Goal: Task Accomplishment & Management: Use online tool/utility

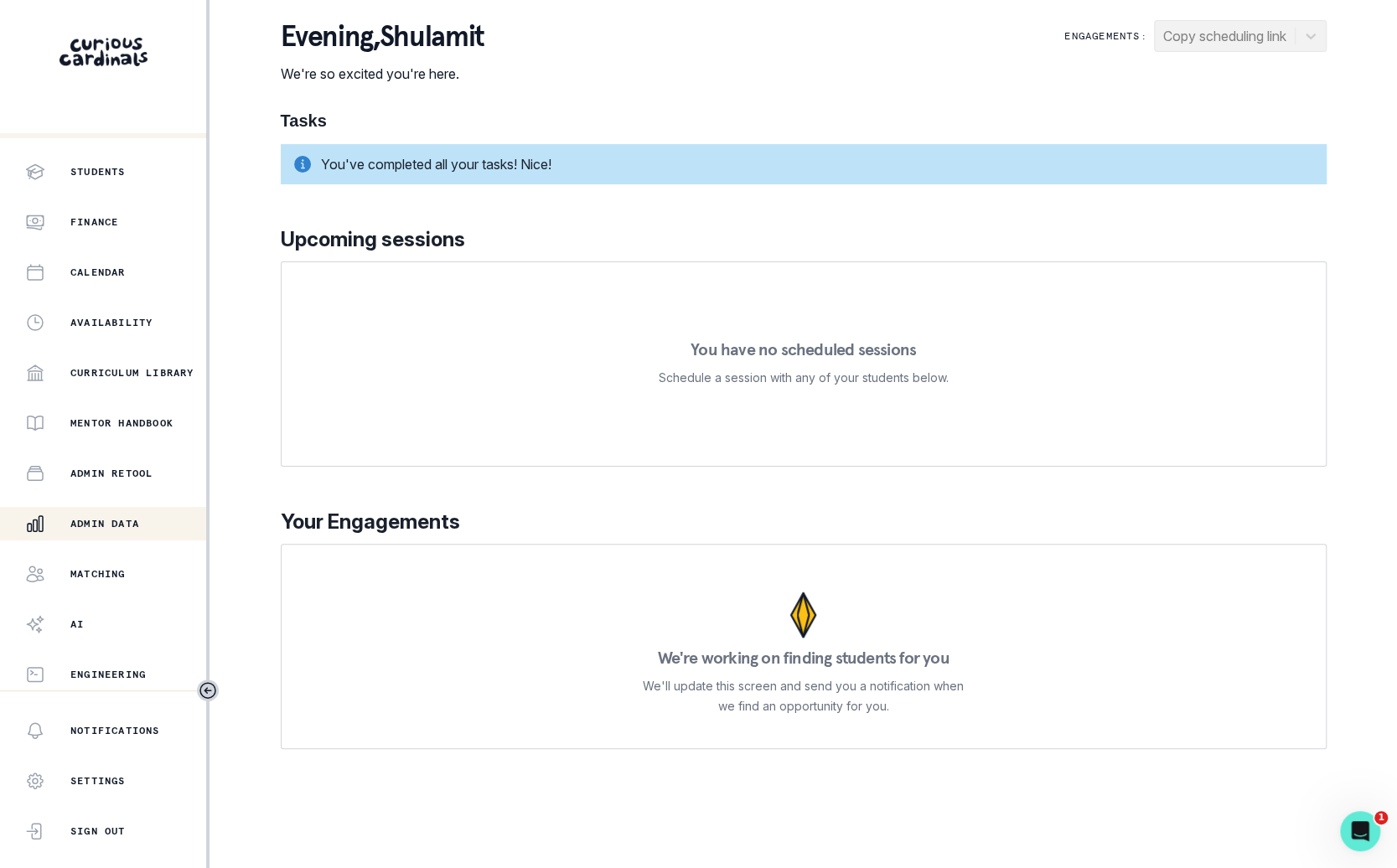
click at [105, 521] on p "Admin Data" at bounding box center [105, 524] width 69 height 14
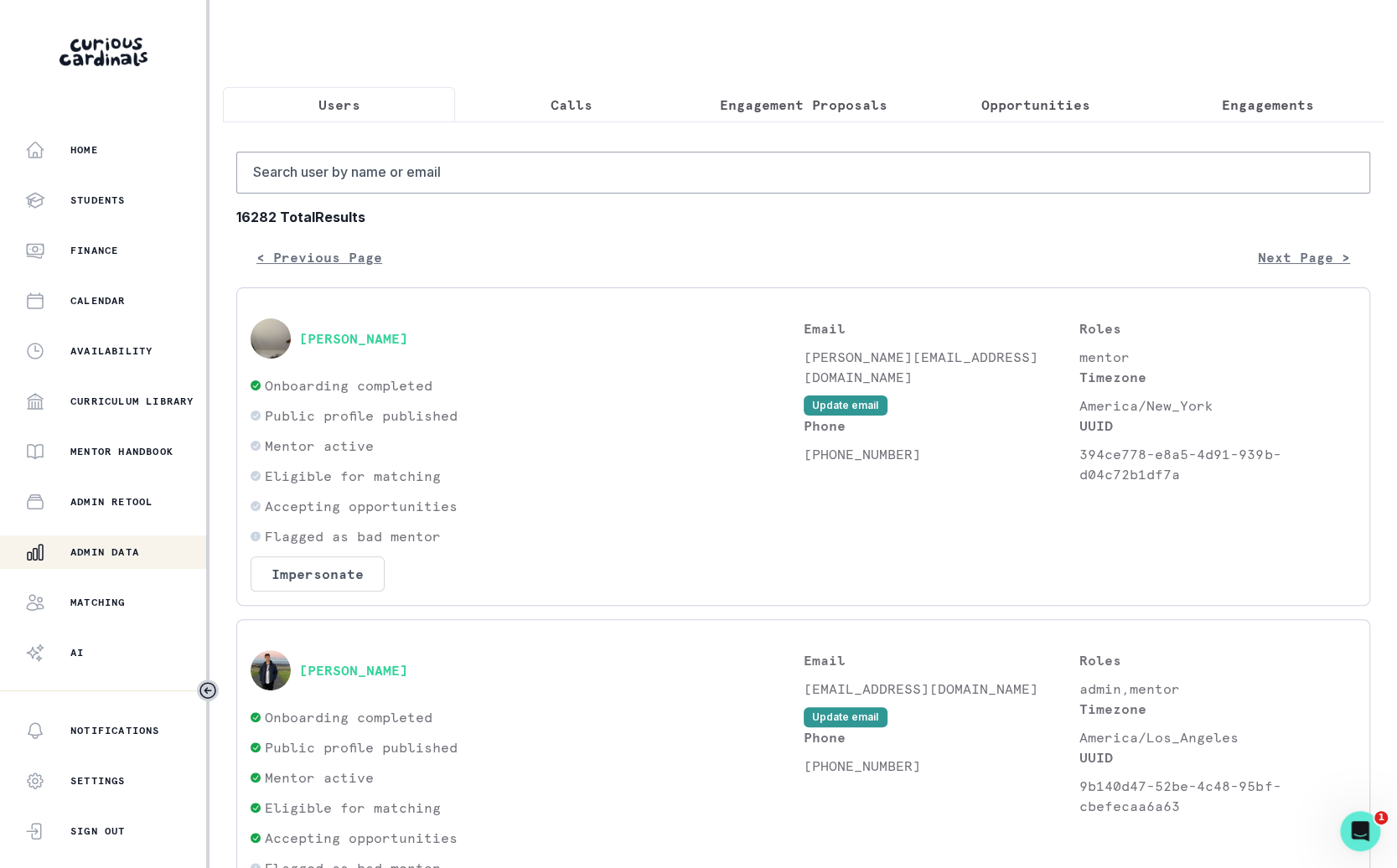
click at [1087, 104] on p "Opportunities" at bounding box center [1036, 104] width 109 height 20
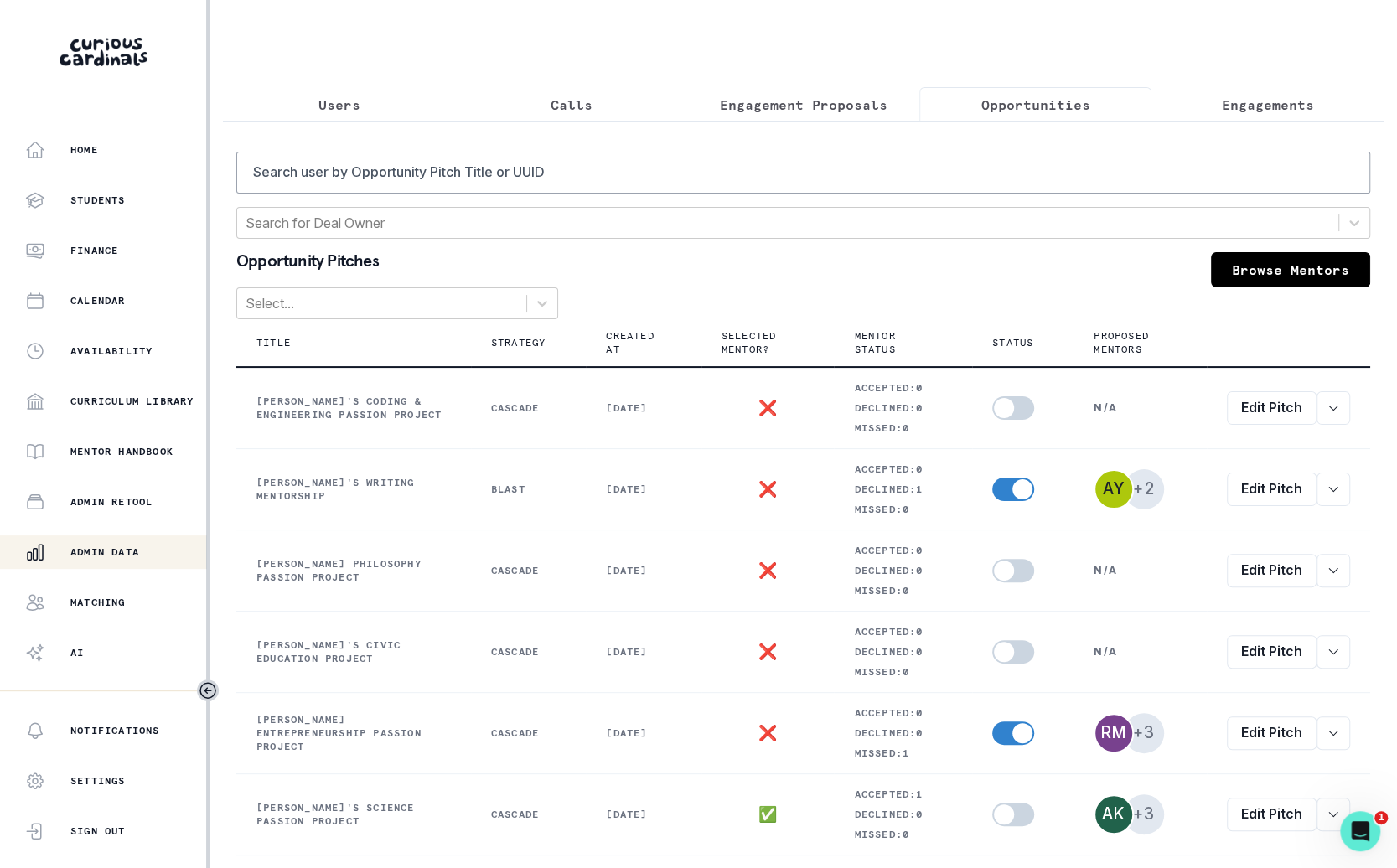
click at [1013, 203] on div "Search user by Opportunity Pitch Title or UUID Search for Deal Owner Opportunit…" at bounding box center [803, 686] width 1134 height 1069
click at [1018, 177] on input "Search user by Opportunity Pitch Title or UUID" at bounding box center [803, 172] width 1134 height 42
type input "victoria"
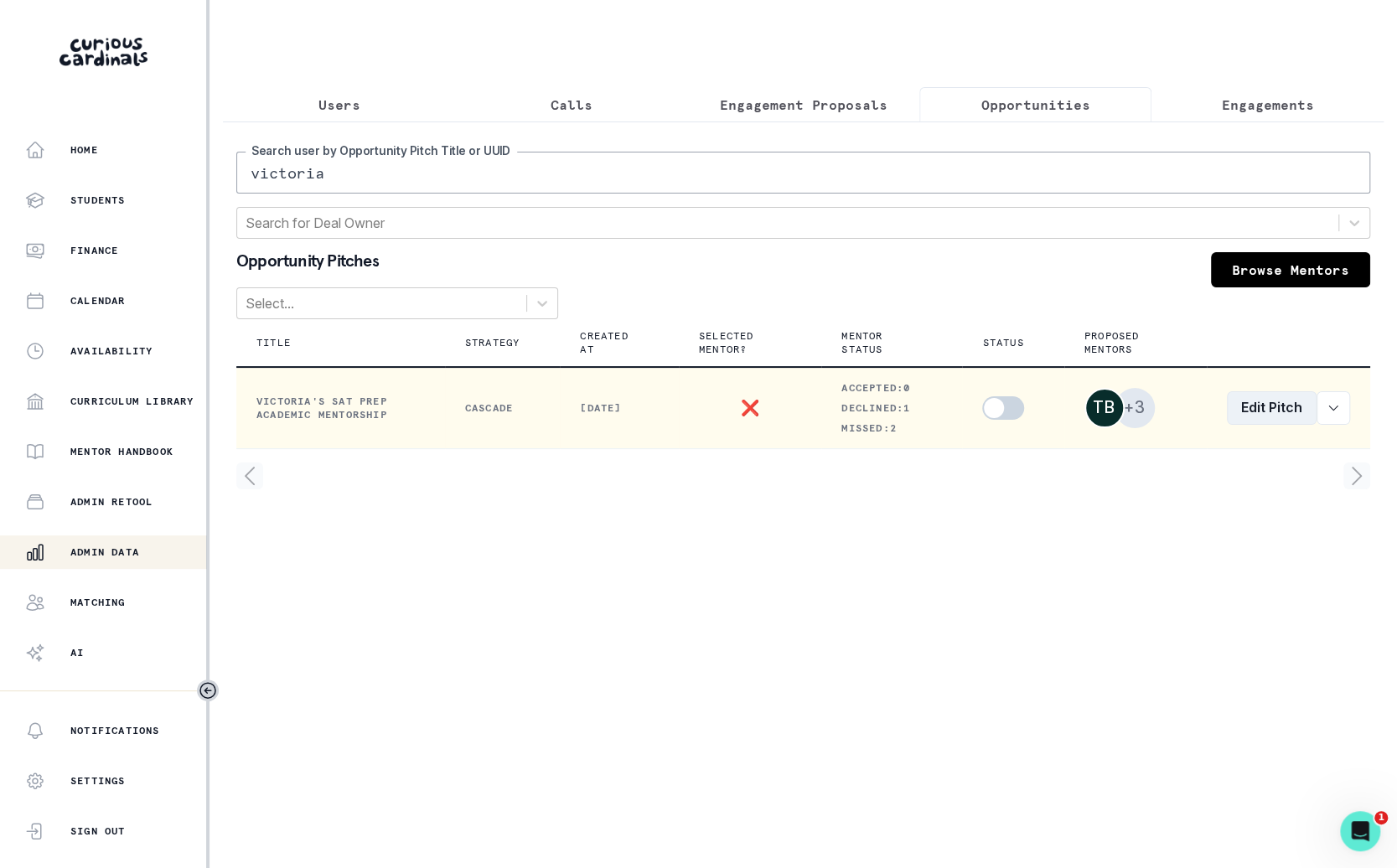
click at [1266, 405] on link "Edit Pitch" at bounding box center [1271, 408] width 90 height 33
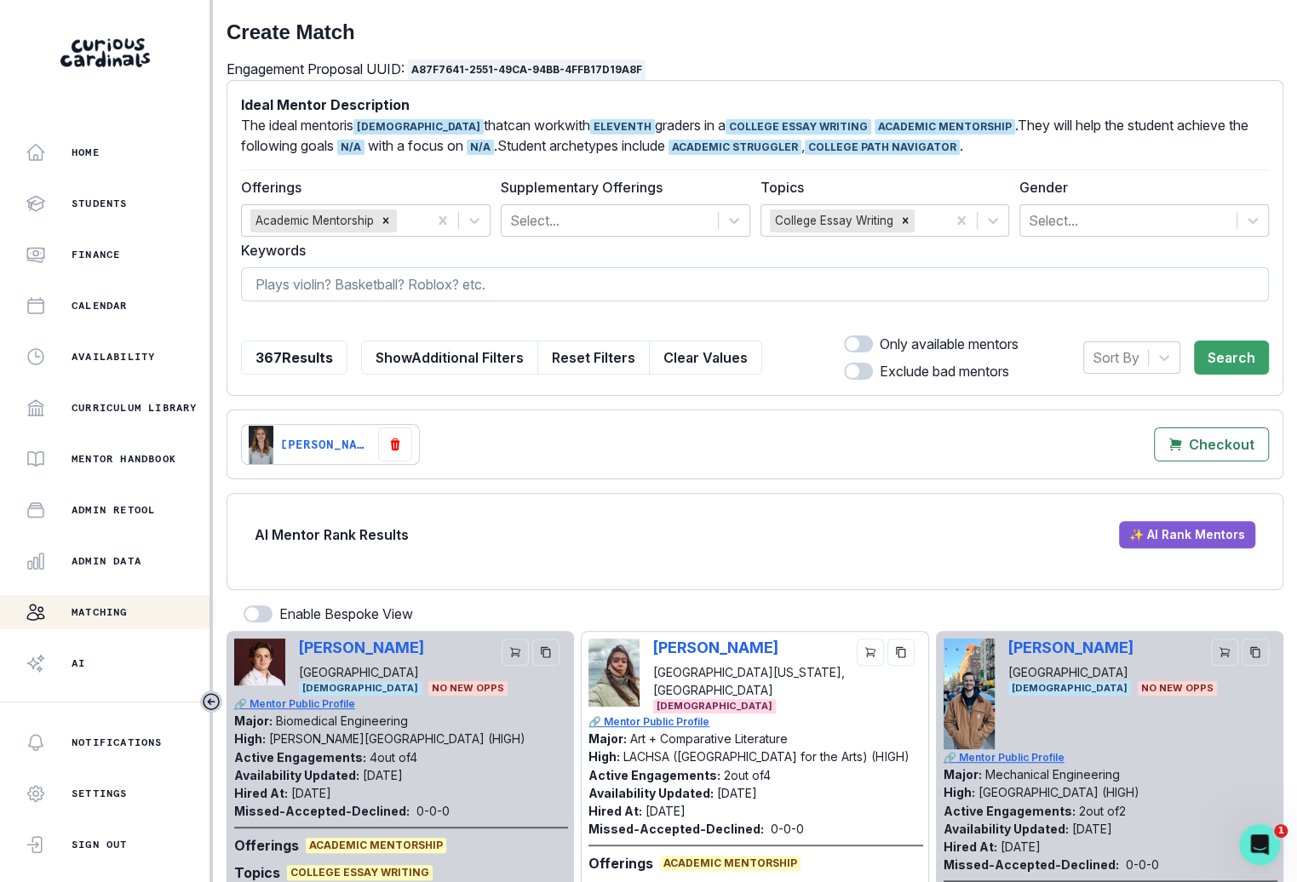
click at [380, 286] on input at bounding box center [755, 284] width 1028 height 34
type input "[PERSON_NAME]"
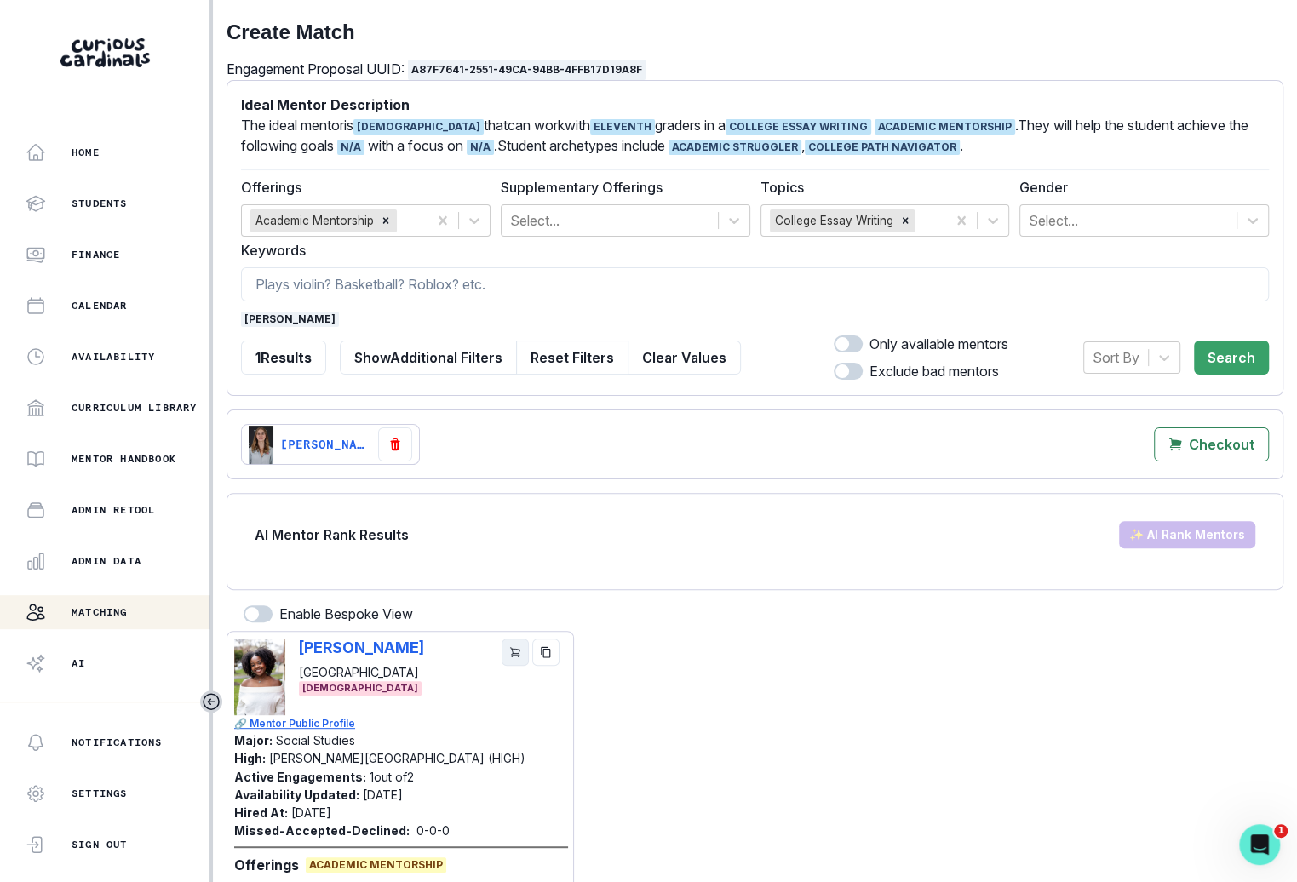
click at [513, 652] on icon "cart" at bounding box center [515, 652] width 12 height 12
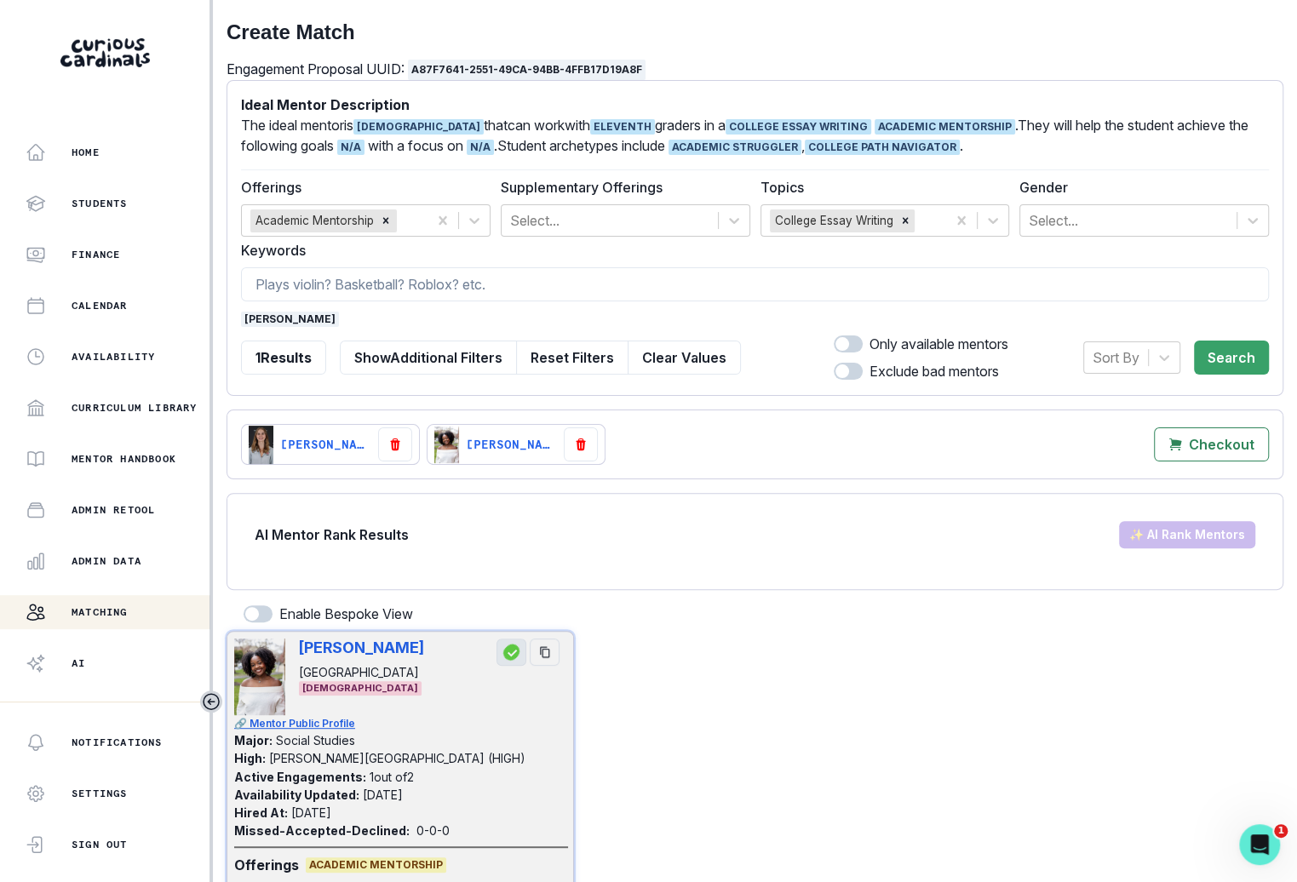
click at [267, 328] on form "Ideal Mentor Description The ideal mentor is [DEMOGRAPHIC_DATA] that can work w…" at bounding box center [755, 238] width 1028 height 287
click at [267, 321] on span "[PERSON_NAME]" at bounding box center [290, 319] width 98 height 15
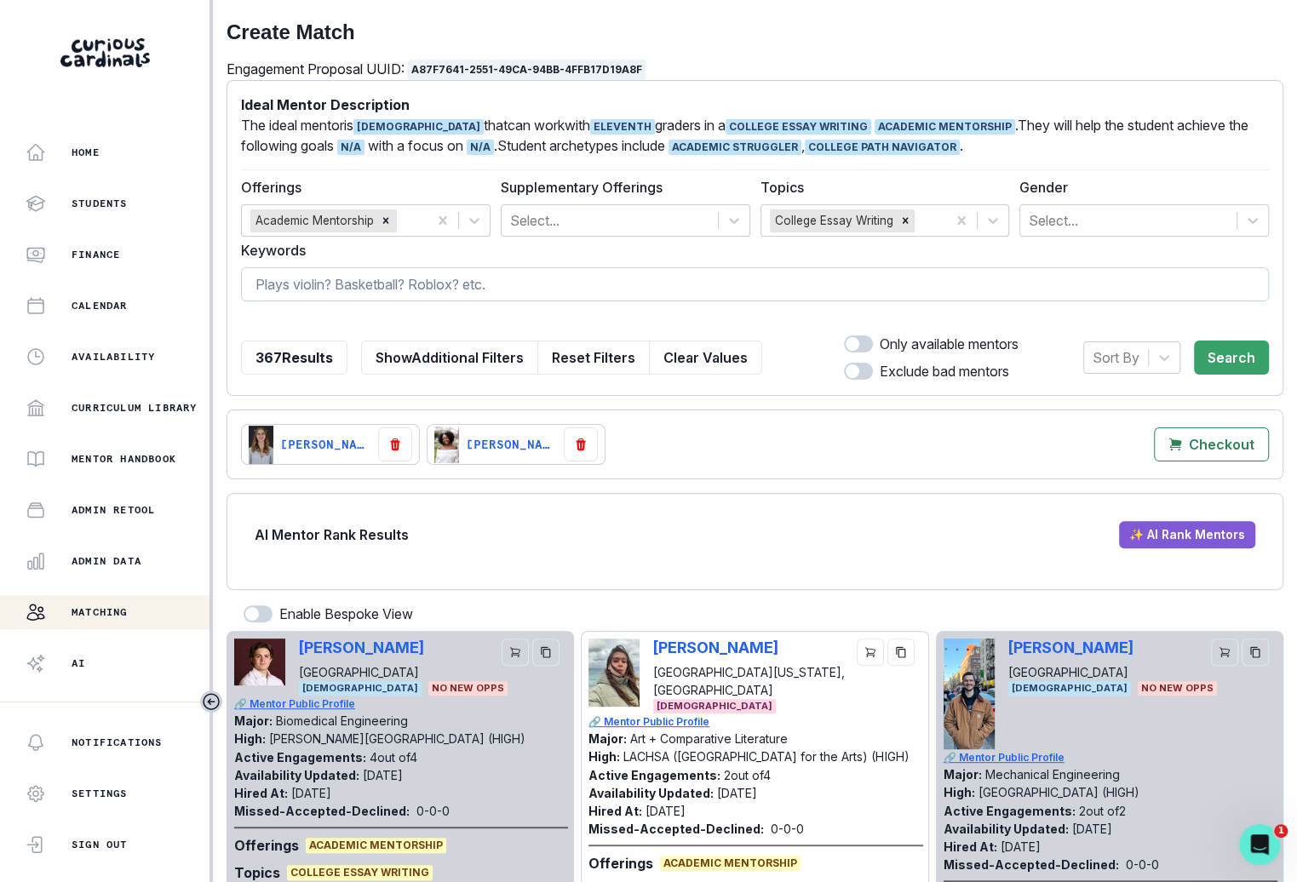
click at [313, 267] on input at bounding box center [755, 284] width 1028 height 34
type input "[PERSON_NAME]"
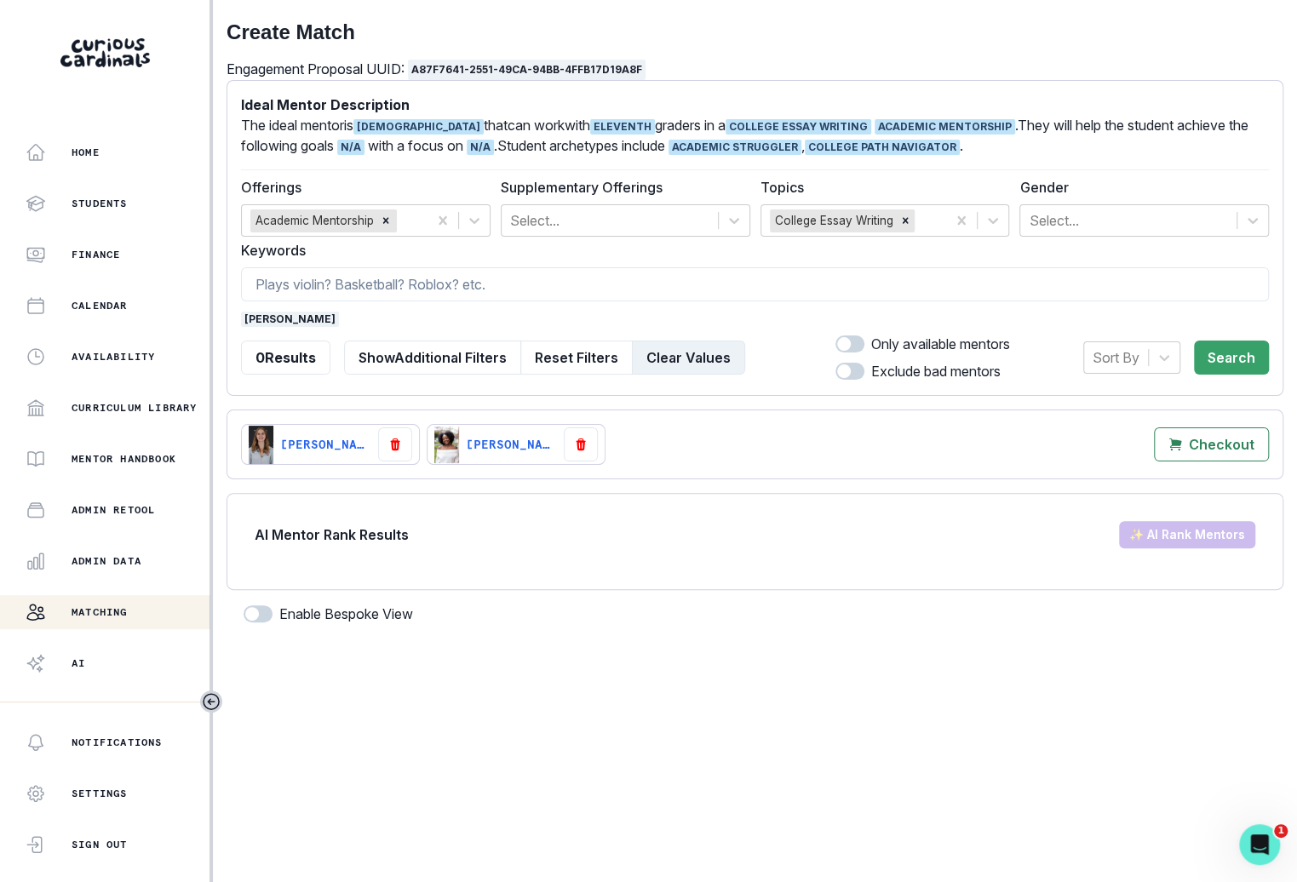
click at [672, 352] on button "Clear Values" at bounding box center [688, 358] width 113 height 34
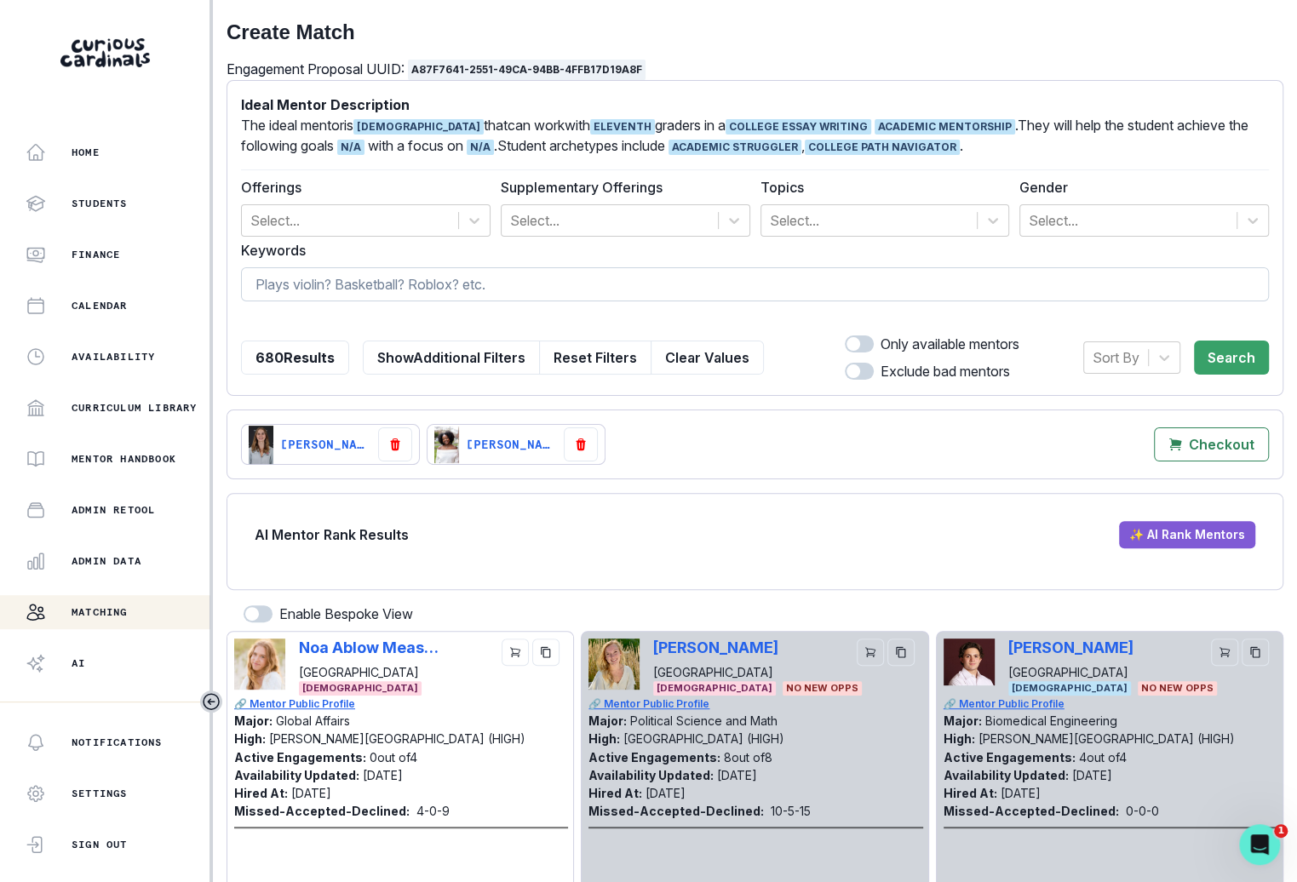
click at [662, 283] on input at bounding box center [755, 284] width 1028 height 34
type input "[PERSON_NAME]"
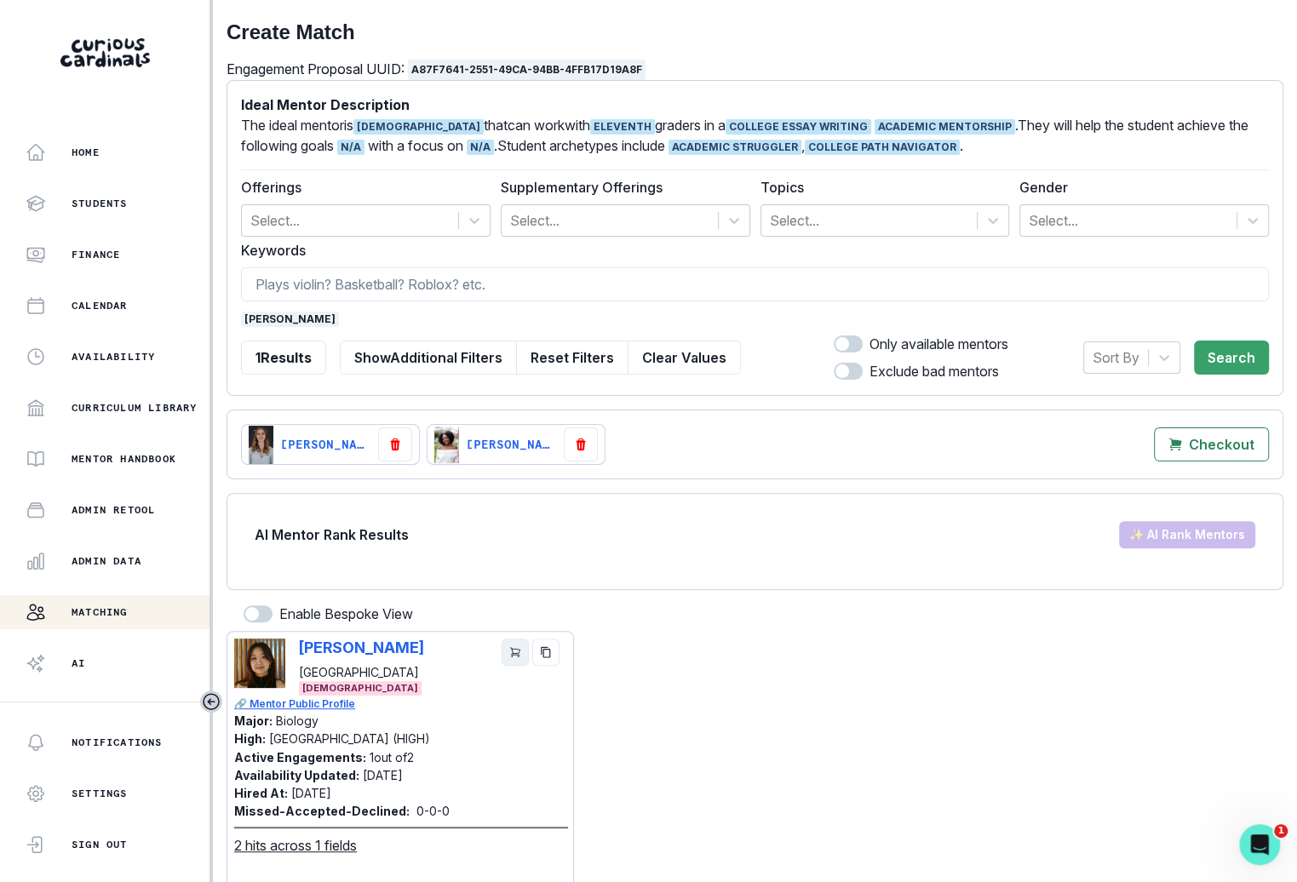
click at [514, 649] on icon "cart" at bounding box center [515, 652] width 12 height 12
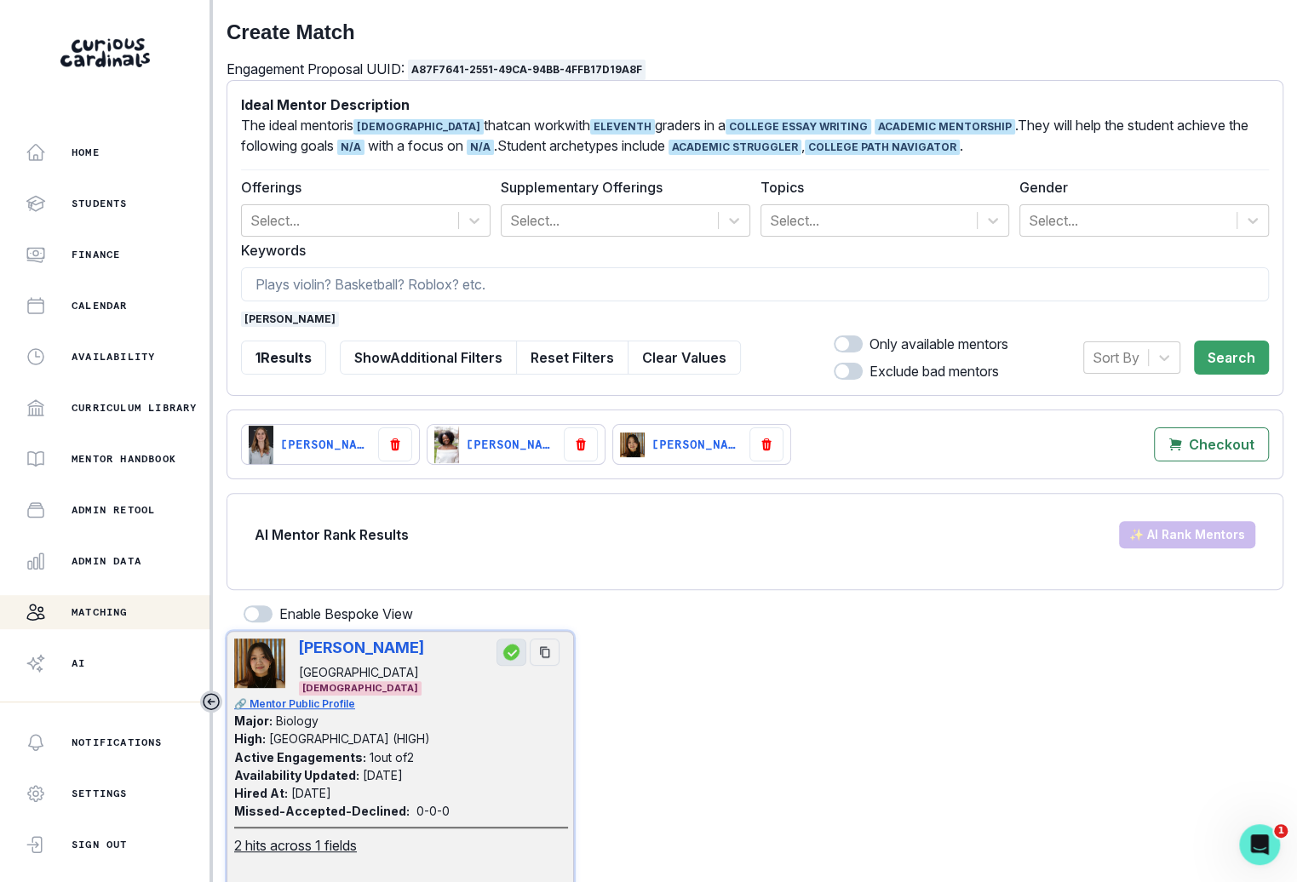
click at [258, 322] on span "[PERSON_NAME]" at bounding box center [290, 319] width 98 height 15
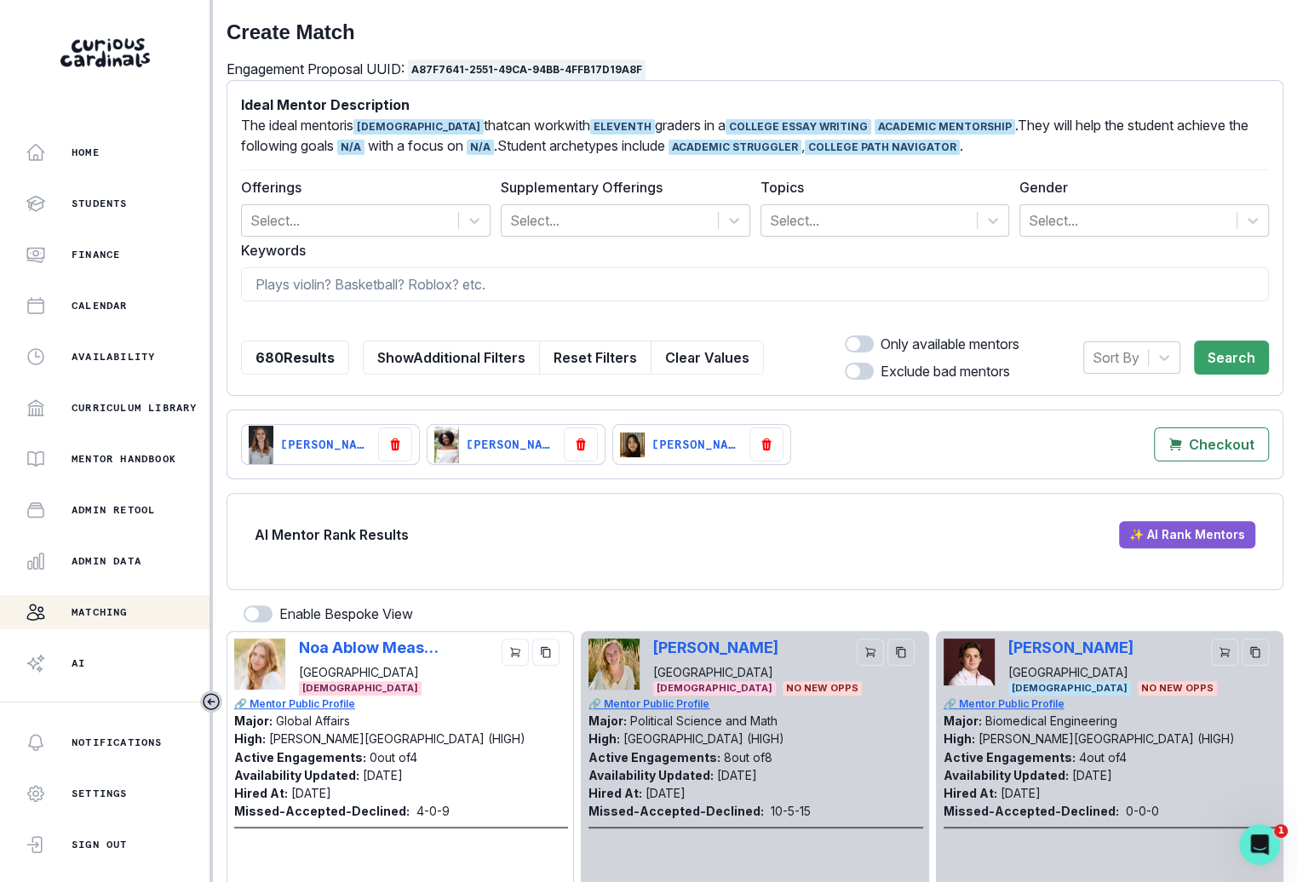
click at [265, 318] on div at bounding box center [755, 319] width 1028 height 15
click at [295, 285] on input at bounding box center [755, 284] width 1028 height 34
type input "cimrun"
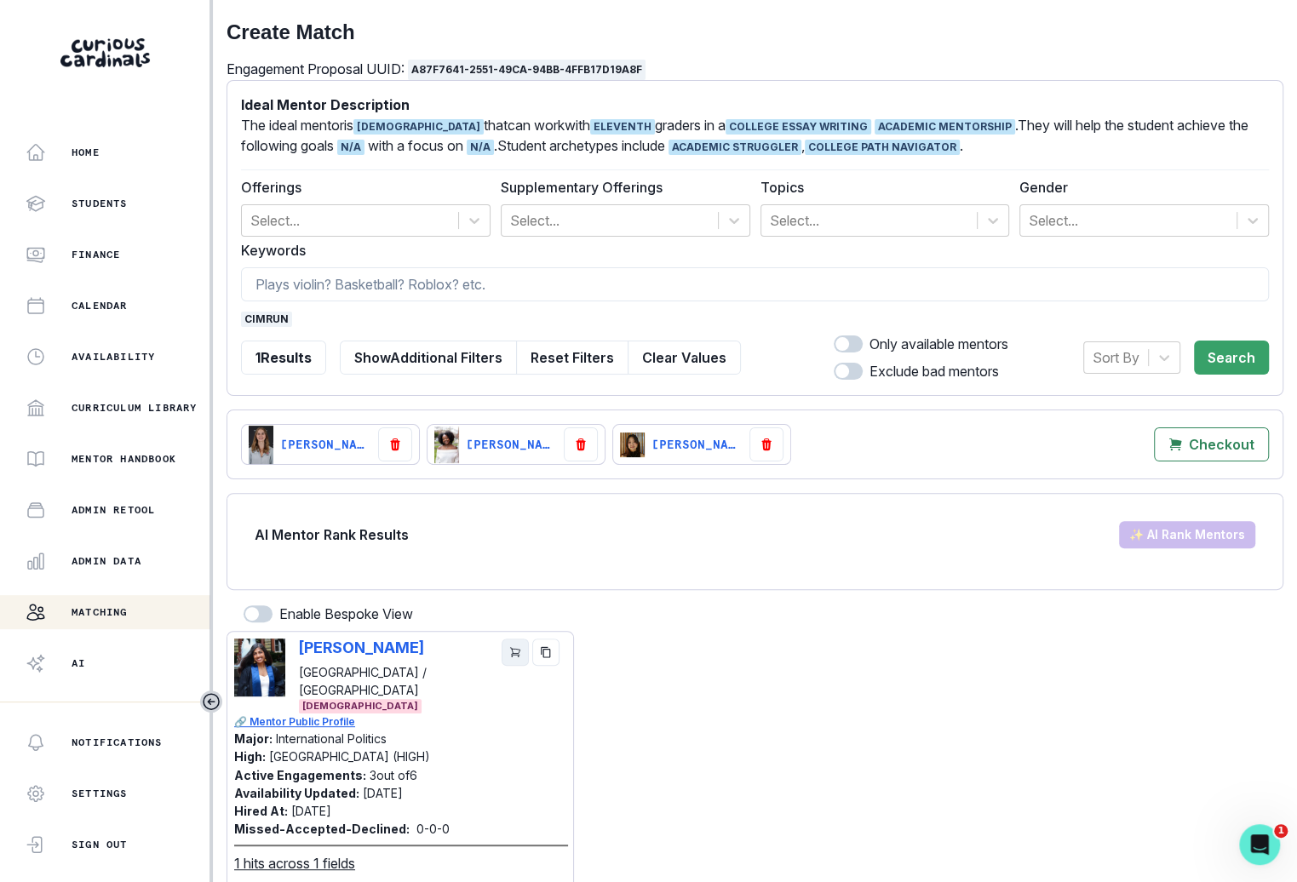
click at [516, 651] on icon "cart" at bounding box center [515, 652] width 12 height 12
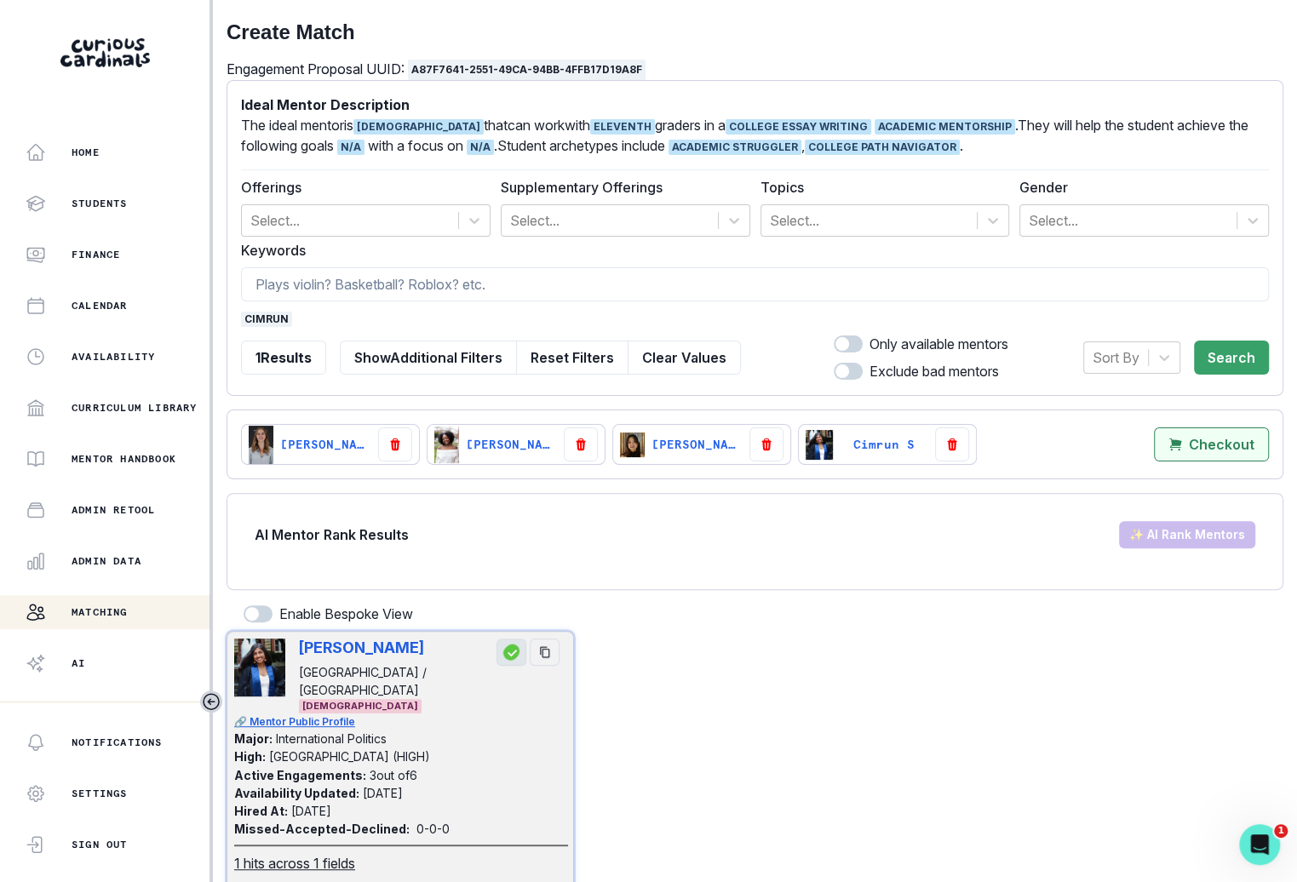
click at [1231, 455] on mentors"] "Checkout" at bounding box center [1211, 444] width 115 height 34
select select "CASCADE"
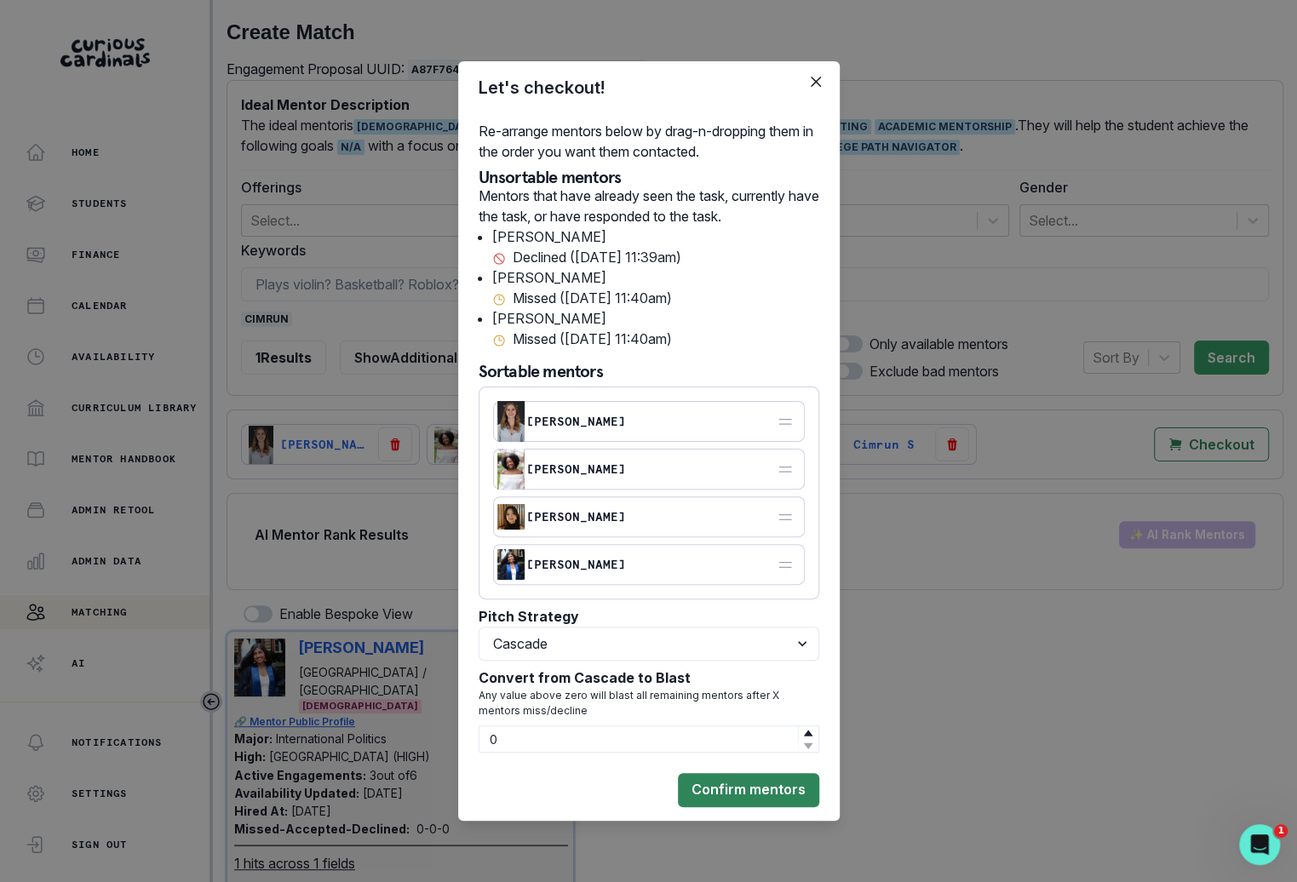
click at [747, 797] on button "Confirm mentors" at bounding box center [748, 790] width 141 height 34
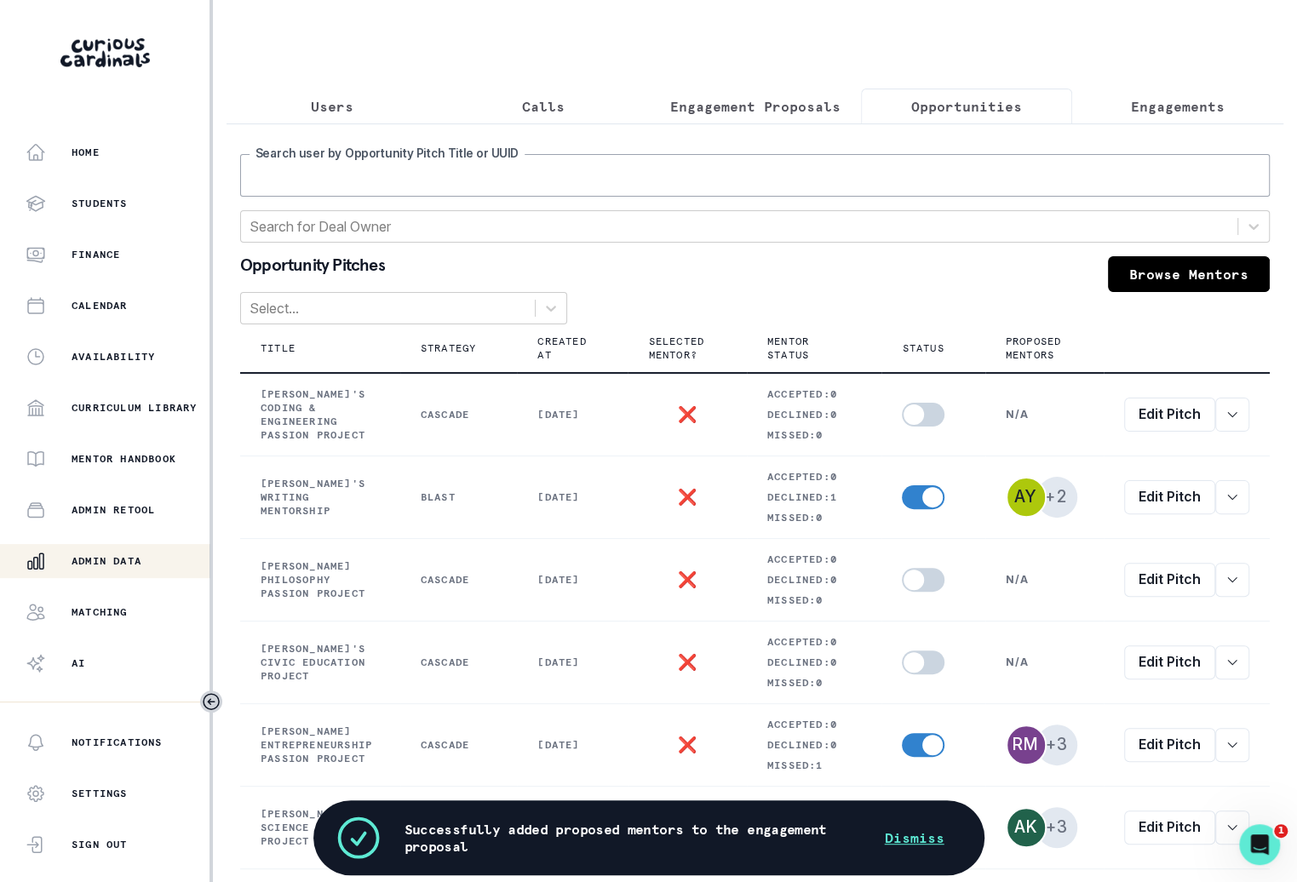
click at [944, 156] on input "Search user by Opportunity Pitch Title or UUID" at bounding box center [754, 175] width 1029 height 43
type input "victoria"
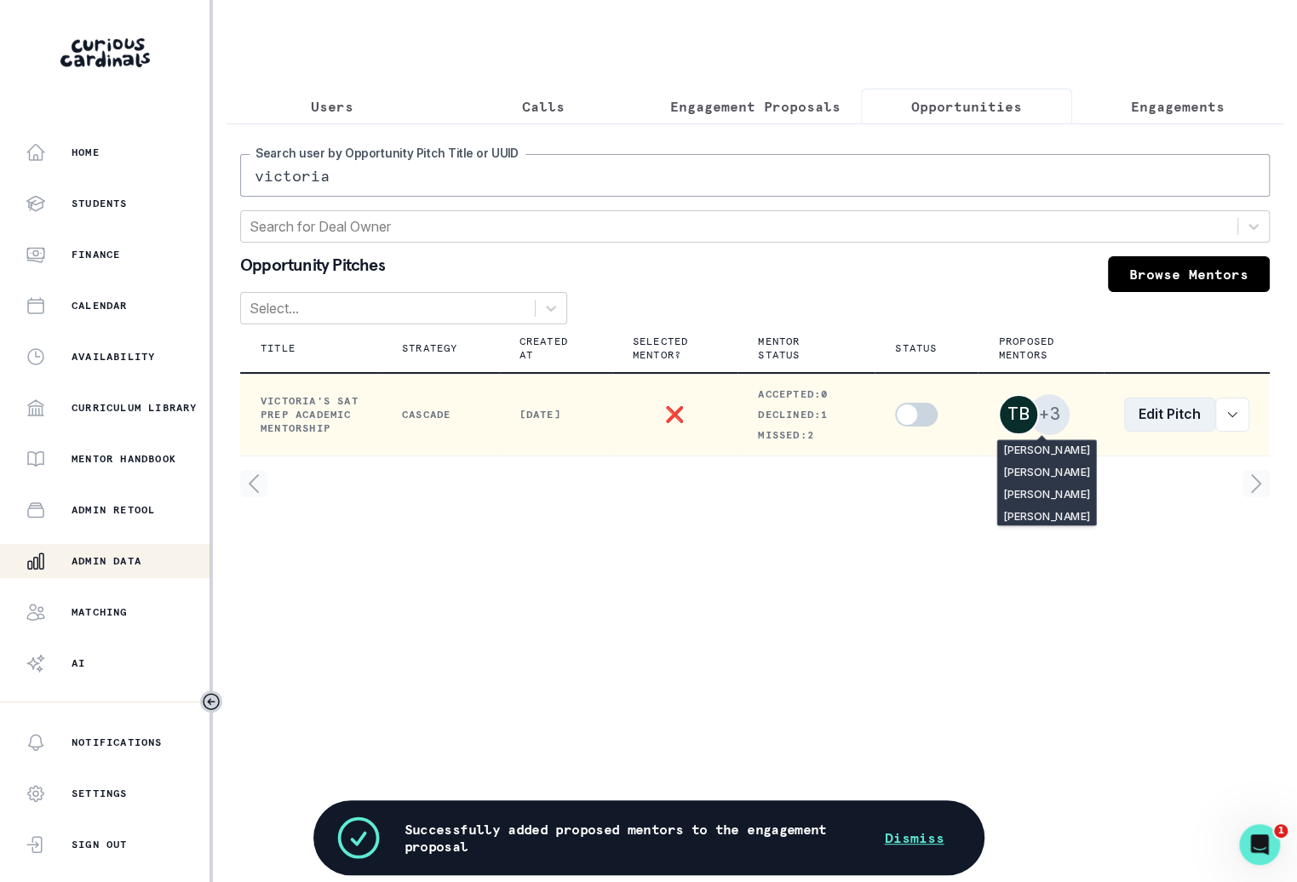
click at [1152, 401] on link "Edit Pitch" at bounding box center [1169, 415] width 91 height 34
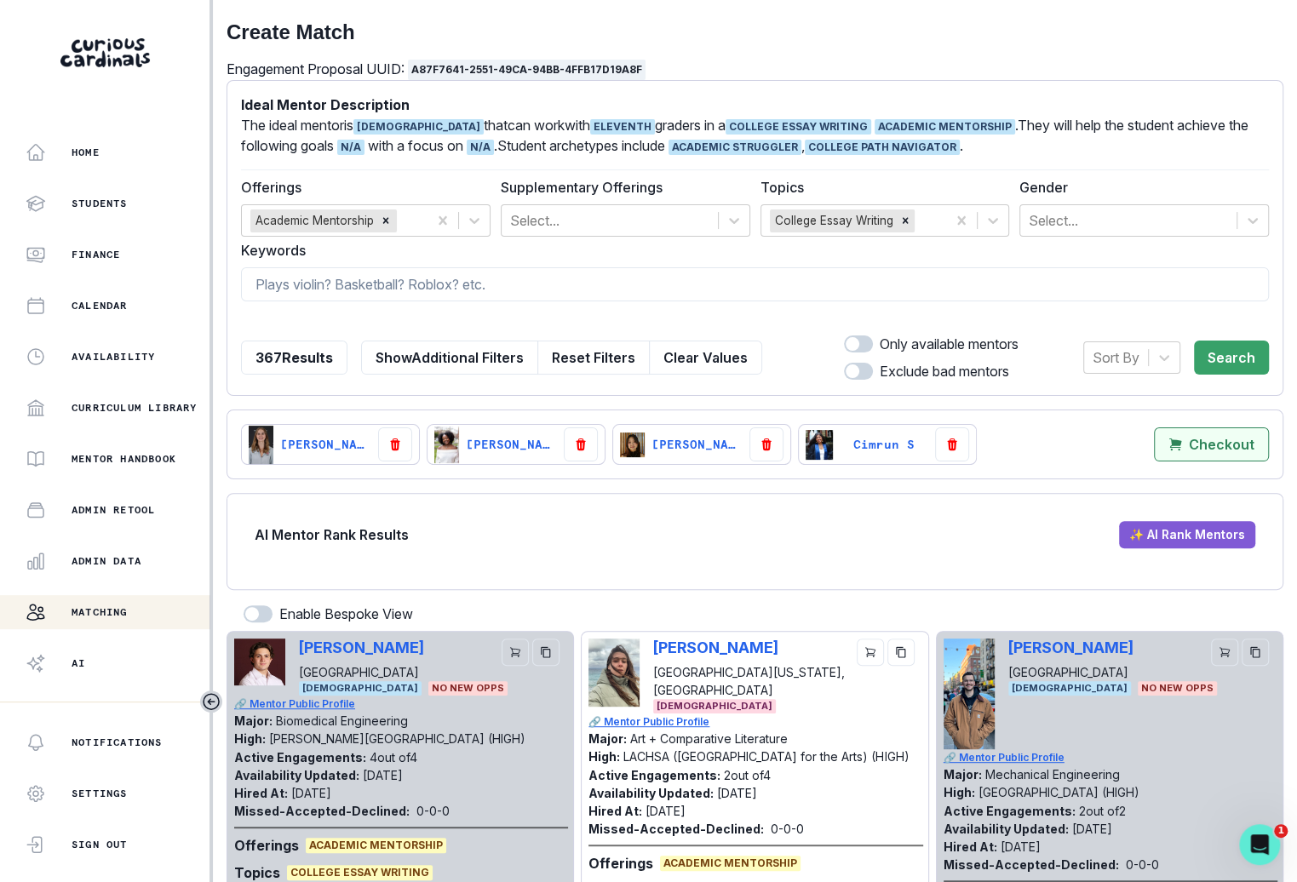
click at [1174, 444] on icon "Checkout with [object Object],[object Object],[object Object],[object Object],[…" at bounding box center [1175, 445] width 14 height 14
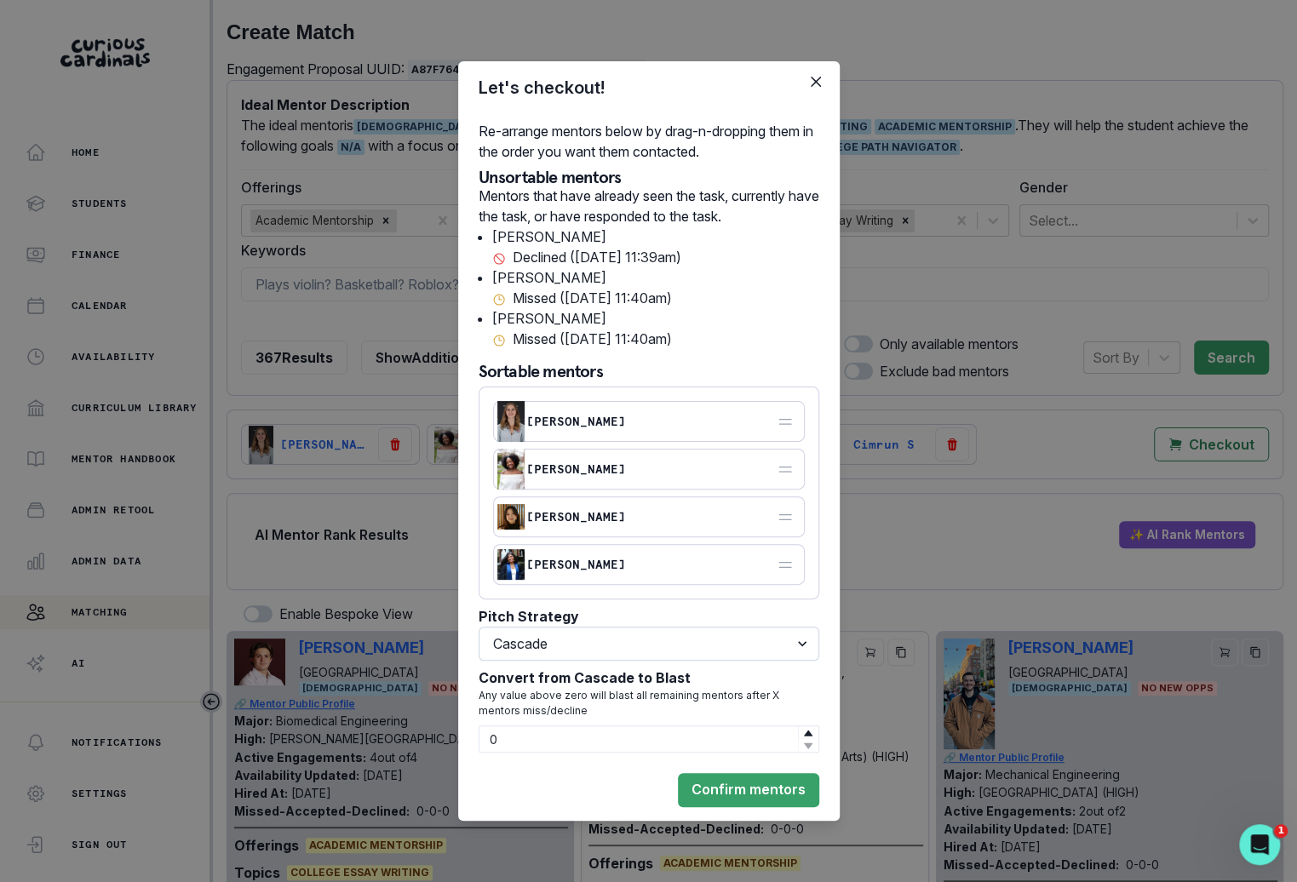
click at [726, 640] on select "Select option Cascade Blast First come, first serve" at bounding box center [648, 644] width 341 height 34
select select "BLAST"
click at [478, 661] on select "Select option Cascade Blast First come, first serve" at bounding box center [648, 644] width 341 height 34
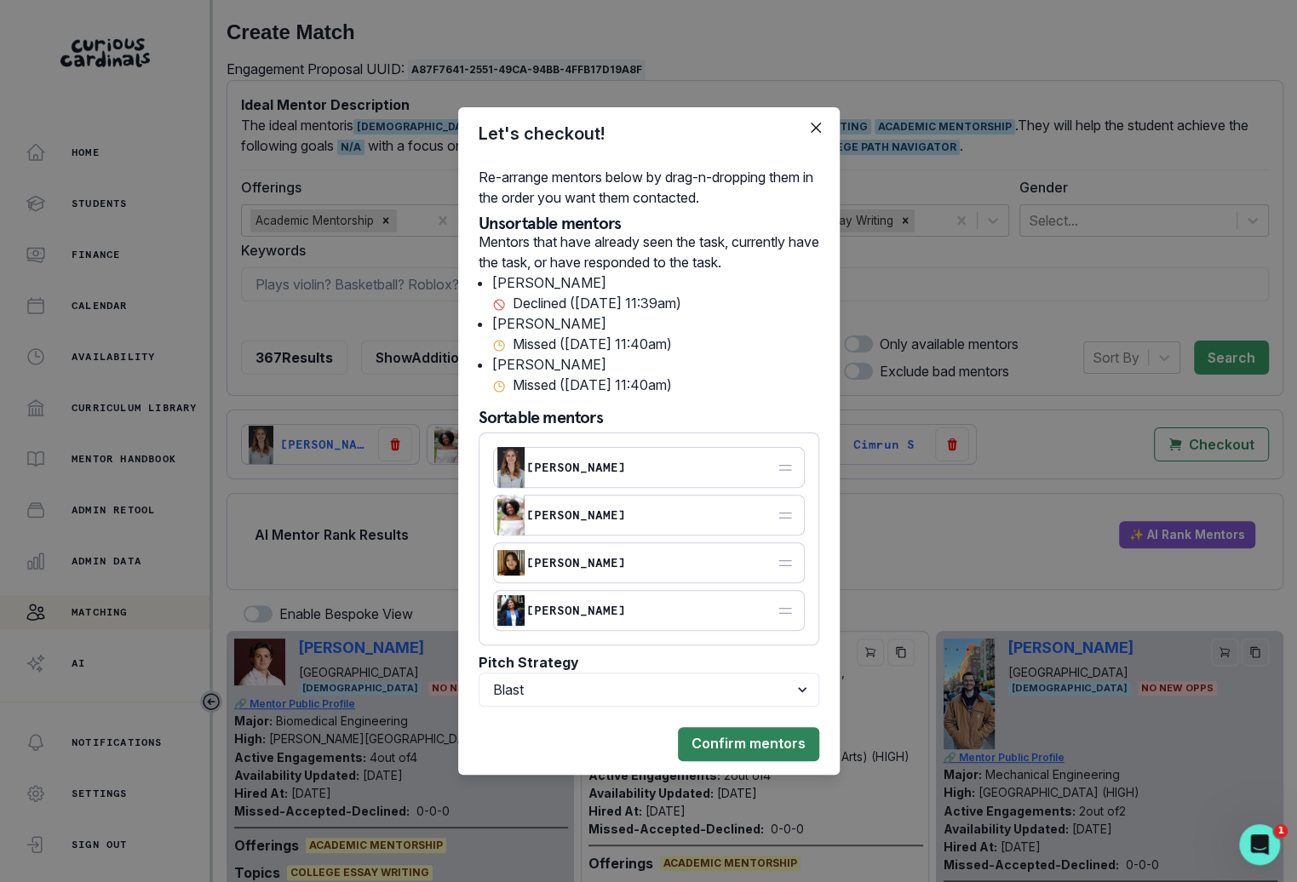
click at [753, 753] on button "Confirm mentors" at bounding box center [748, 744] width 141 height 34
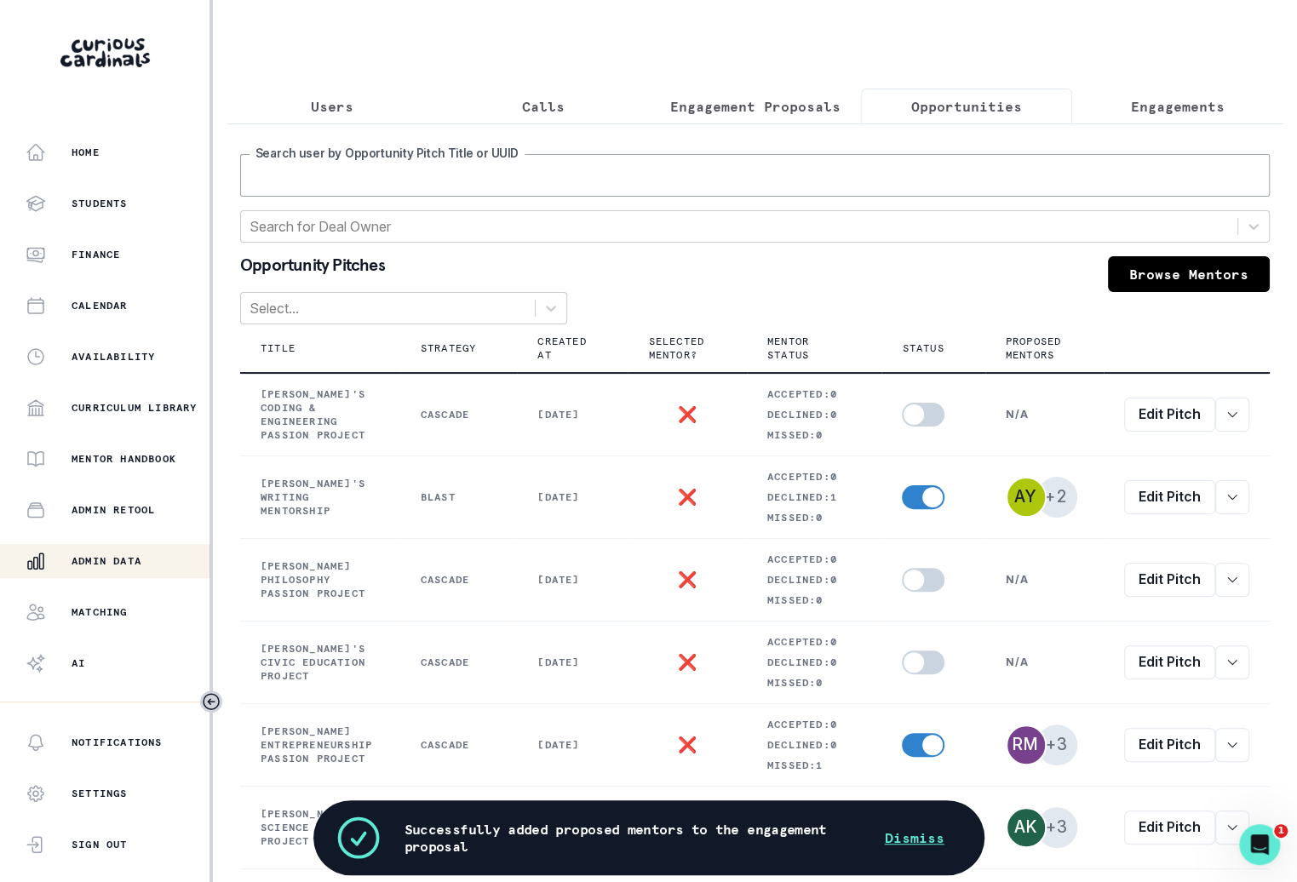
click at [917, 171] on input "Search user by Opportunity Pitch Title or UUID" at bounding box center [754, 175] width 1029 height 43
type input "b"
type input "victoria"
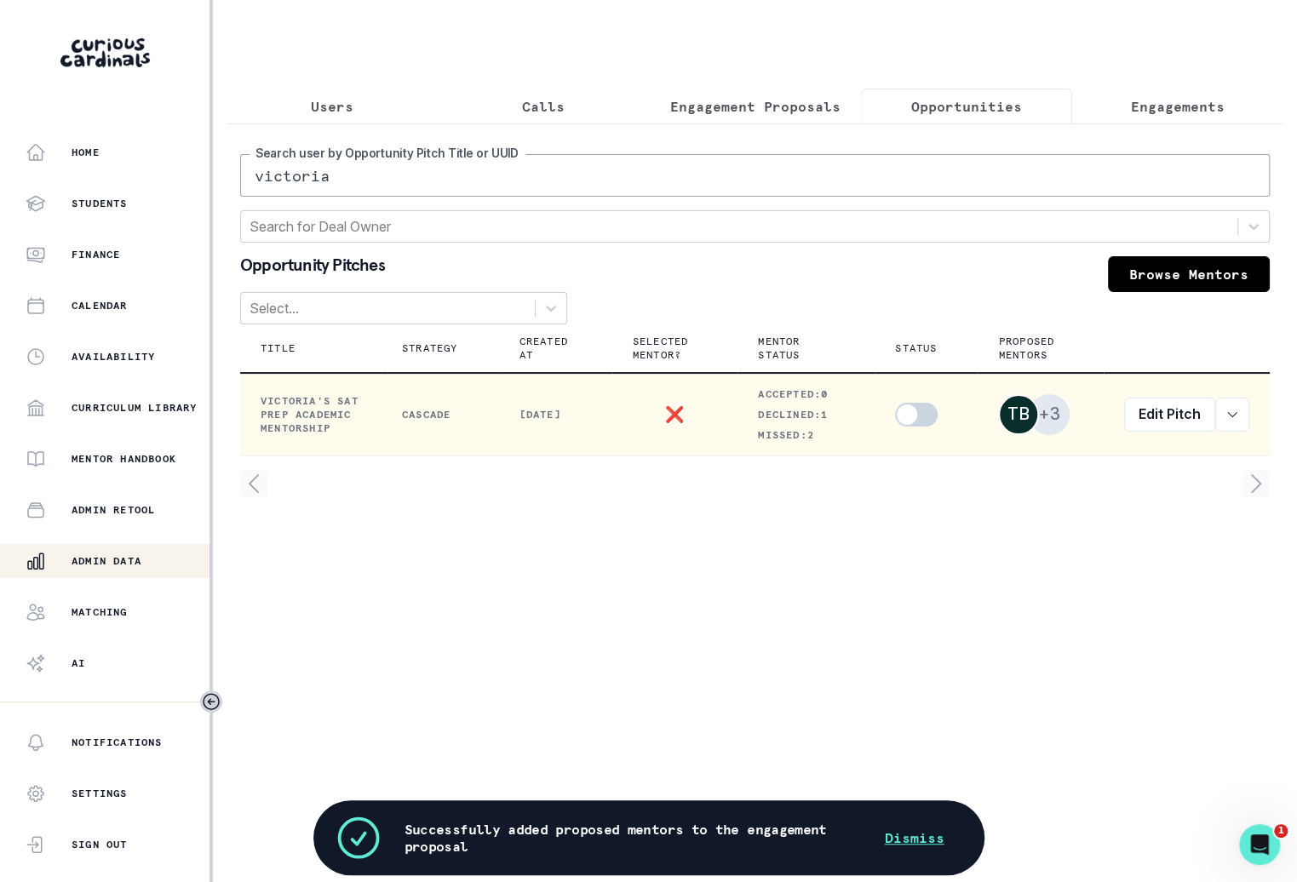
click at [916, 410] on span at bounding box center [916, 415] width 43 height 24
click at [895, 403] on input "checkbox" at bounding box center [894, 402] width 1 height 1
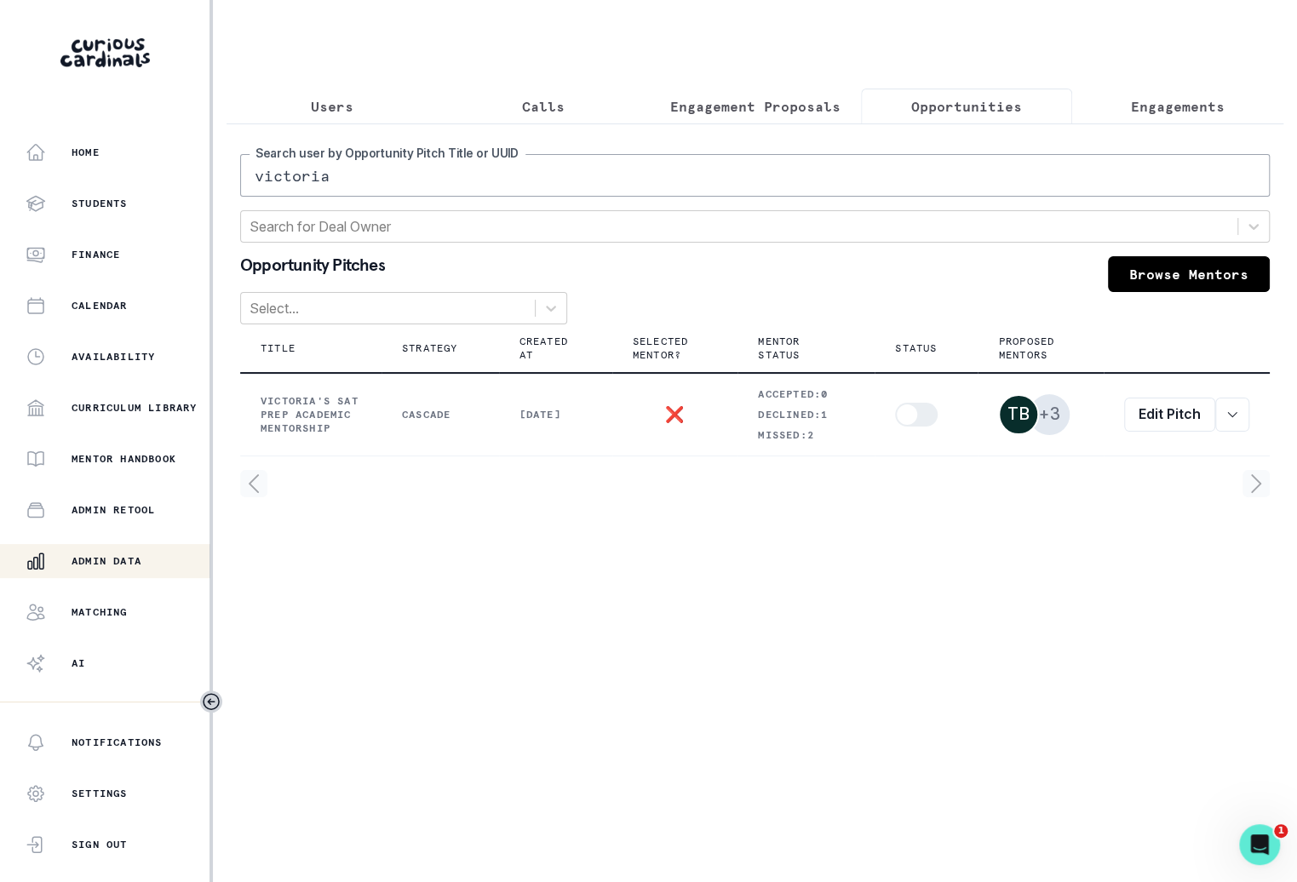
checkbox input "true"
click at [100, 593] on div "Home Students Finance Calendar Availability Curriculum Library Mentor Handbook …" at bounding box center [104, 418] width 209 height 566
click at [100, 610] on p "Matching" at bounding box center [100, 612] width 56 height 14
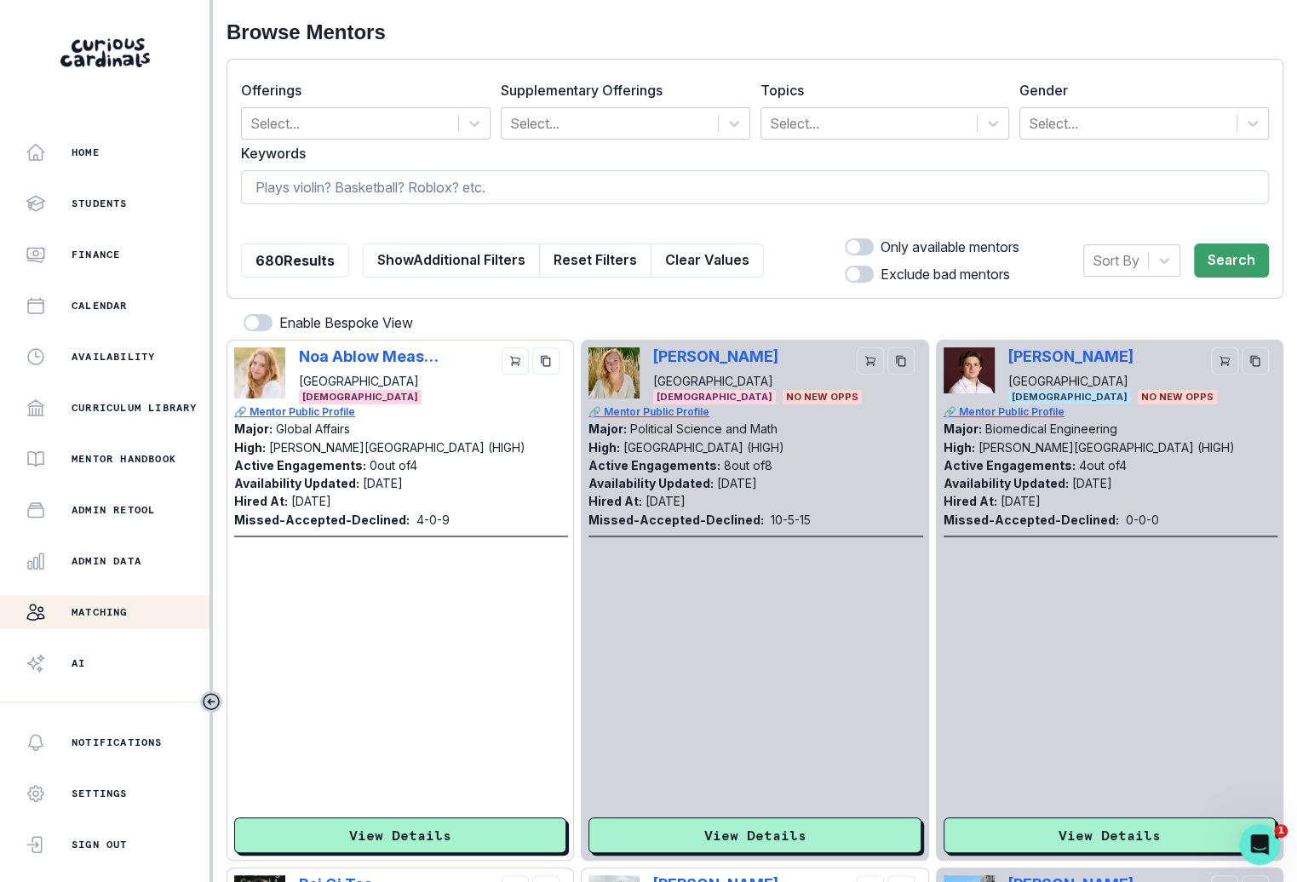
click at [516, 180] on input at bounding box center [755, 187] width 1028 height 34
type input "ap statisticw"
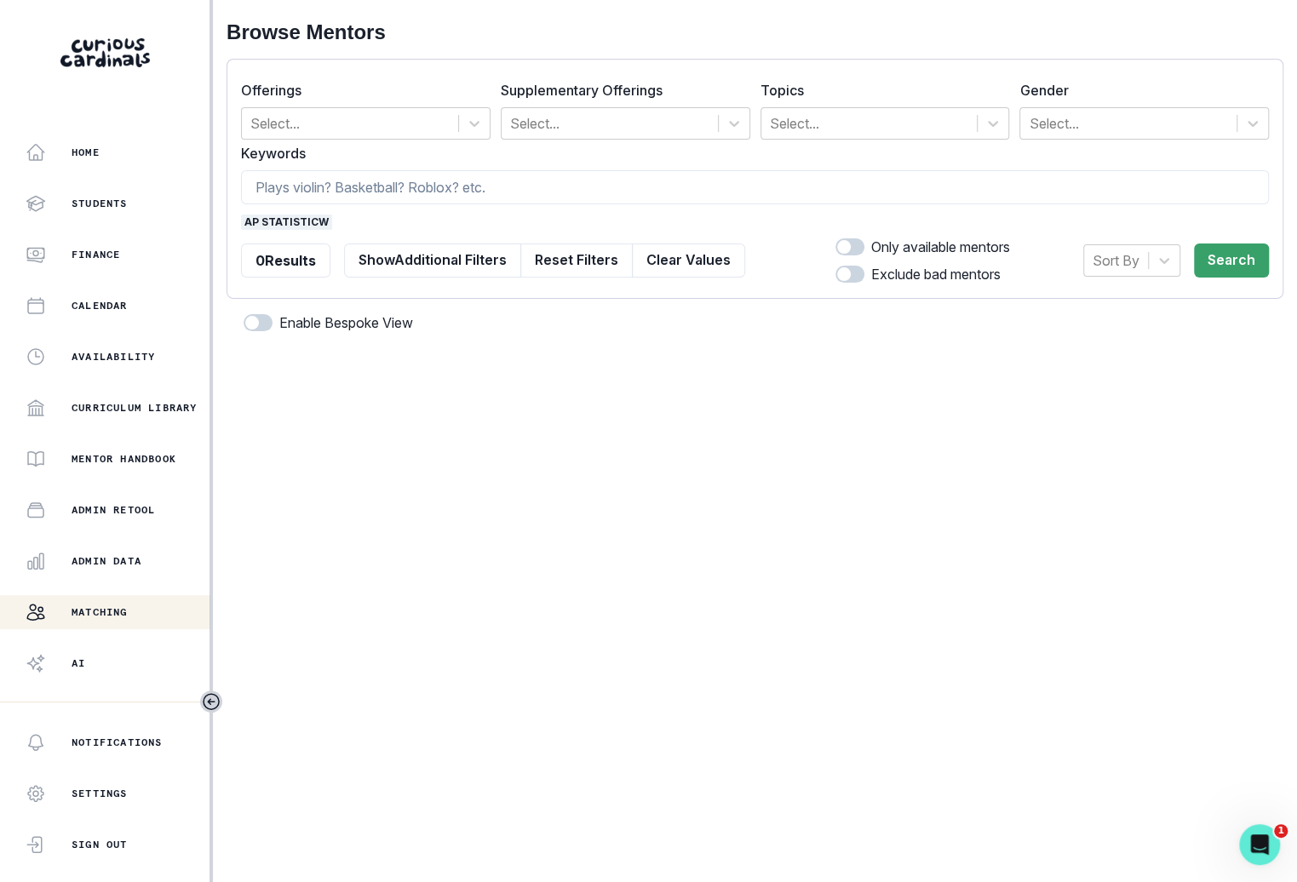
click at [272, 220] on span "ap statisticw" at bounding box center [286, 222] width 91 height 15
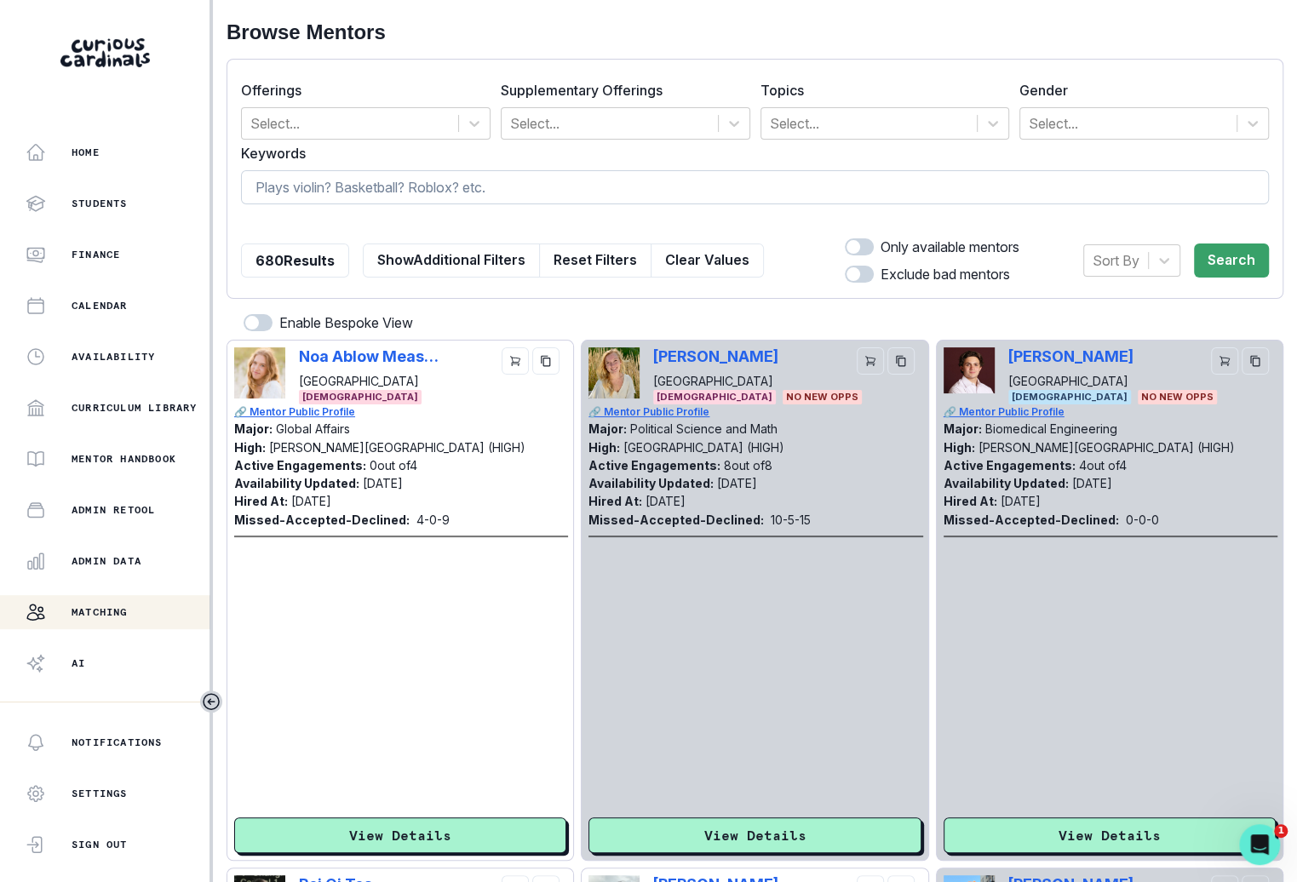
click at [344, 183] on input at bounding box center [755, 187] width 1028 height 34
click at [266, 186] on input "a[ statis" at bounding box center [755, 187] width 1028 height 34
click at [399, 176] on input "ap statis" at bounding box center [755, 187] width 1028 height 34
click at [399, 192] on input "ap statis" at bounding box center [755, 187] width 1028 height 34
type input "ap statistics"
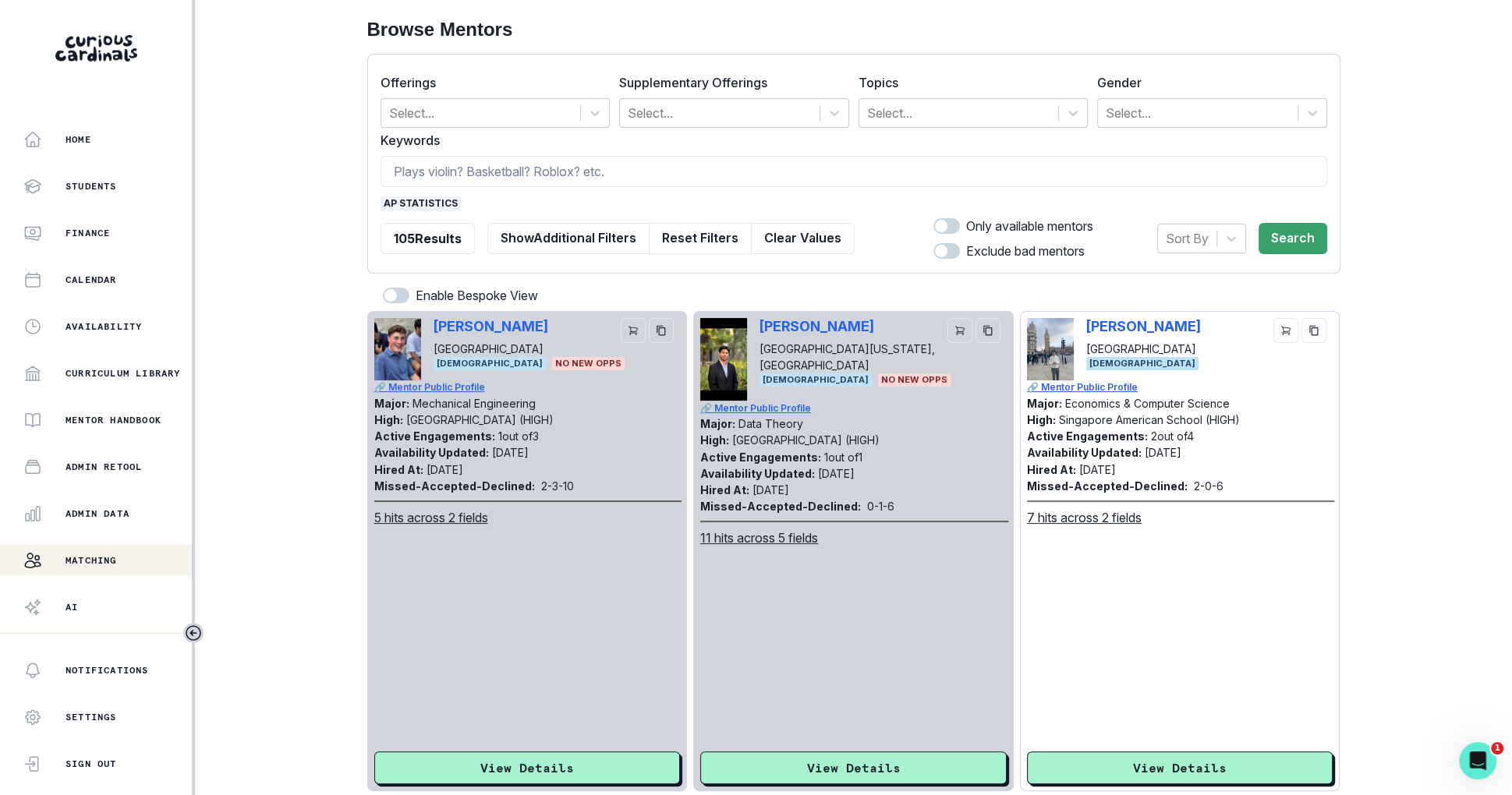
click at [421, 202] on span "ap statistics" at bounding box center [420, 203] width 81 height 14
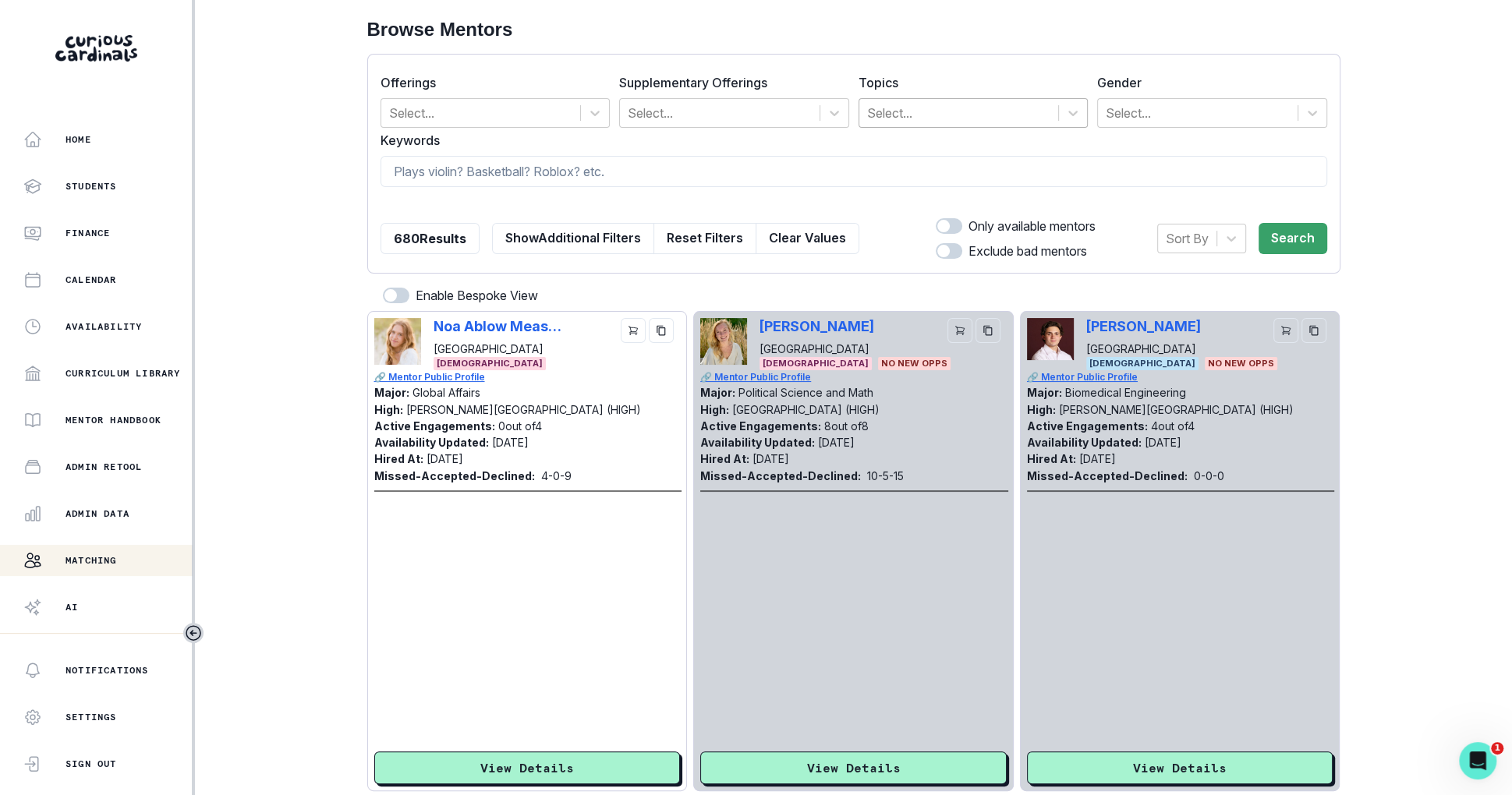
click at [898, 108] on div at bounding box center [959, 114] width 184 height 22
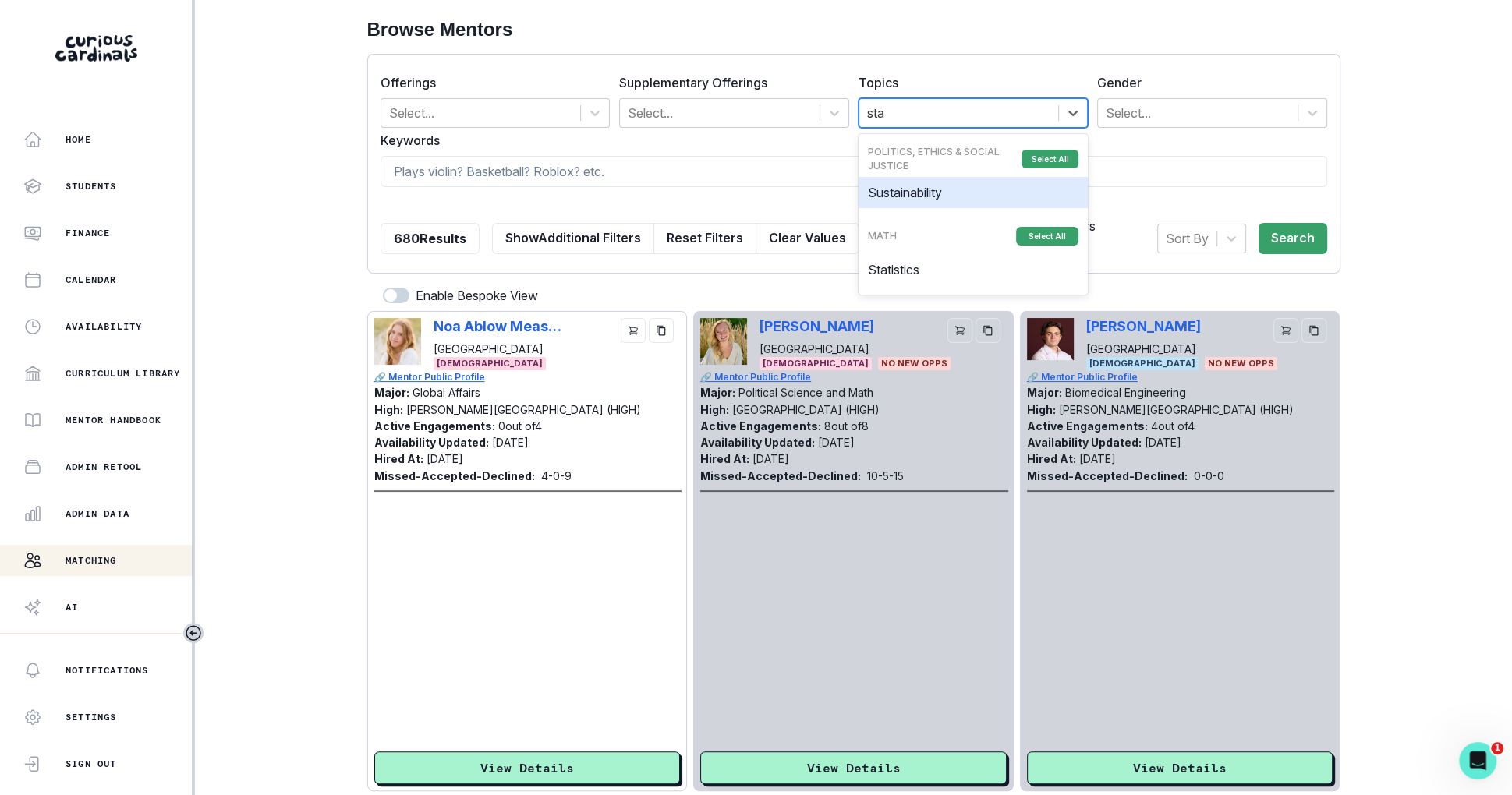
type input "stat"
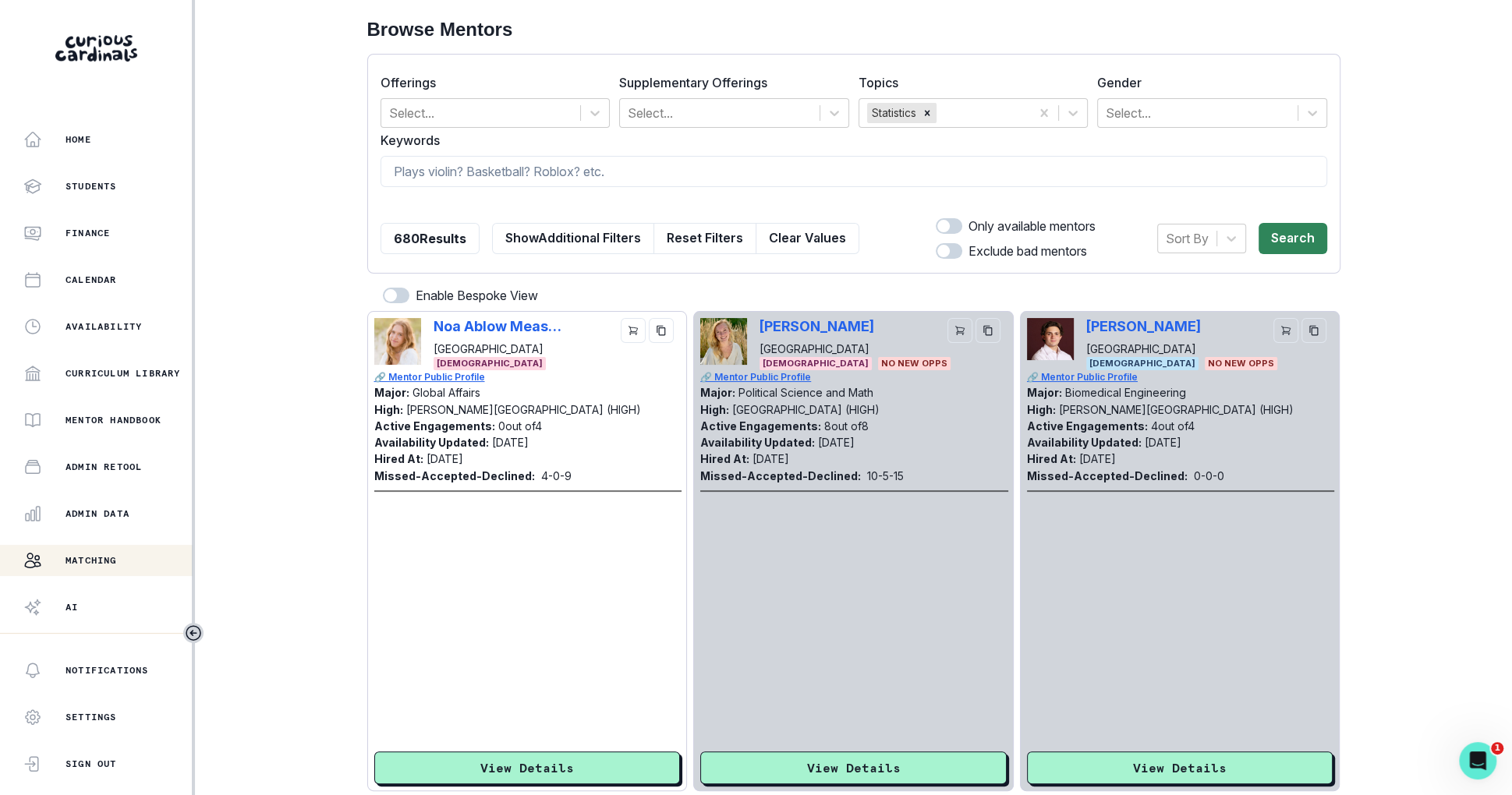
click at [1299, 232] on button "Search" at bounding box center [1292, 238] width 69 height 31
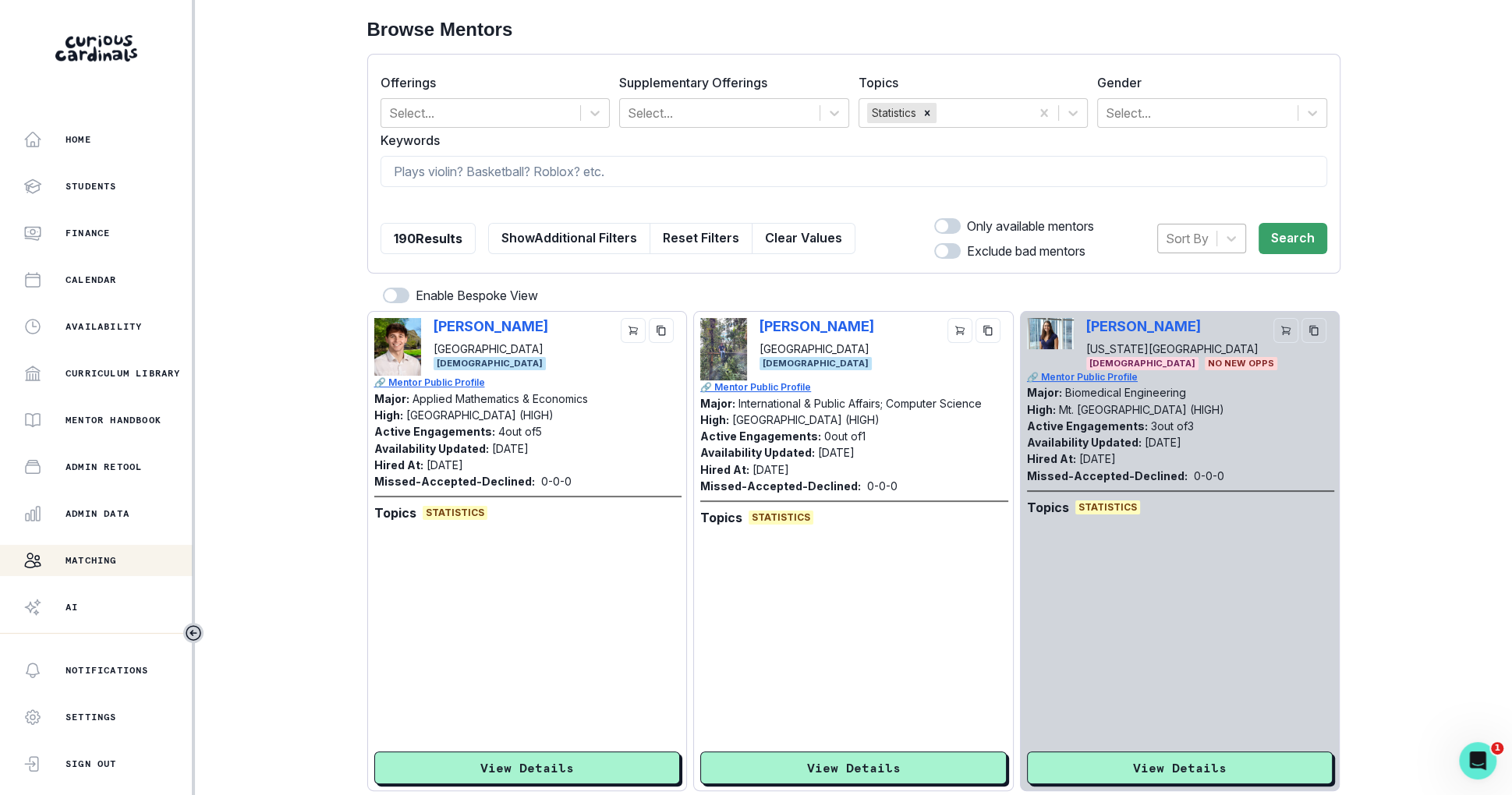
click at [1192, 250] on div "Sort By" at bounding box center [1187, 238] width 59 height 28
click at [582, 176] on input at bounding box center [854, 171] width 947 height 31
type input "ap"
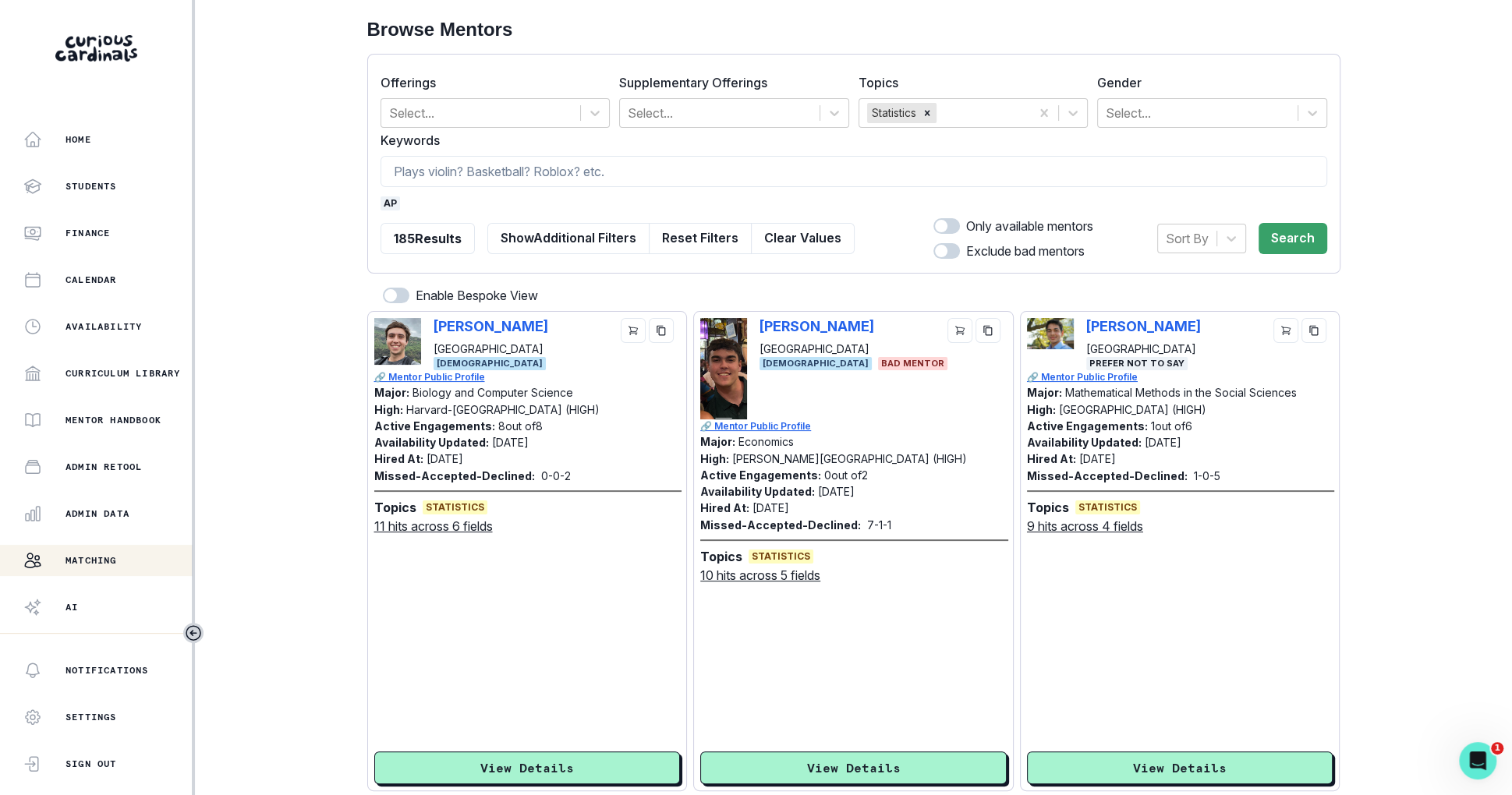
click at [386, 208] on span "ap" at bounding box center [389, 203] width 19 height 14
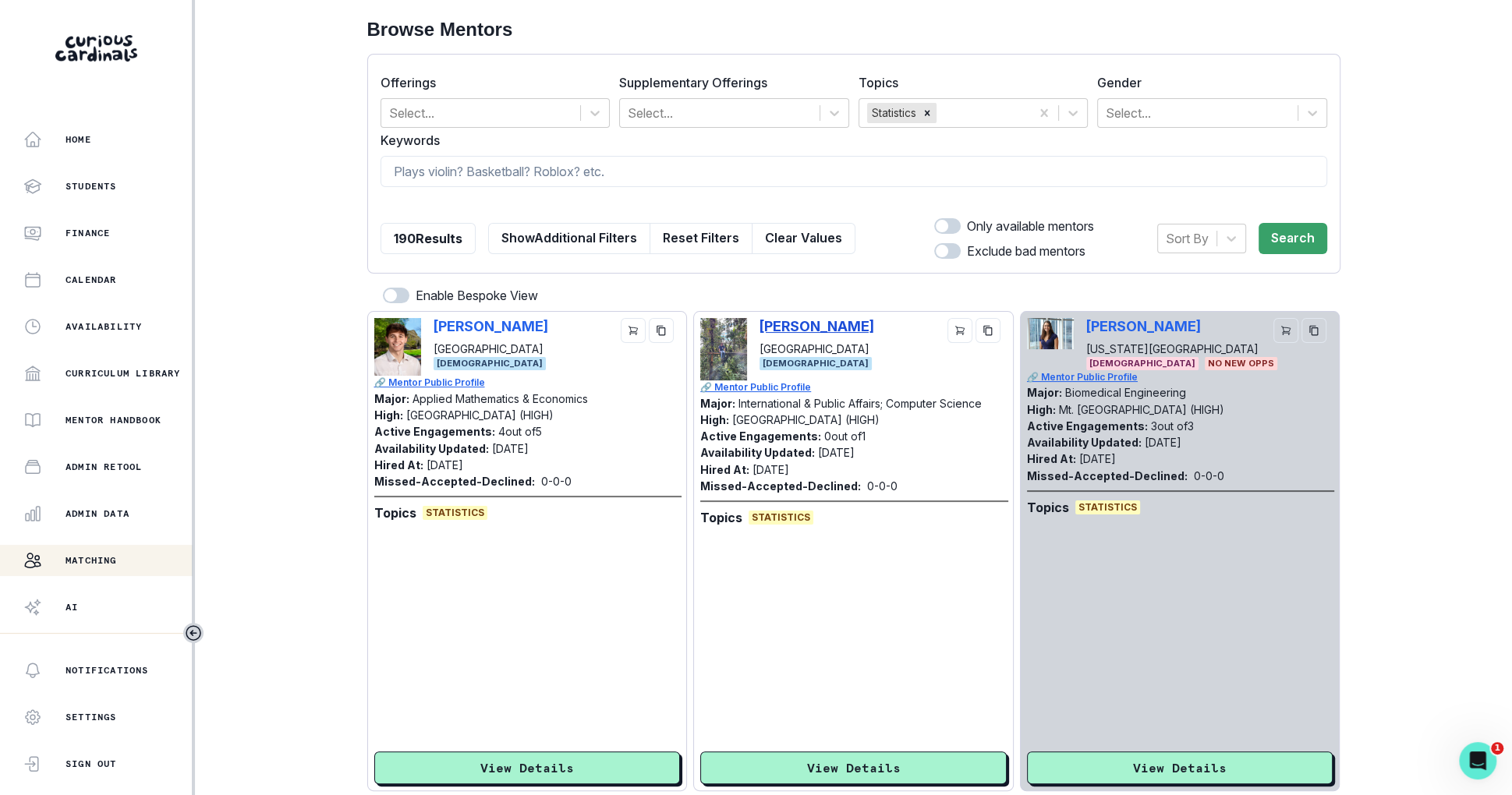
click at [816, 330] on p "[PERSON_NAME]" at bounding box center [816, 326] width 114 height 16
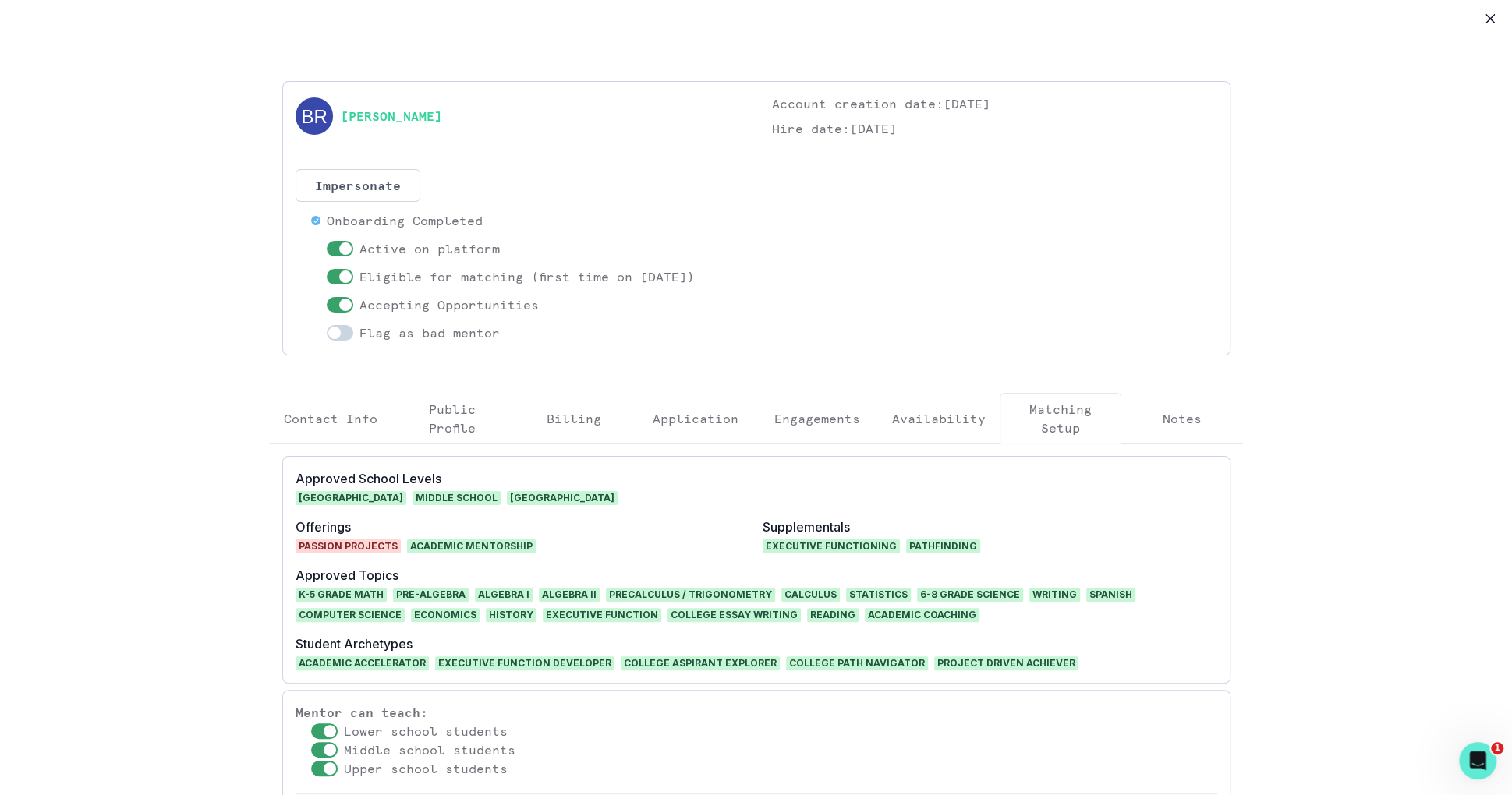
click at [398, 114] on link "[PERSON_NAME]" at bounding box center [391, 116] width 102 height 18
click at [1299, 18] on icon "Close" at bounding box center [1490, 18] width 9 height 9
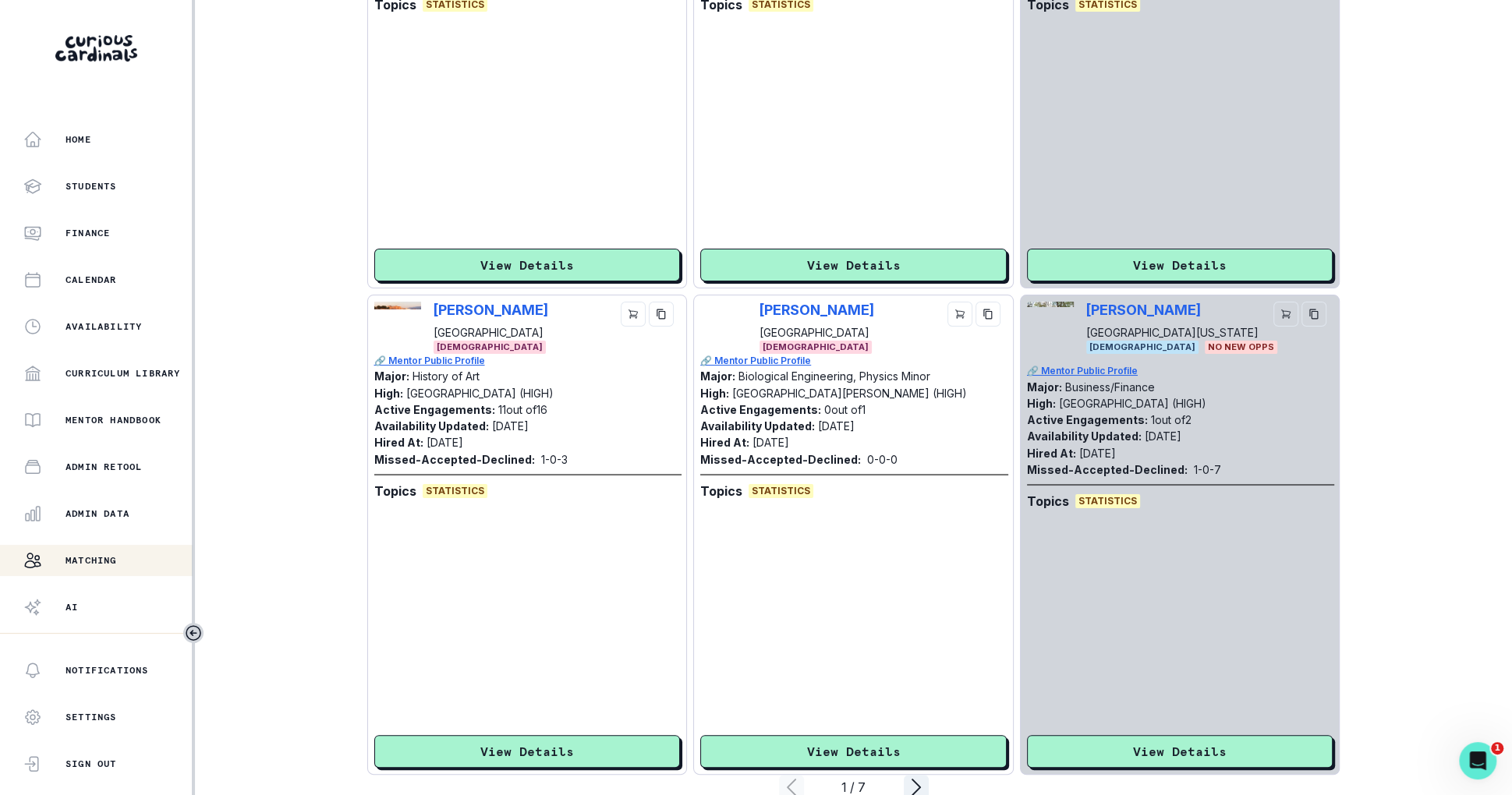
scroll to position [4431, 0]
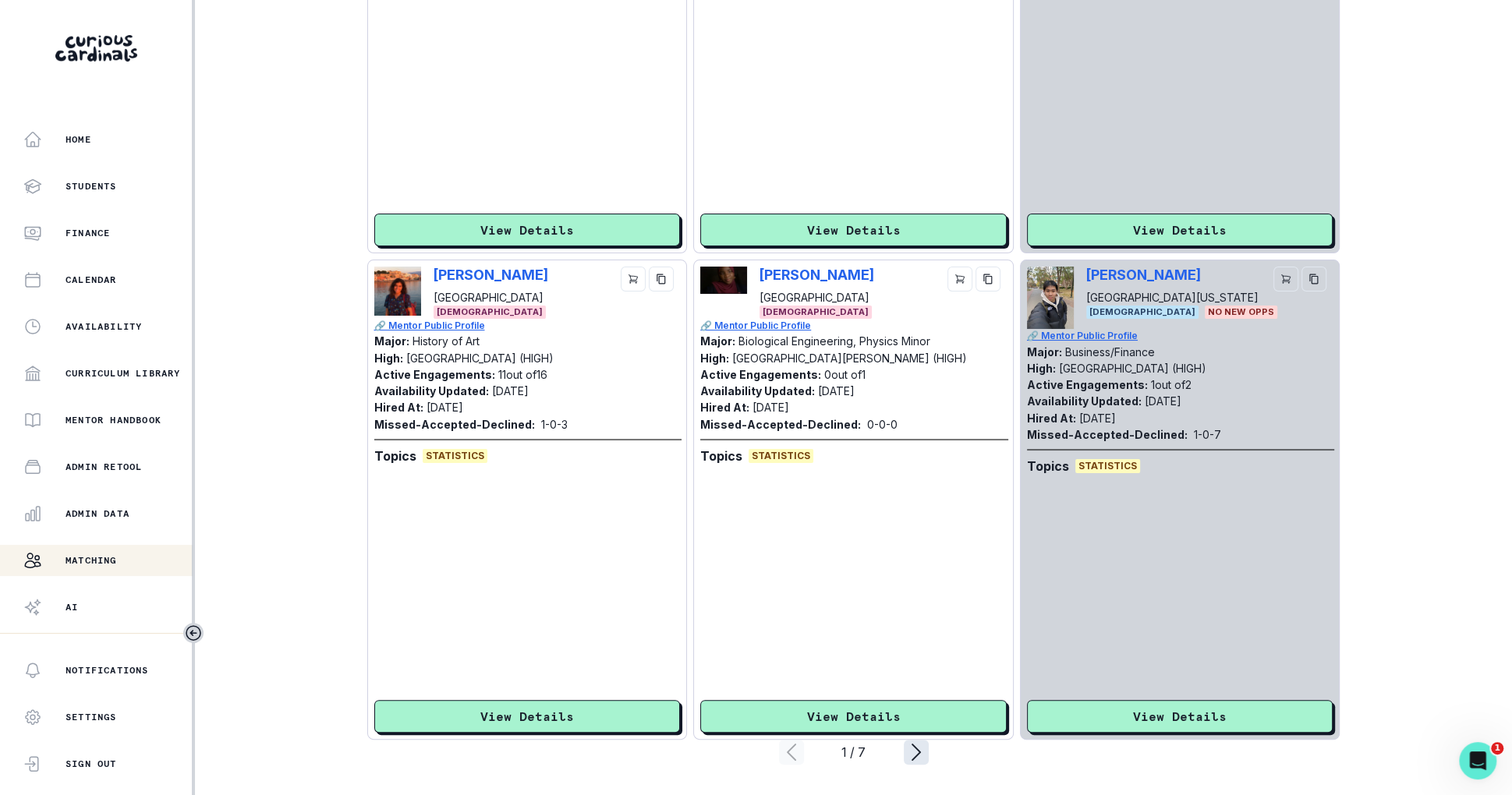
click at [923, 758] on icon "page right" at bounding box center [916, 752] width 25 height 25
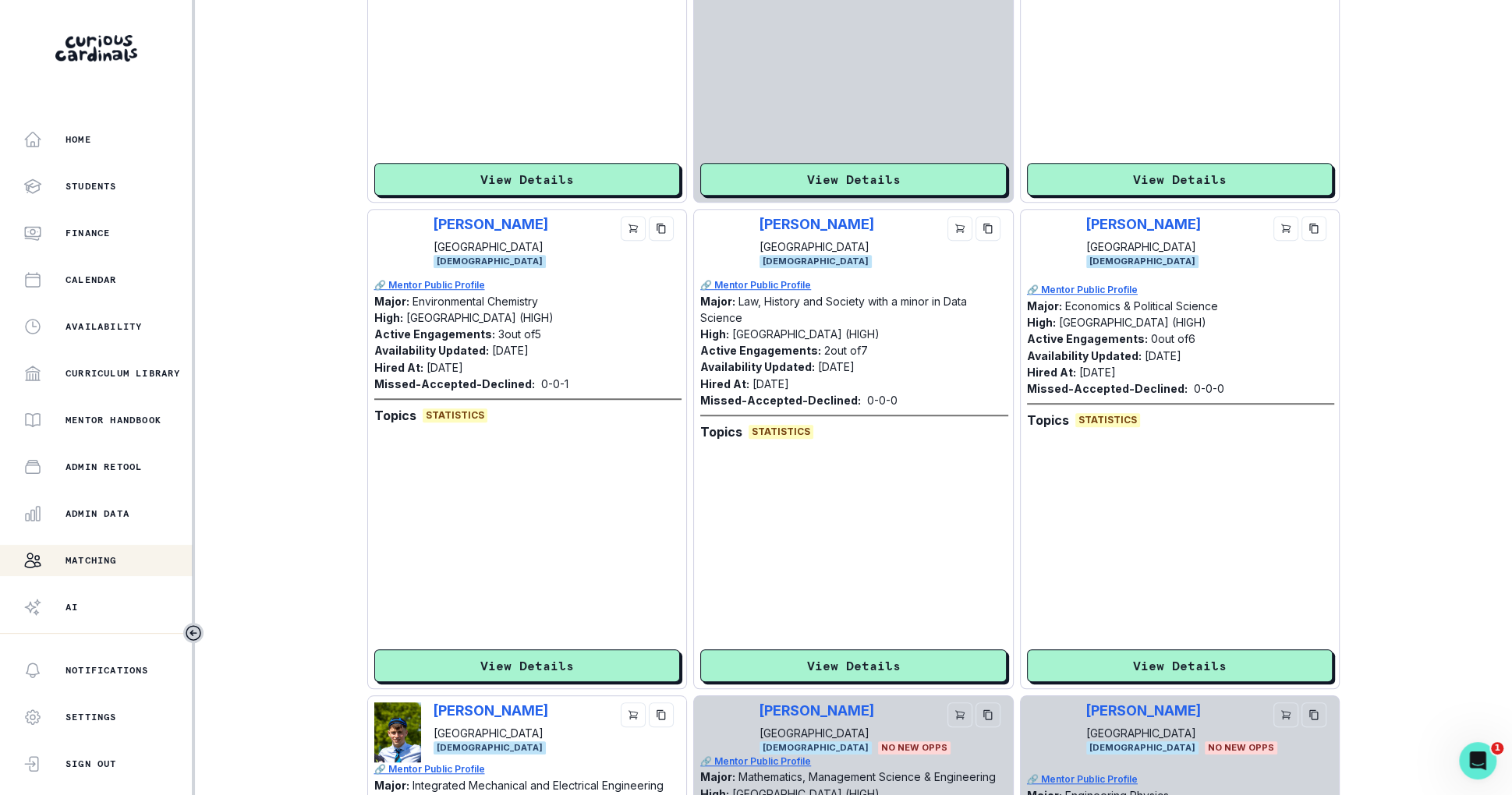
scroll to position [554, 0]
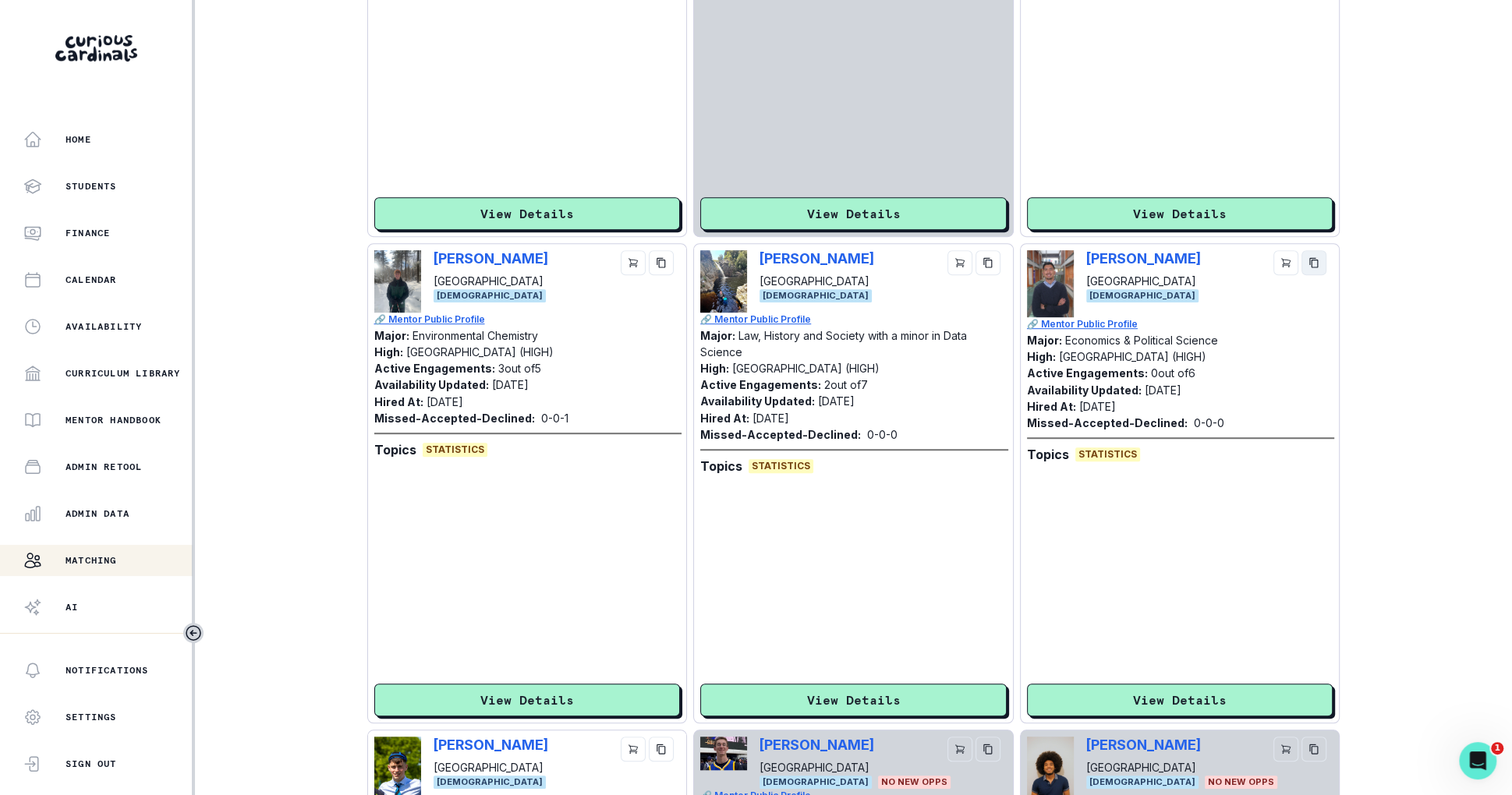
click at [1299, 257] on icon "copy" at bounding box center [1314, 263] width 11 height 11
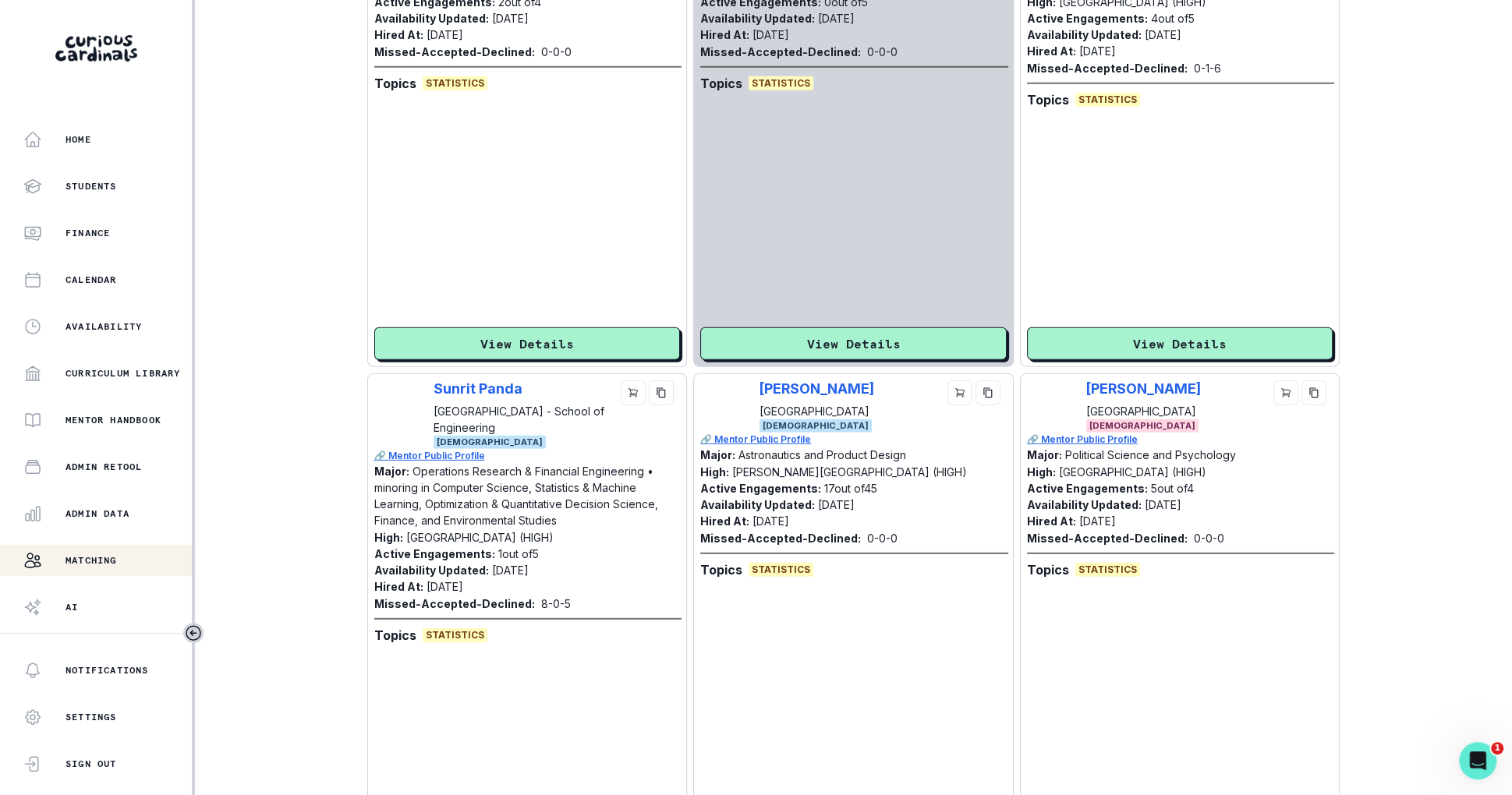
scroll to position [4431, 0]
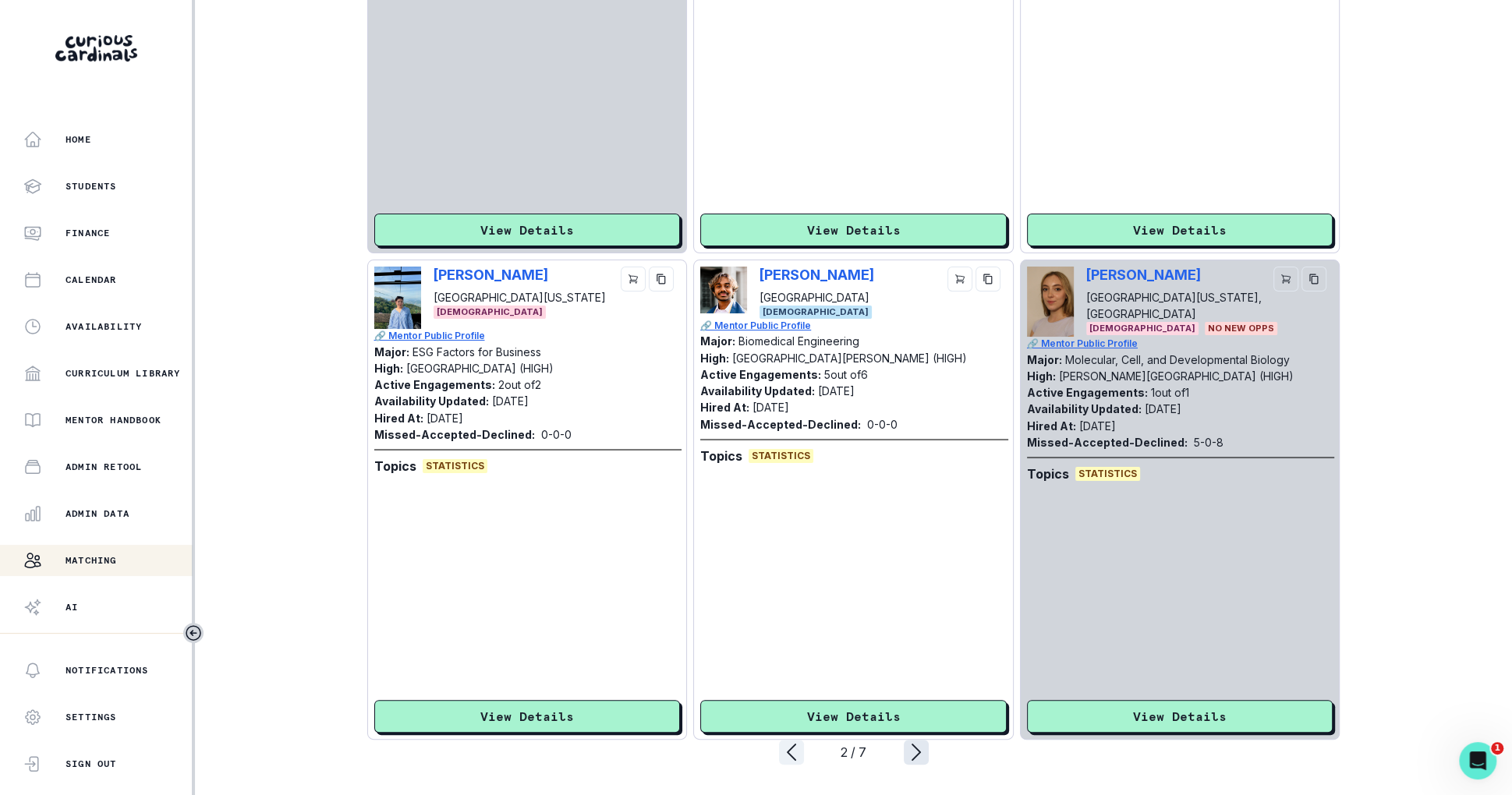
click at [911, 762] on icon "page right" at bounding box center [916, 752] width 25 height 25
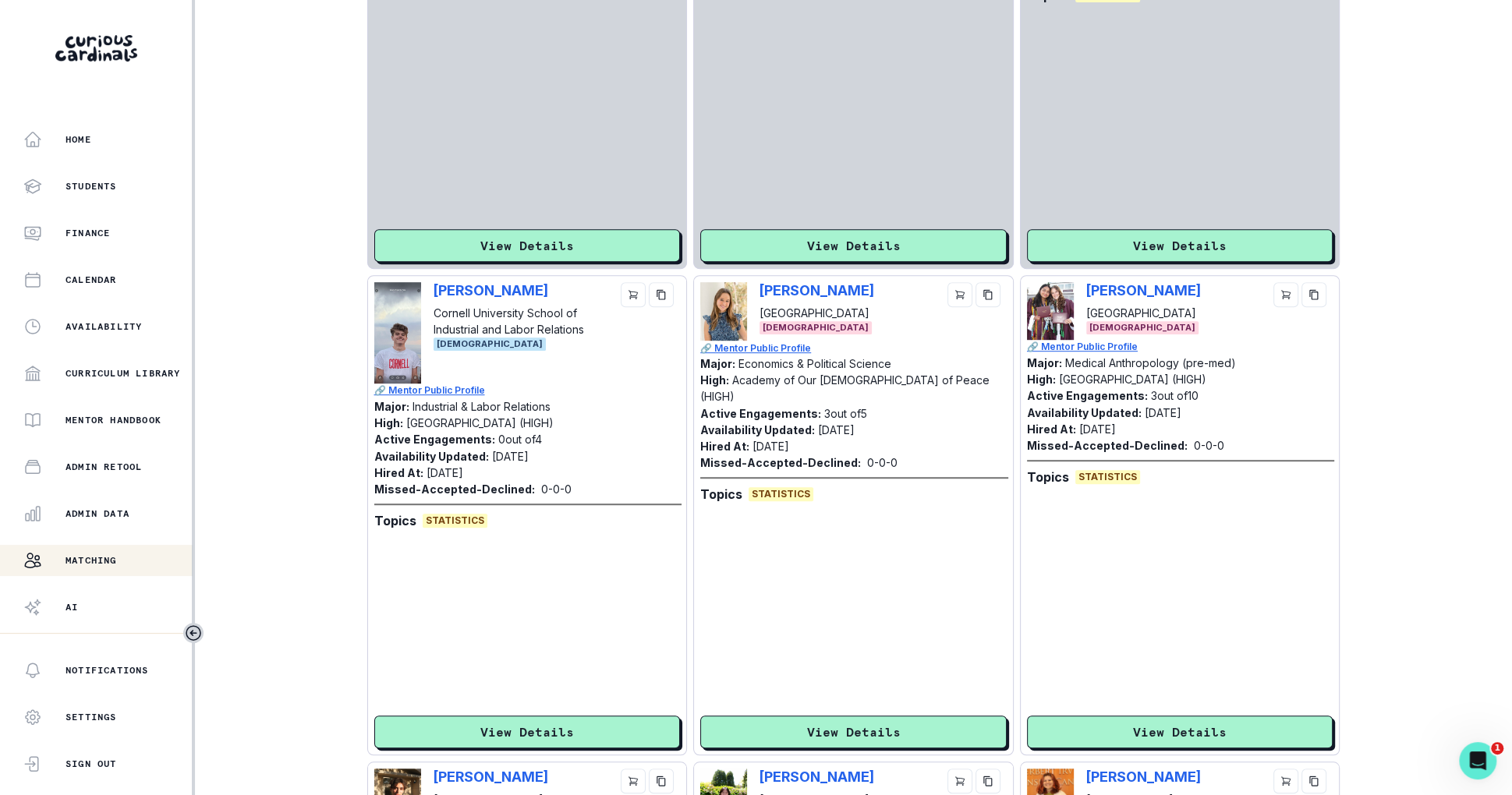
scroll to position [517, 0]
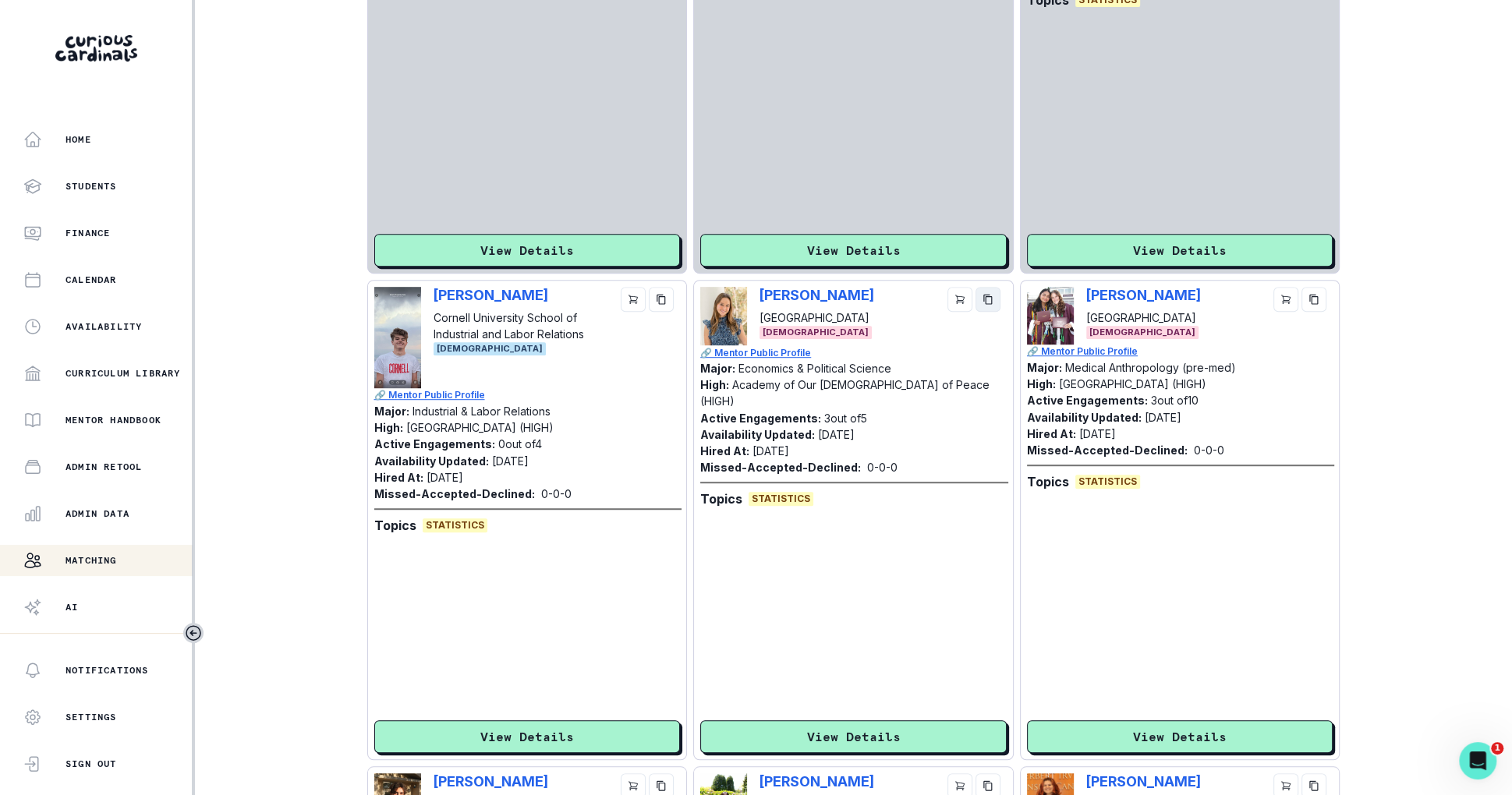
click at [998, 289] on button "copy" at bounding box center [987, 299] width 25 height 25
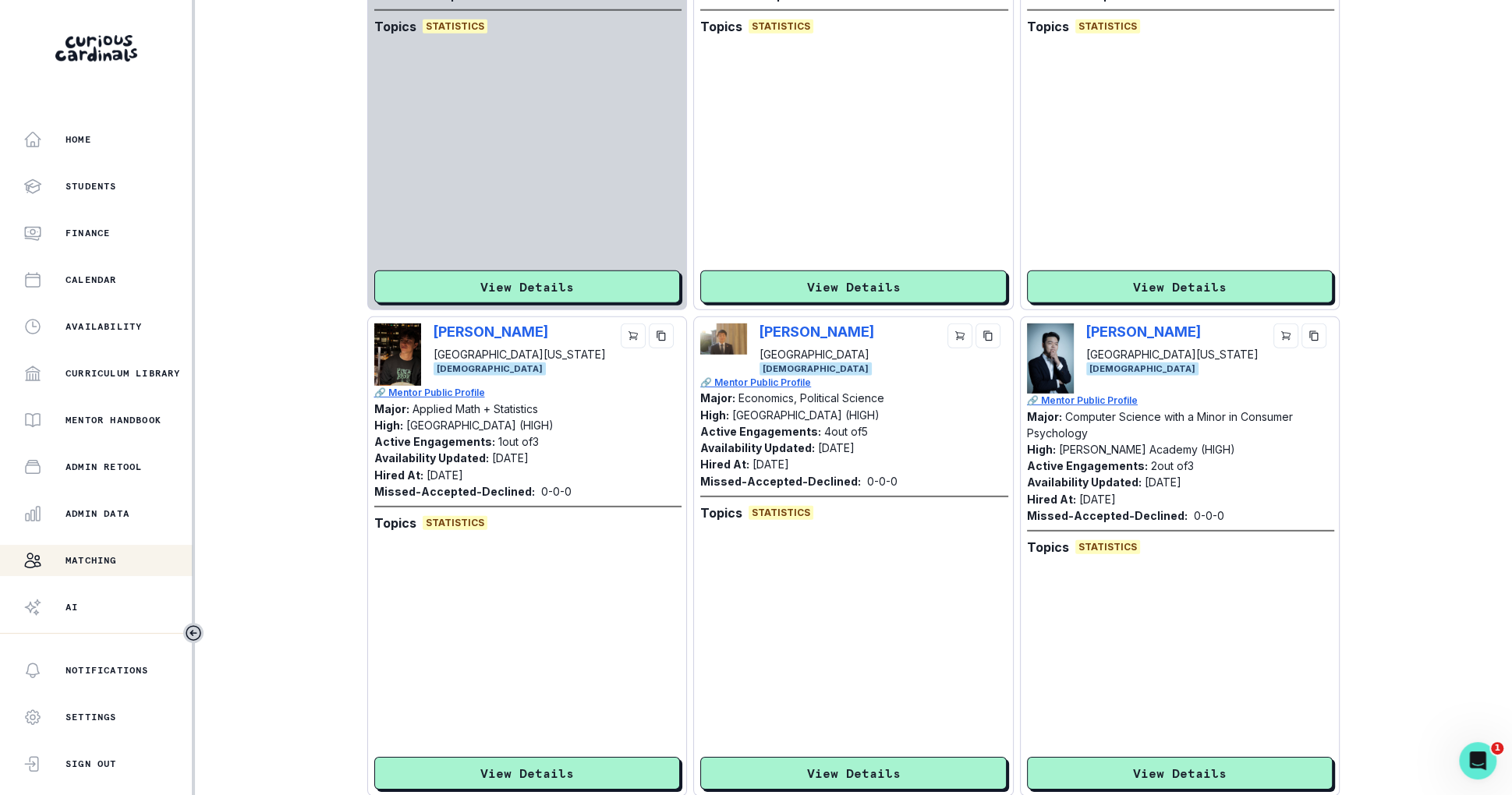
scroll to position [4431, 0]
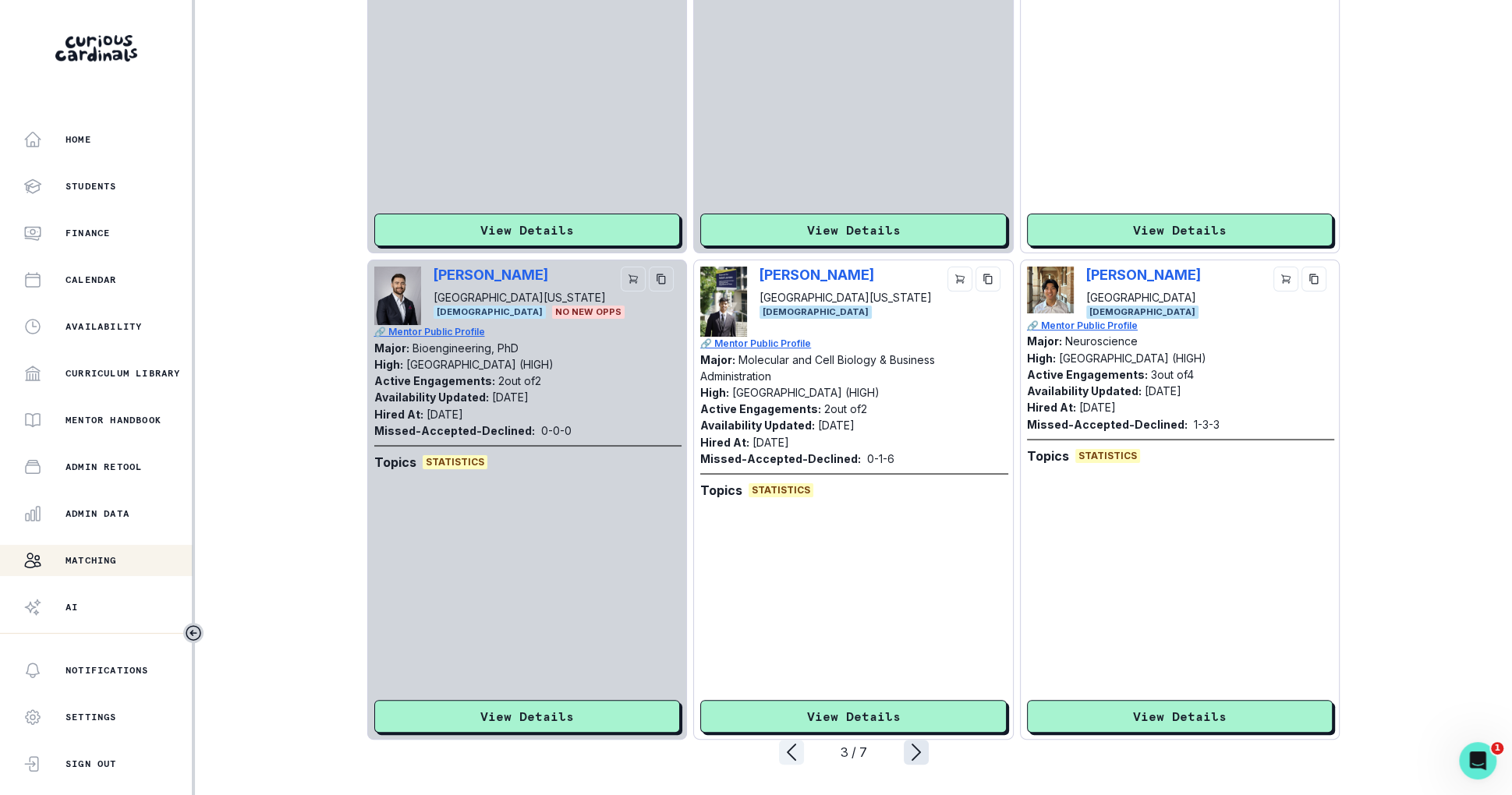
click at [913, 747] on icon "page right" at bounding box center [916, 752] width 25 height 25
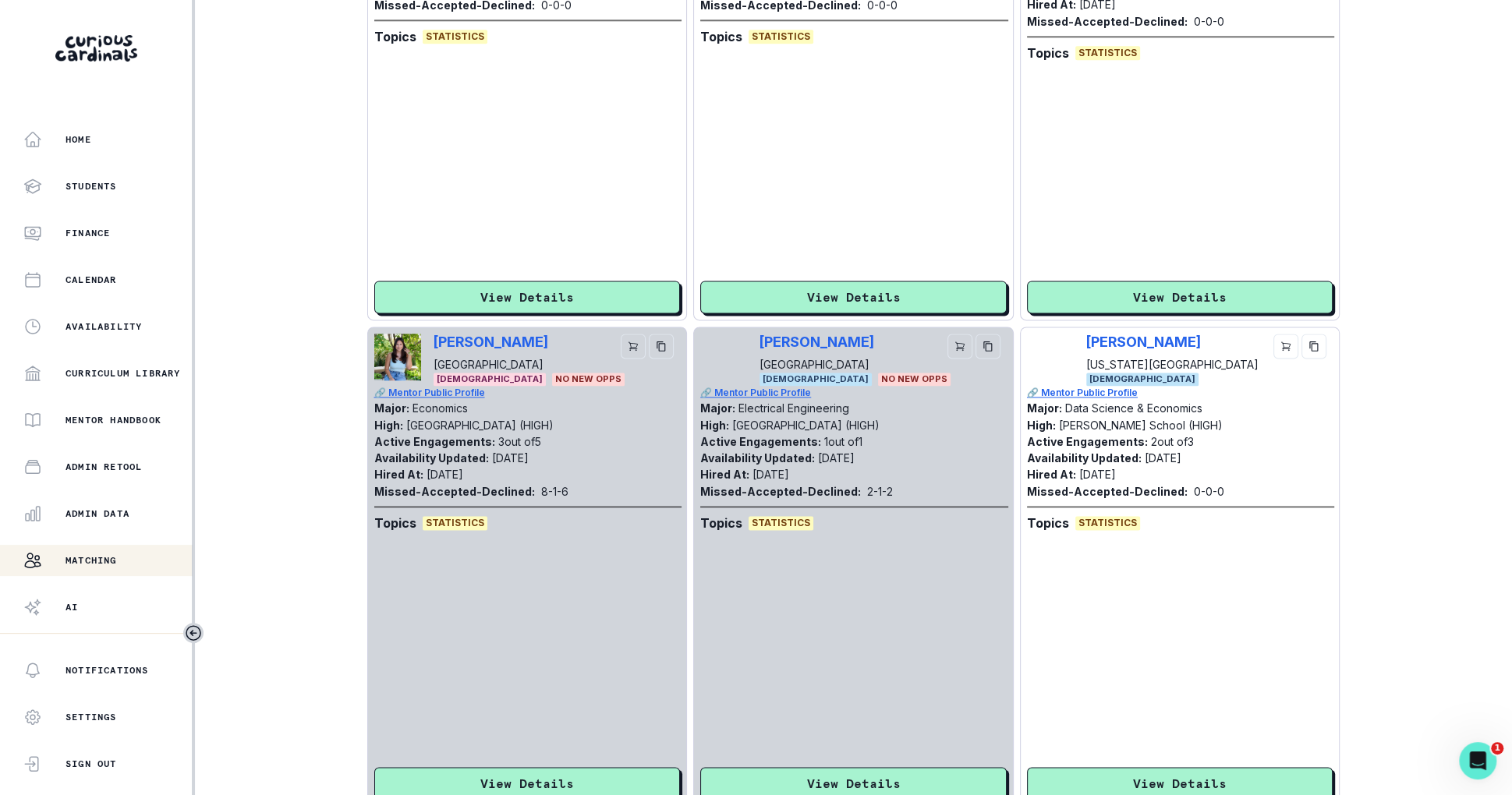
scroll to position [1454, 0]
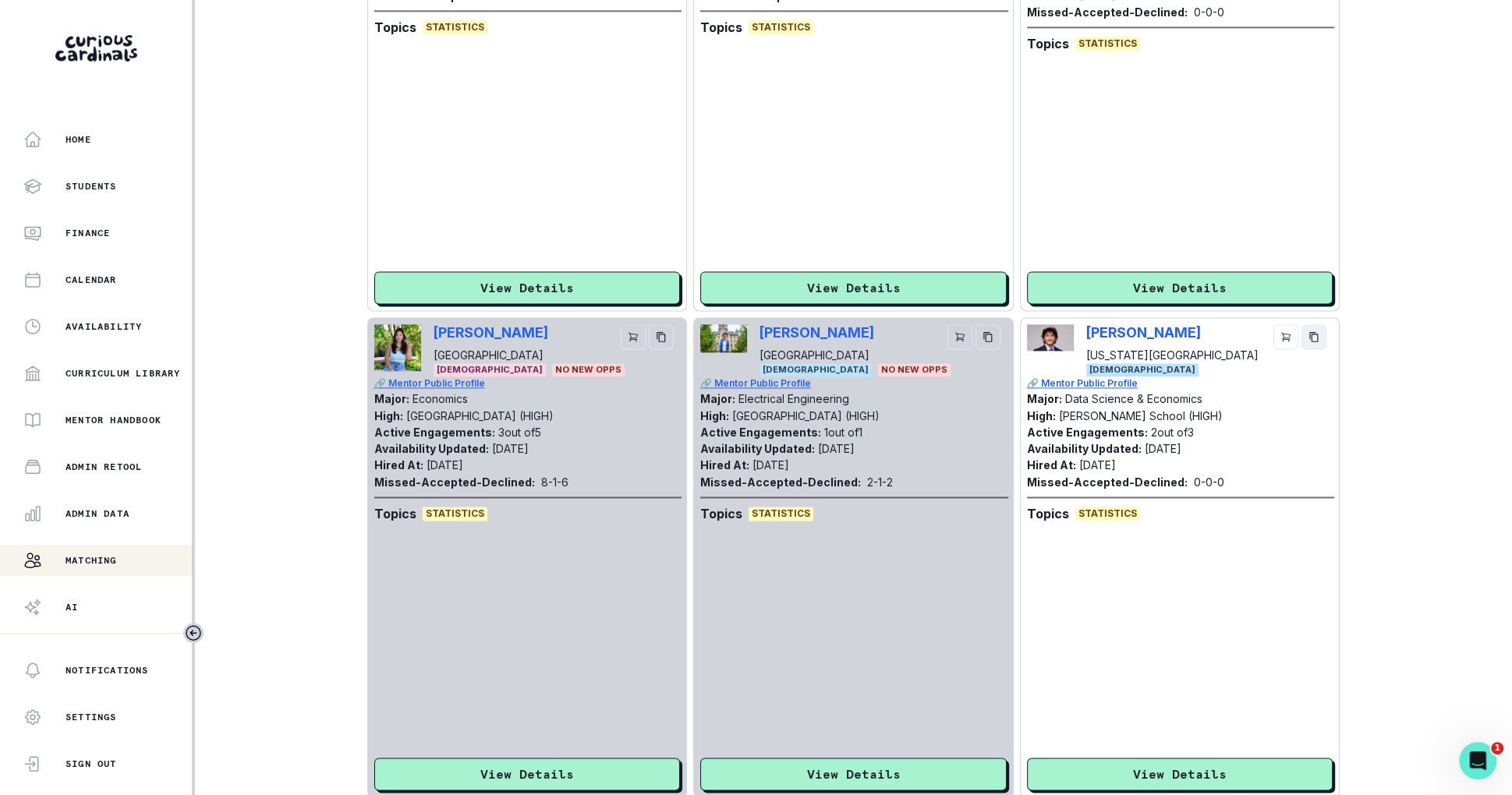
click at [1299, 332] on button "copy" at bounding box center [1313, 336] width 25 height 25
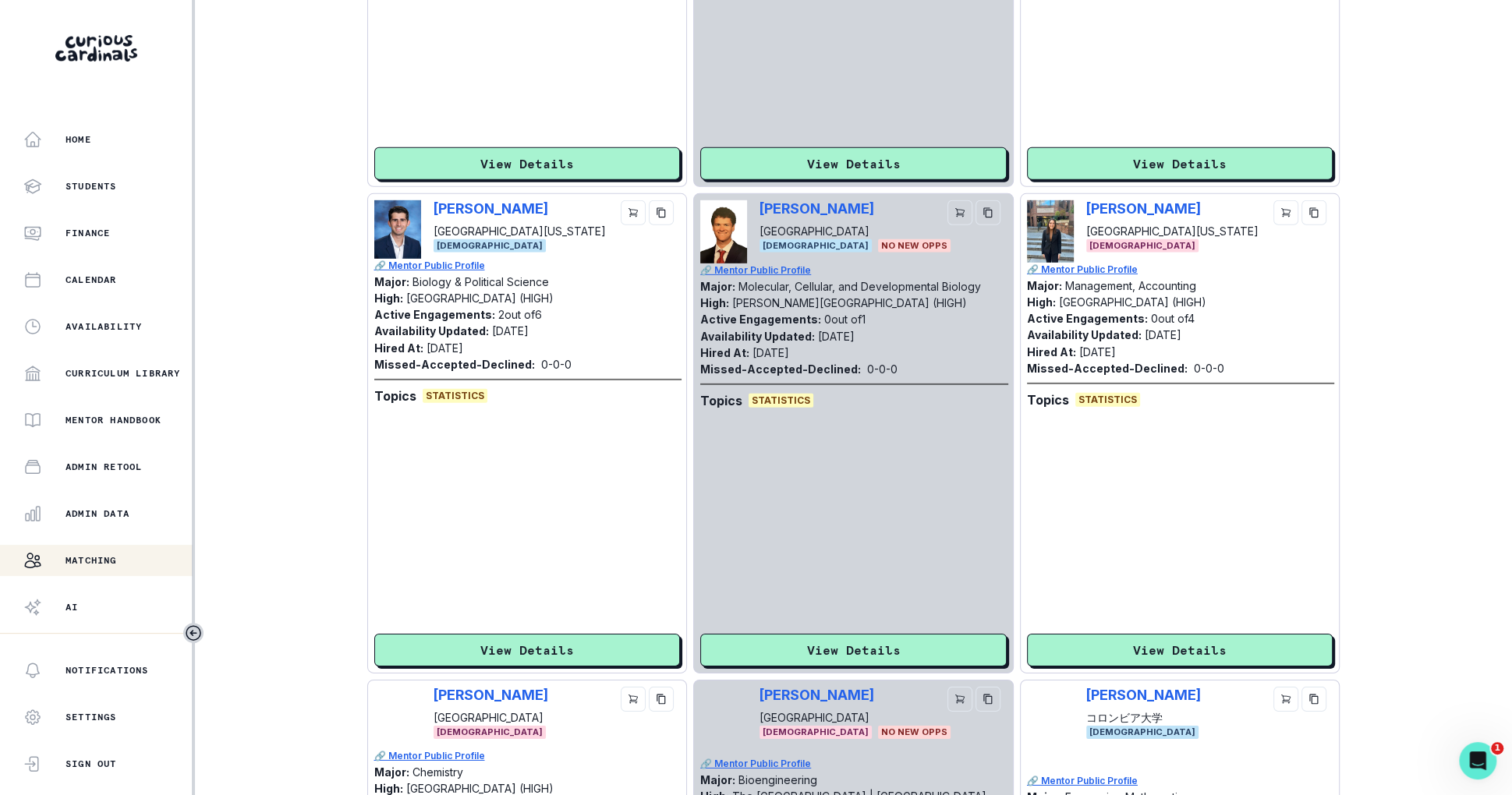
scroll to position [4431, 0]
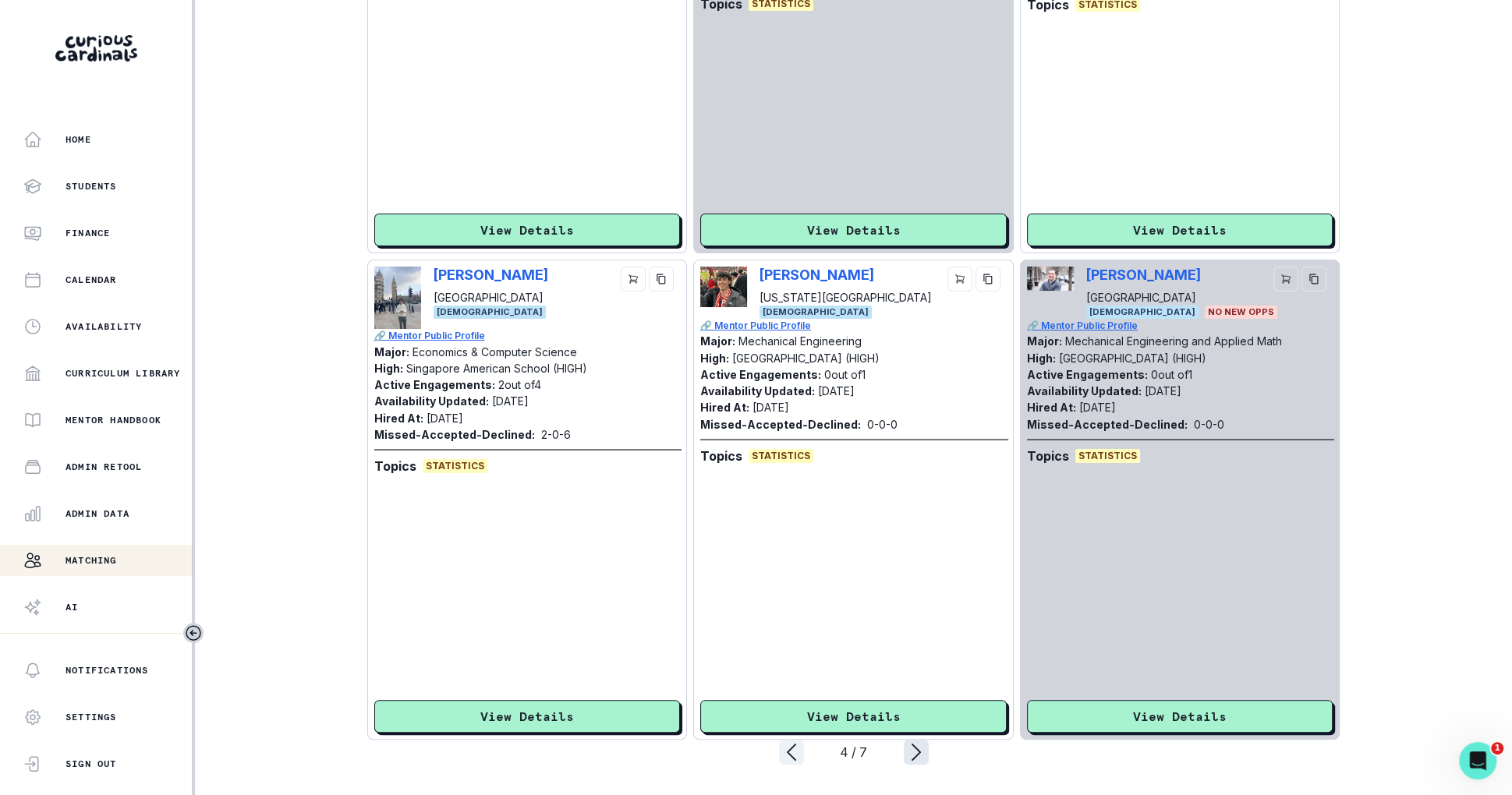
click at [909, 758] on icon "page right" at bounding box center [916, 752] width 25 height 25
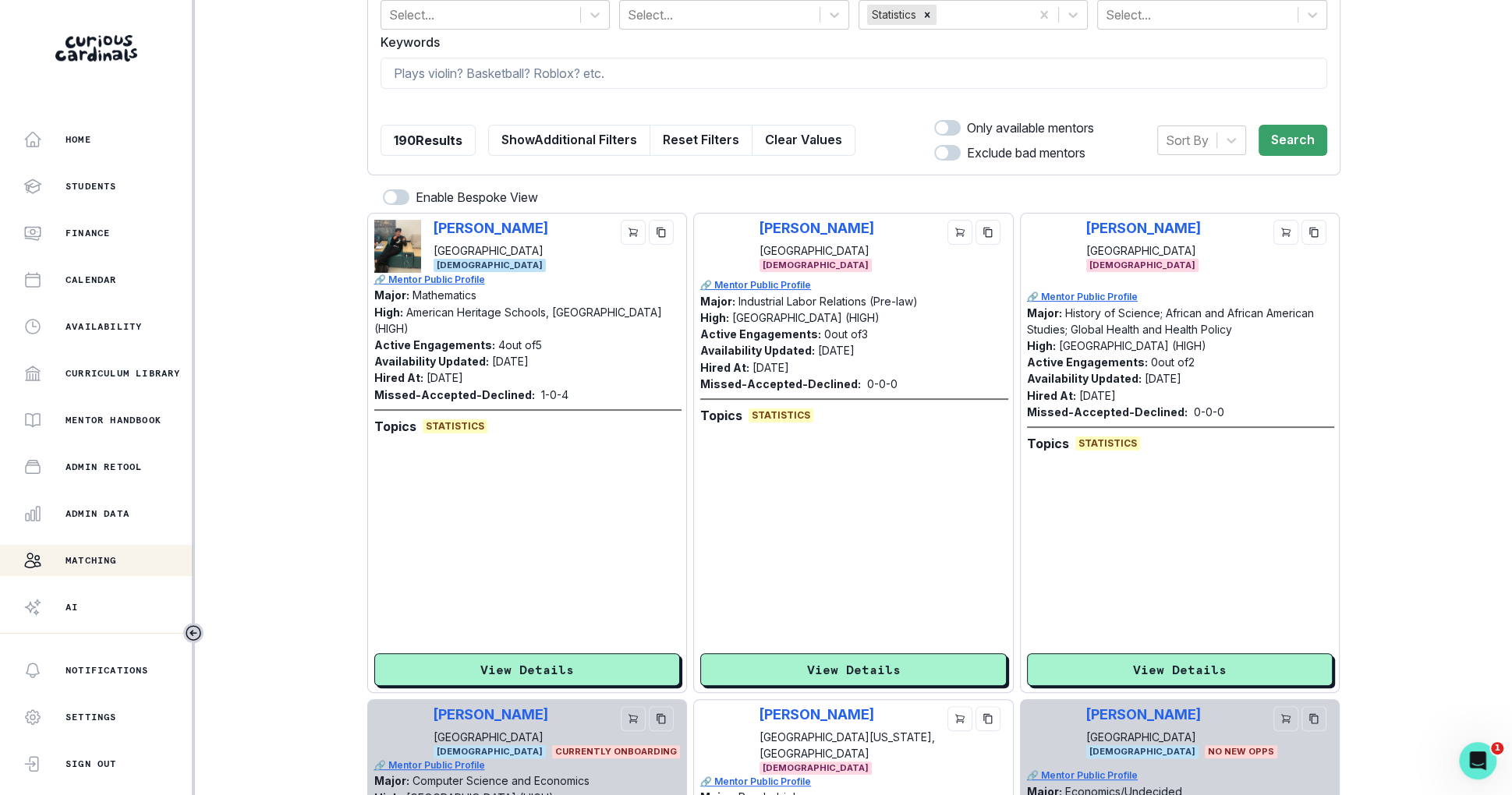
scroll to position [0, 0]
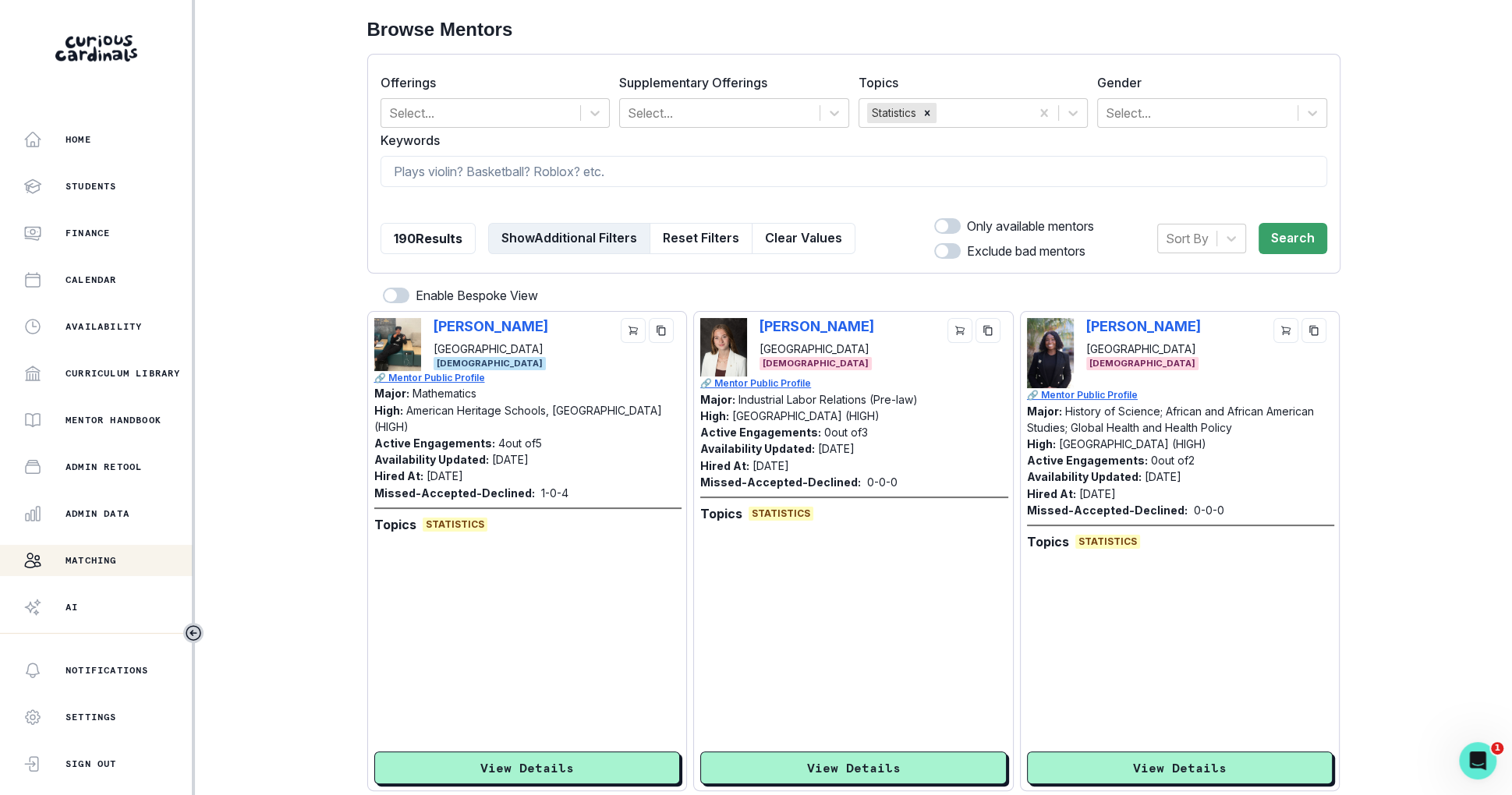
click at [571, 236] on button "Show Additional Filters" at bounding box center [569, 238] width 162 height 31
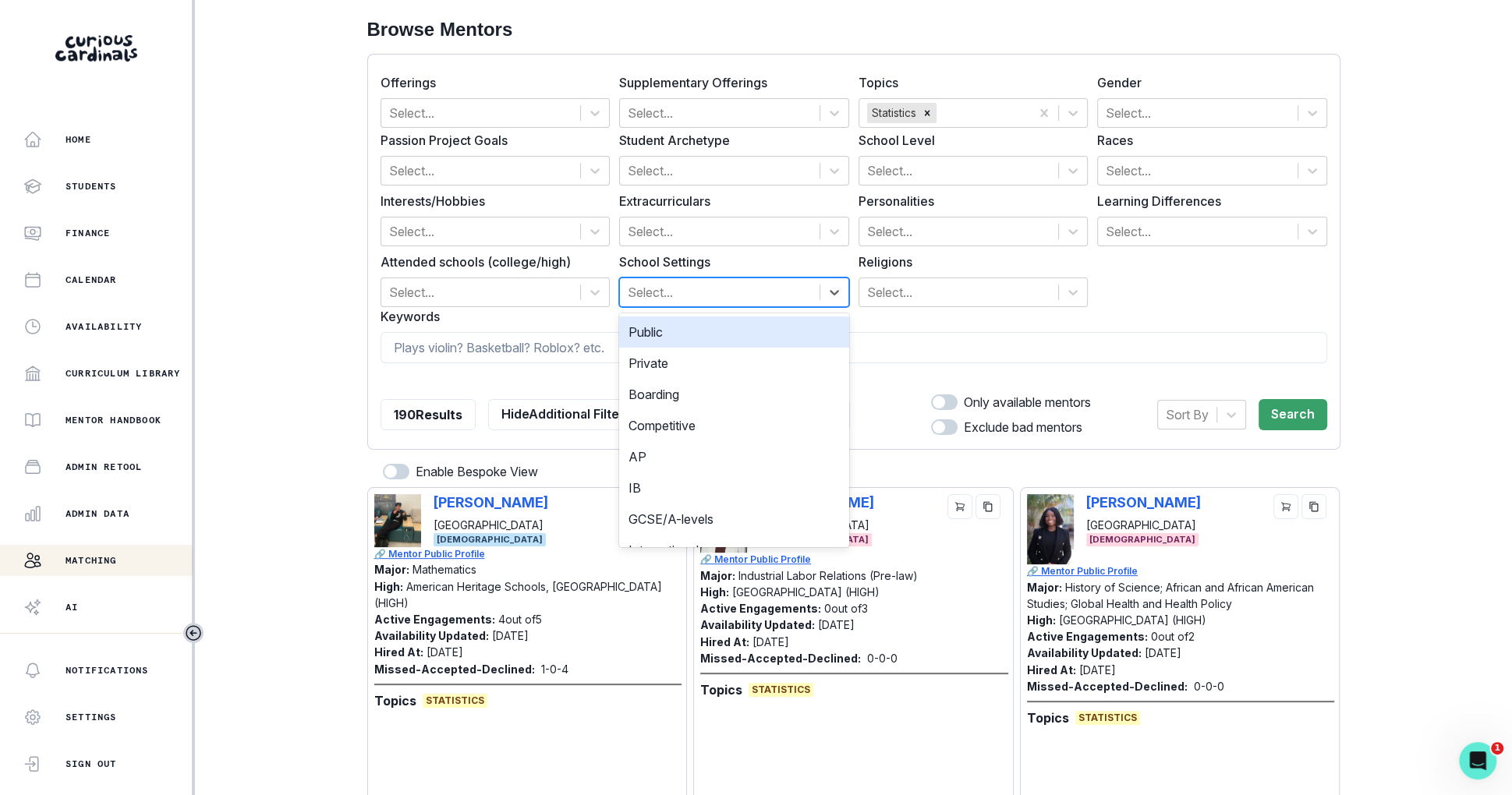
click at [743, 278] on div "Select..." at bounding box center [720, 292] width 200 height 28
click at [735, 327] on div "Public" at bounding box center [734, 332] width 230 height 31
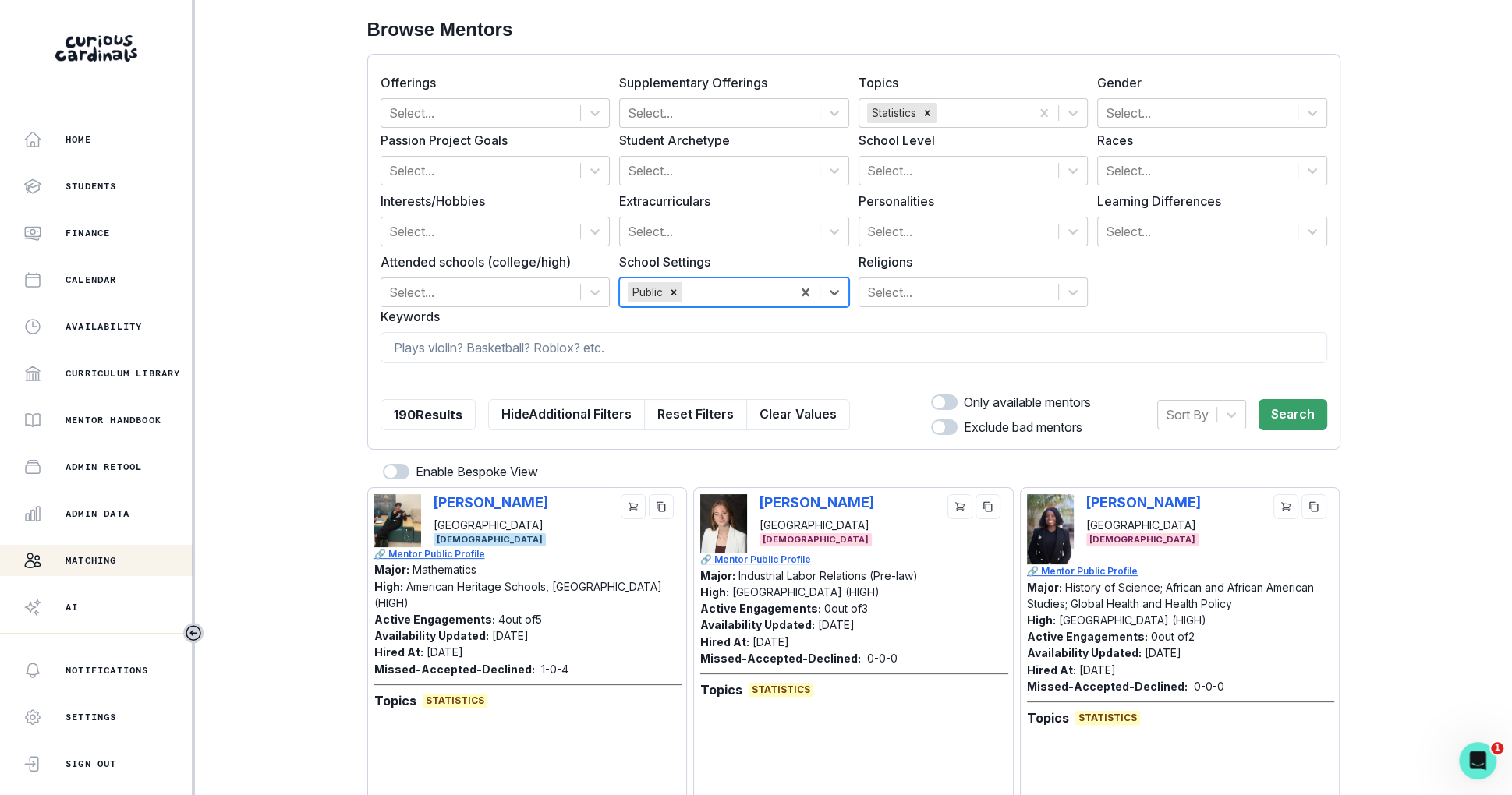
click at [756, 298] on div at bounding box center [734, 292] width 97 height 22
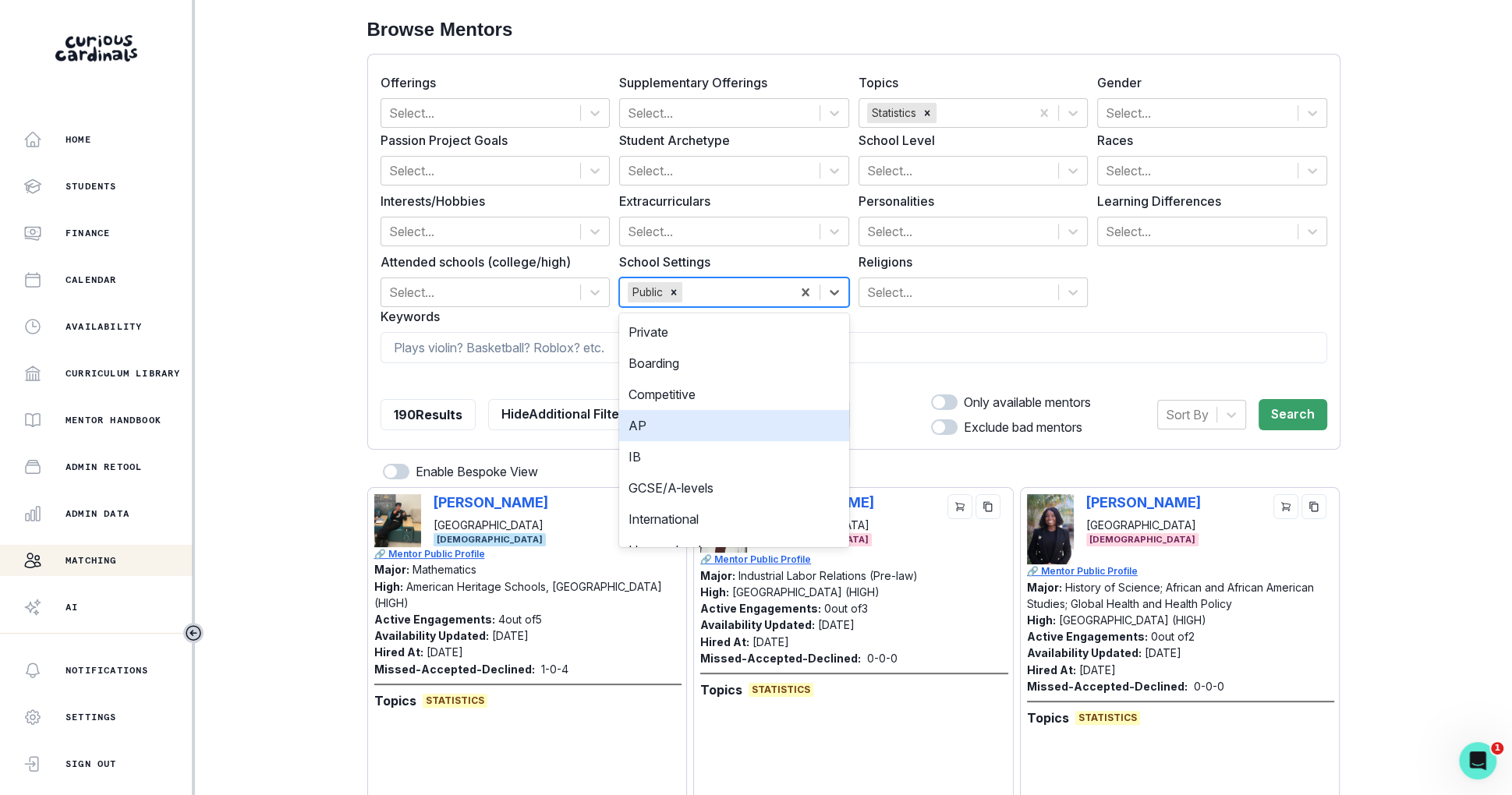
click at [719, 428] on div "AP" at bounding box center [734, 426] width 230 height 31
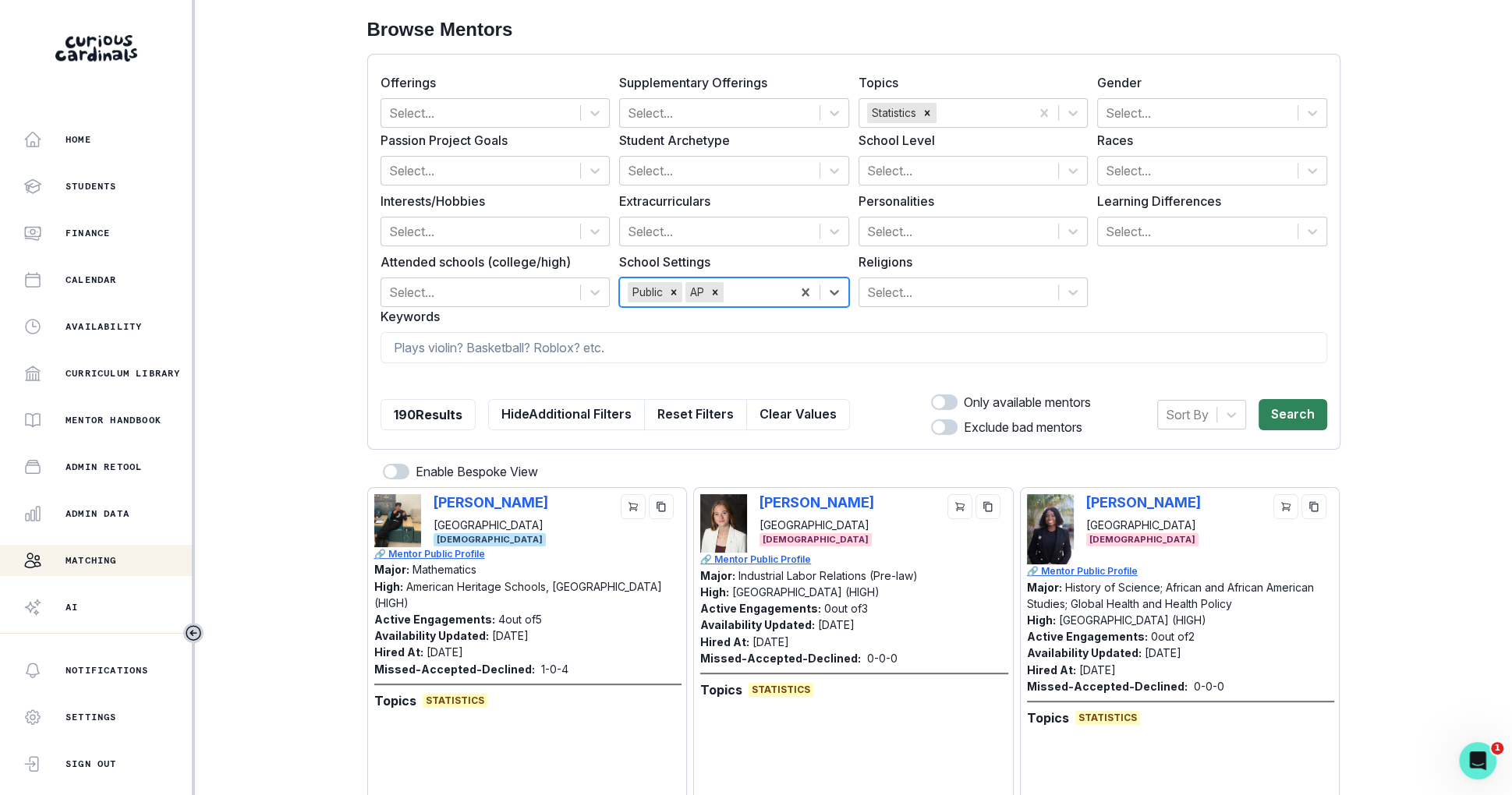
click at [1271, 418] on button "Search" at bounding box center [1292, 415] width 69 height 31
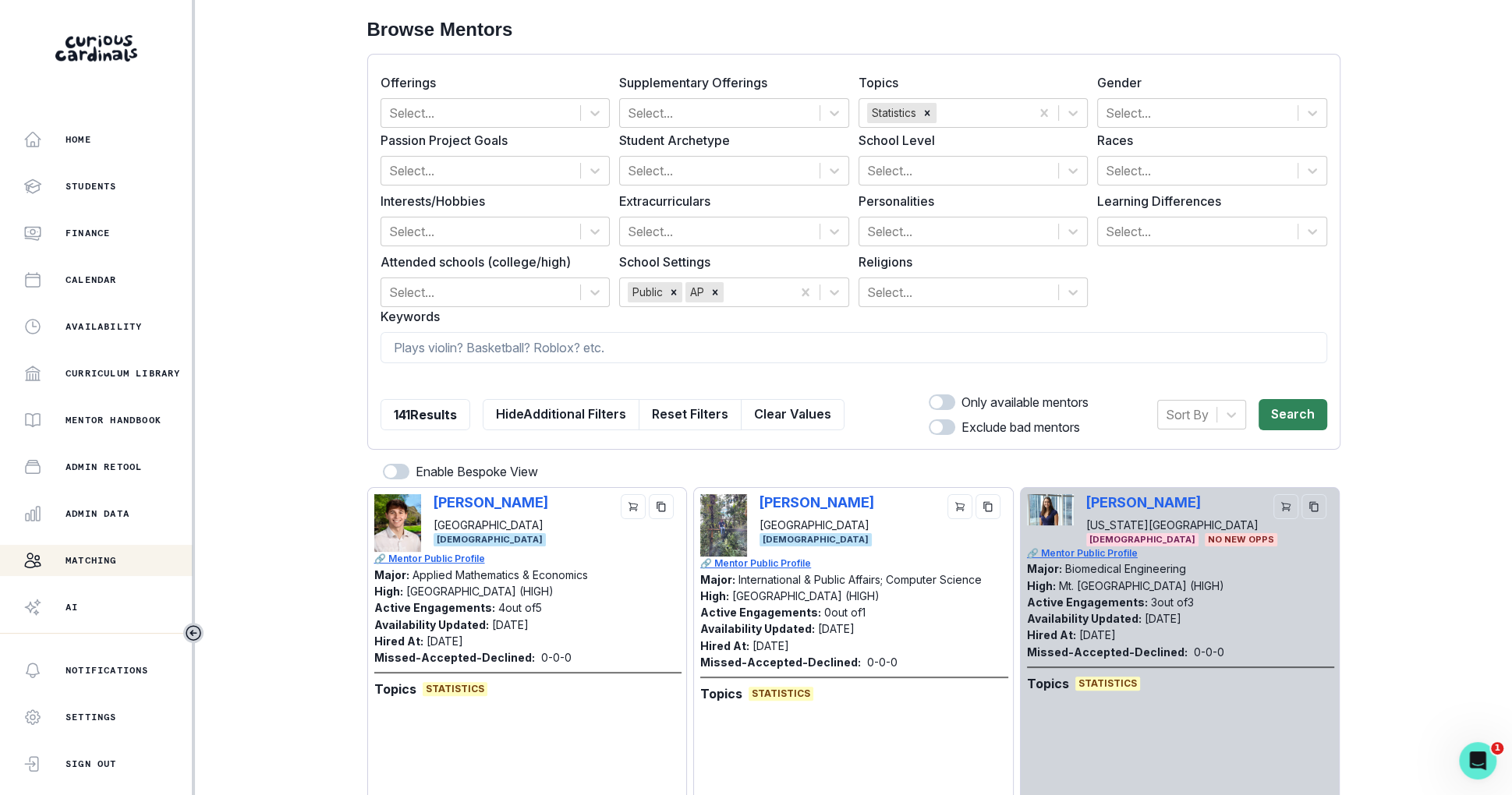
click at [1297, 422] on button "Search" at bounding box center [1292, 415] width 69 height 31
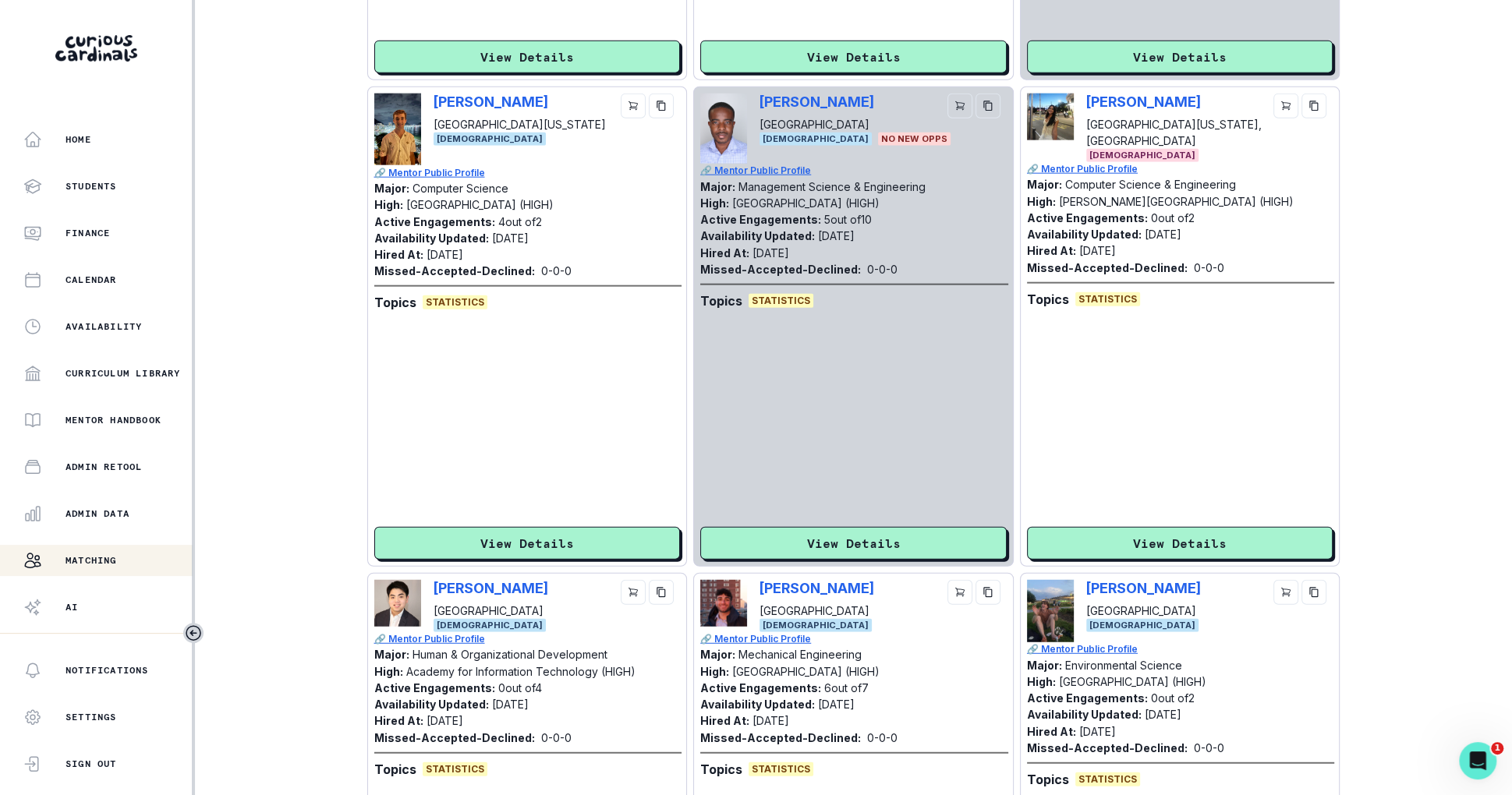
scroll to position [4607, 0]
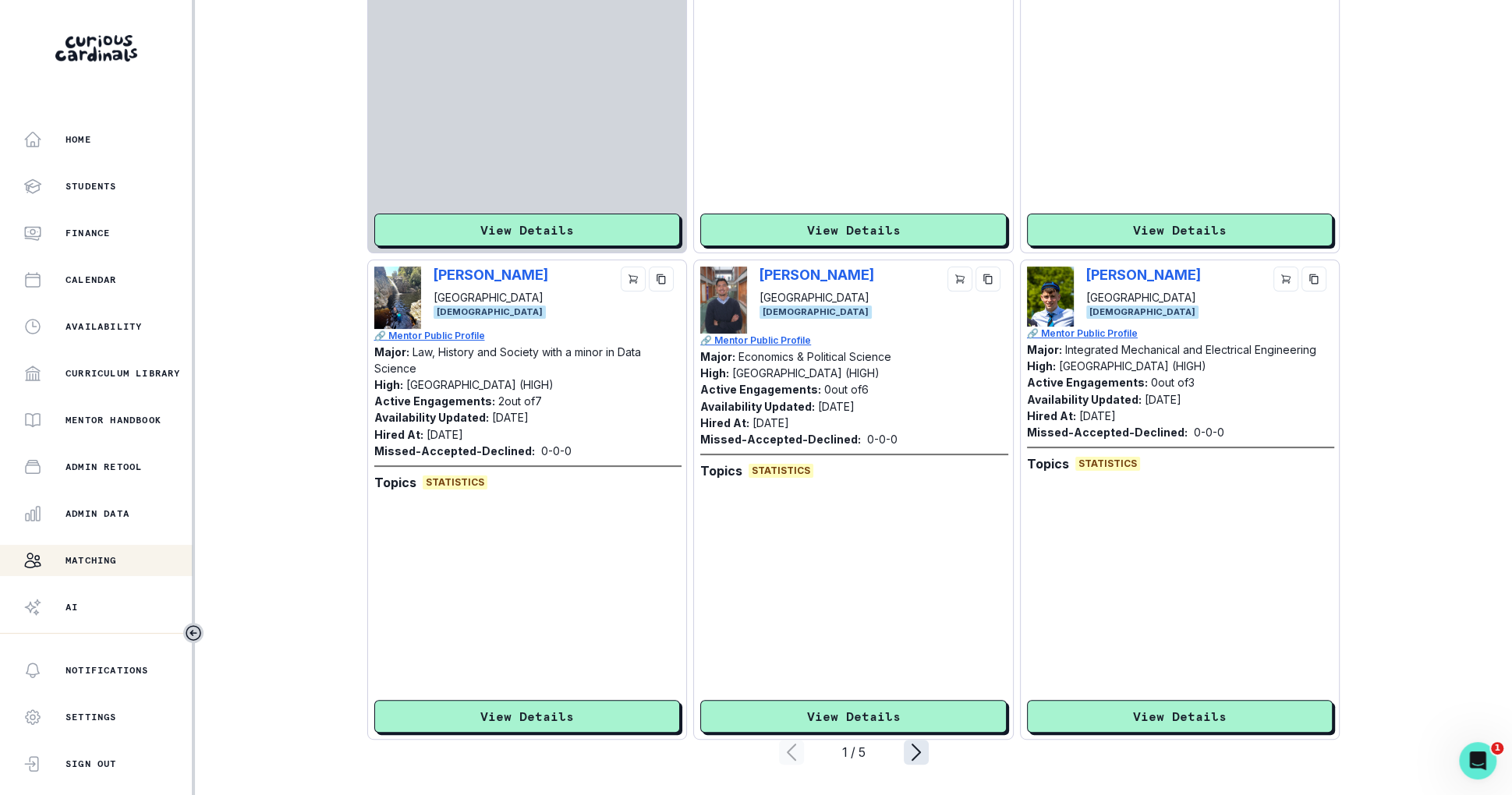
click at [904, 749] on icon "page right" at bounding box center [916, 752] width 25 height 25
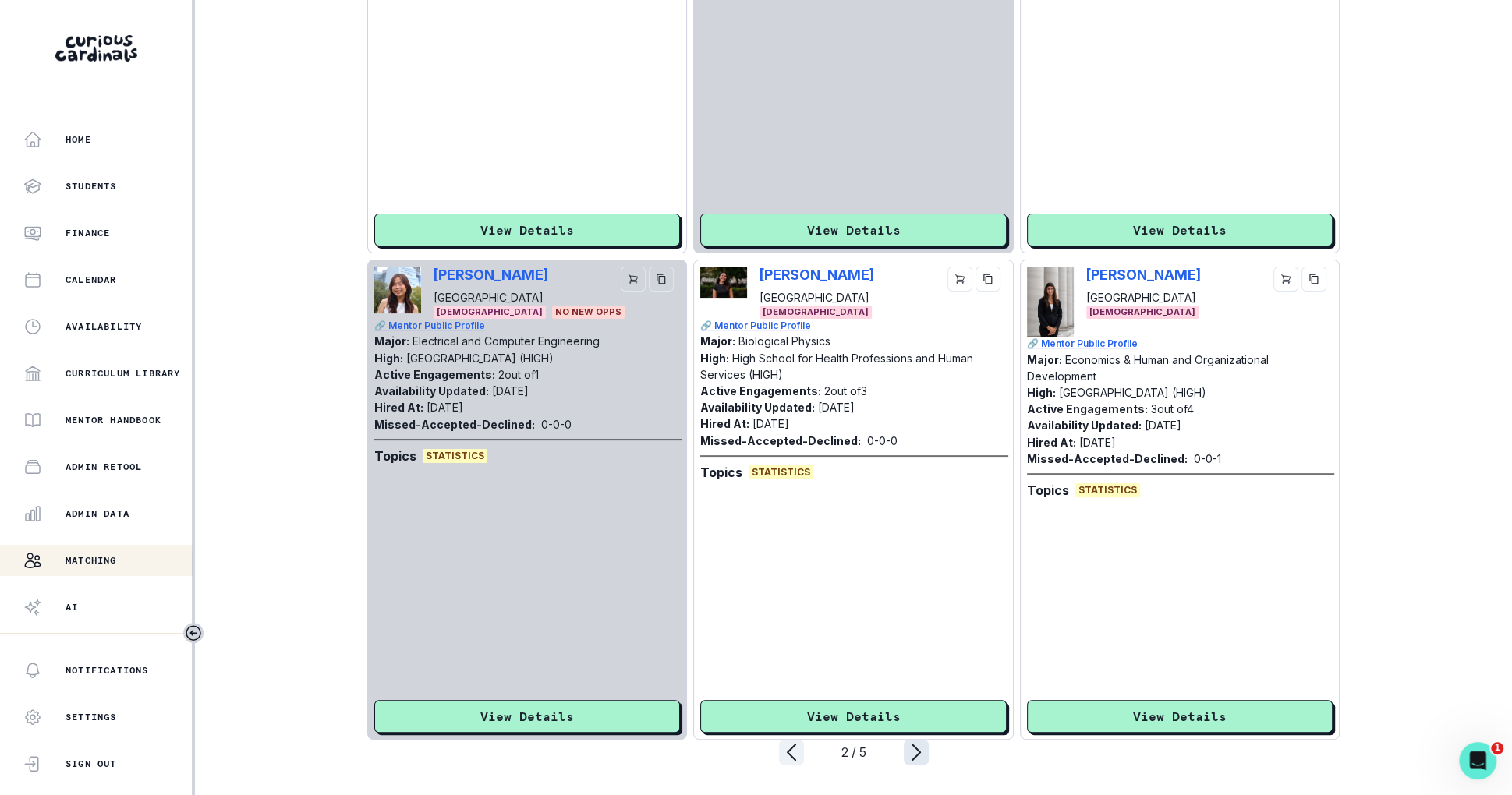
click at [906, 757] on icon "page right" at bounding box center [916, 752] width 25 height 25
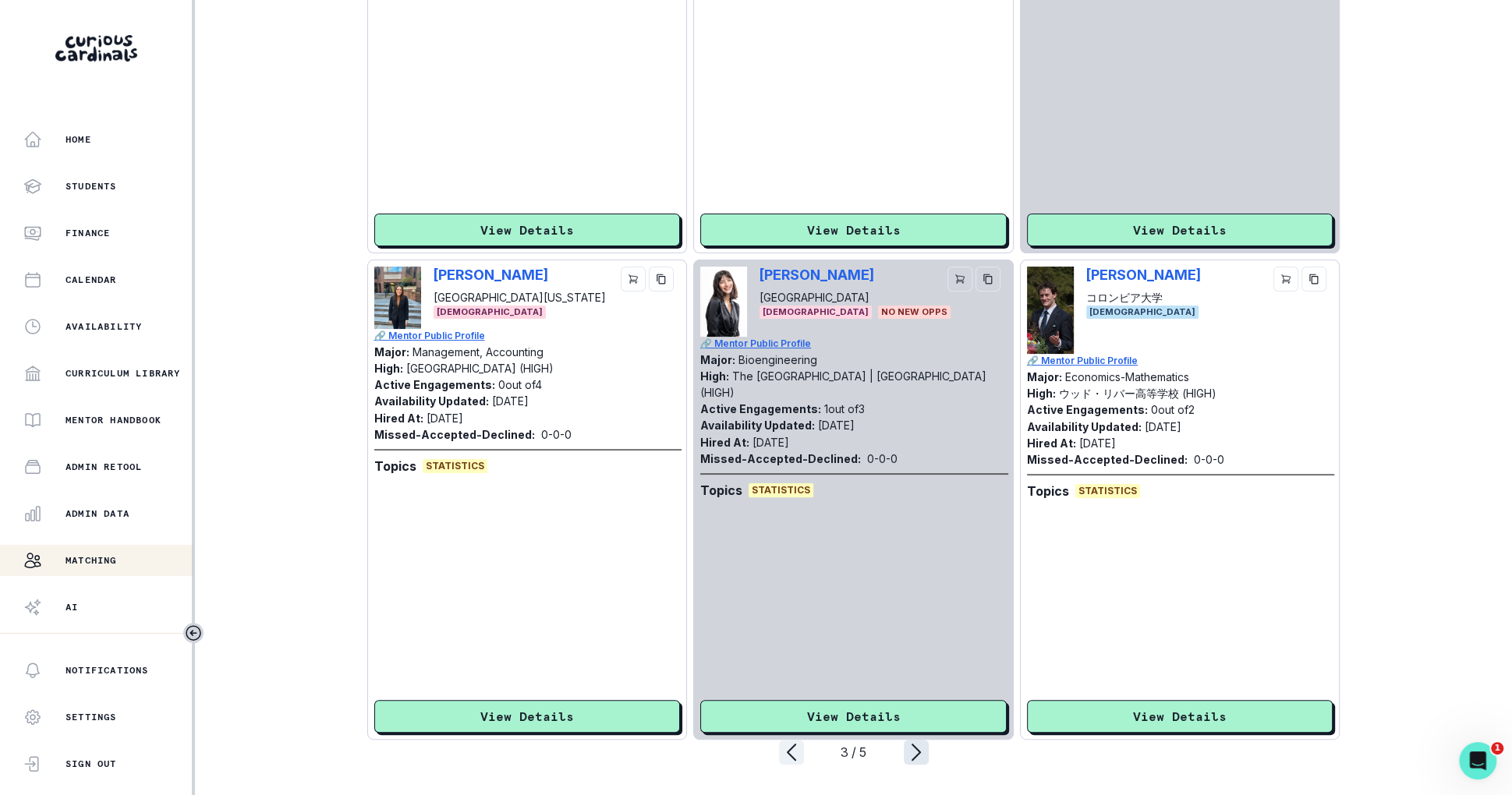
click at [914, 758] on icon "page right" at bounding box center [916, 752] width 25 height 25
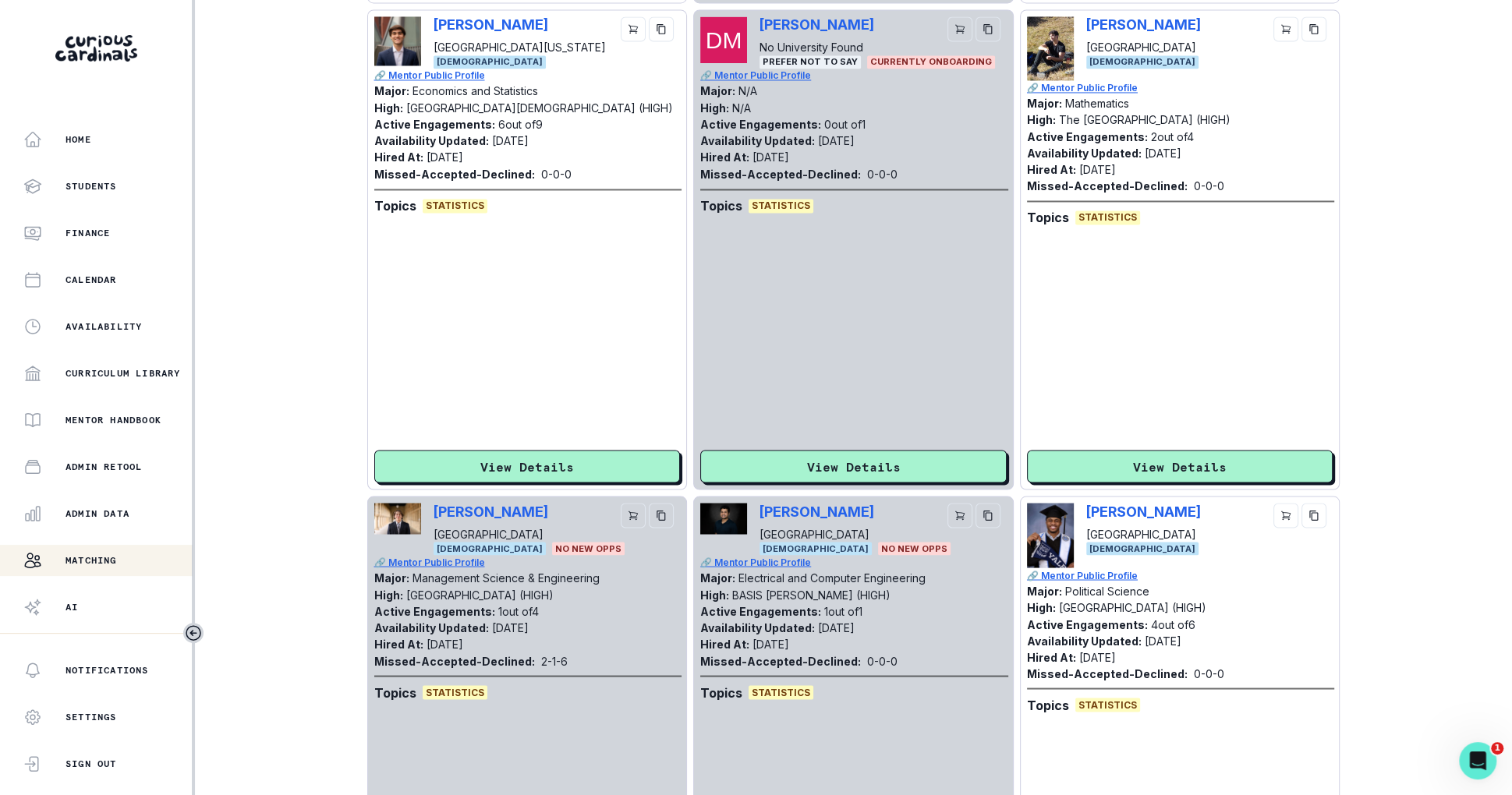
scroll to position [1864, 0]
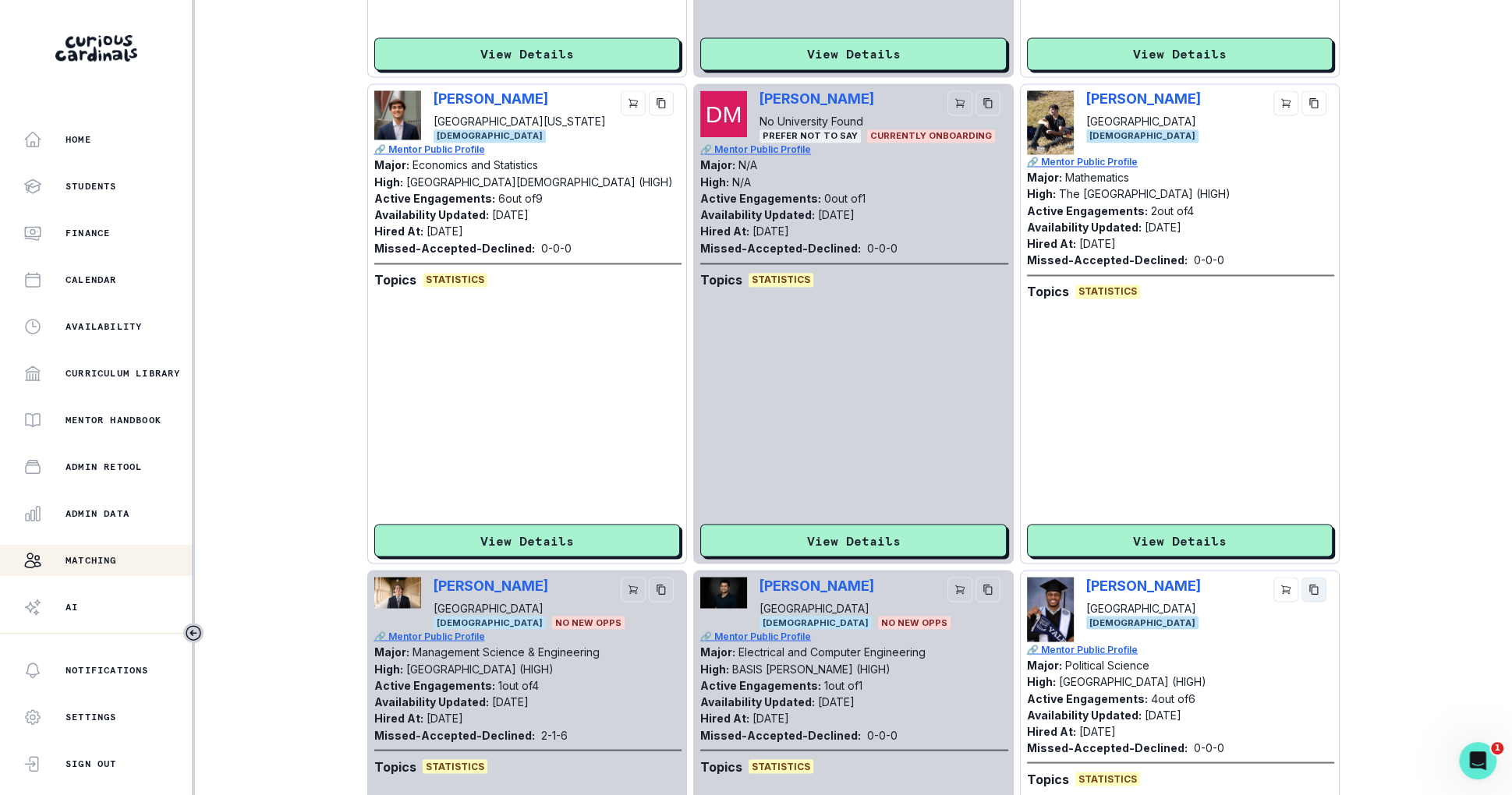
click at [1299, 588] on icon "copy" at bounding box center [1313, 589] width 8 height 10
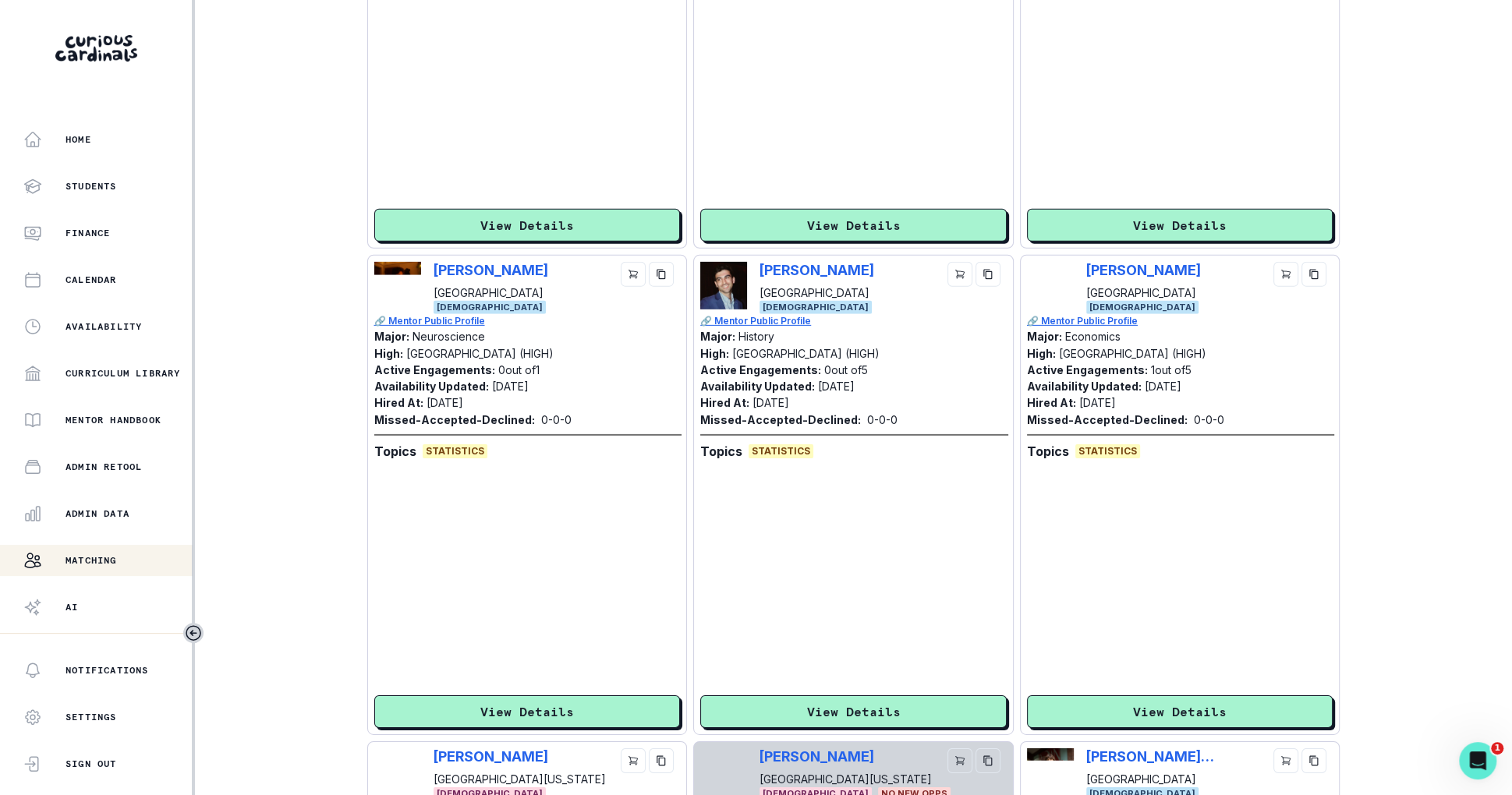
scroll to position [4607, 0]
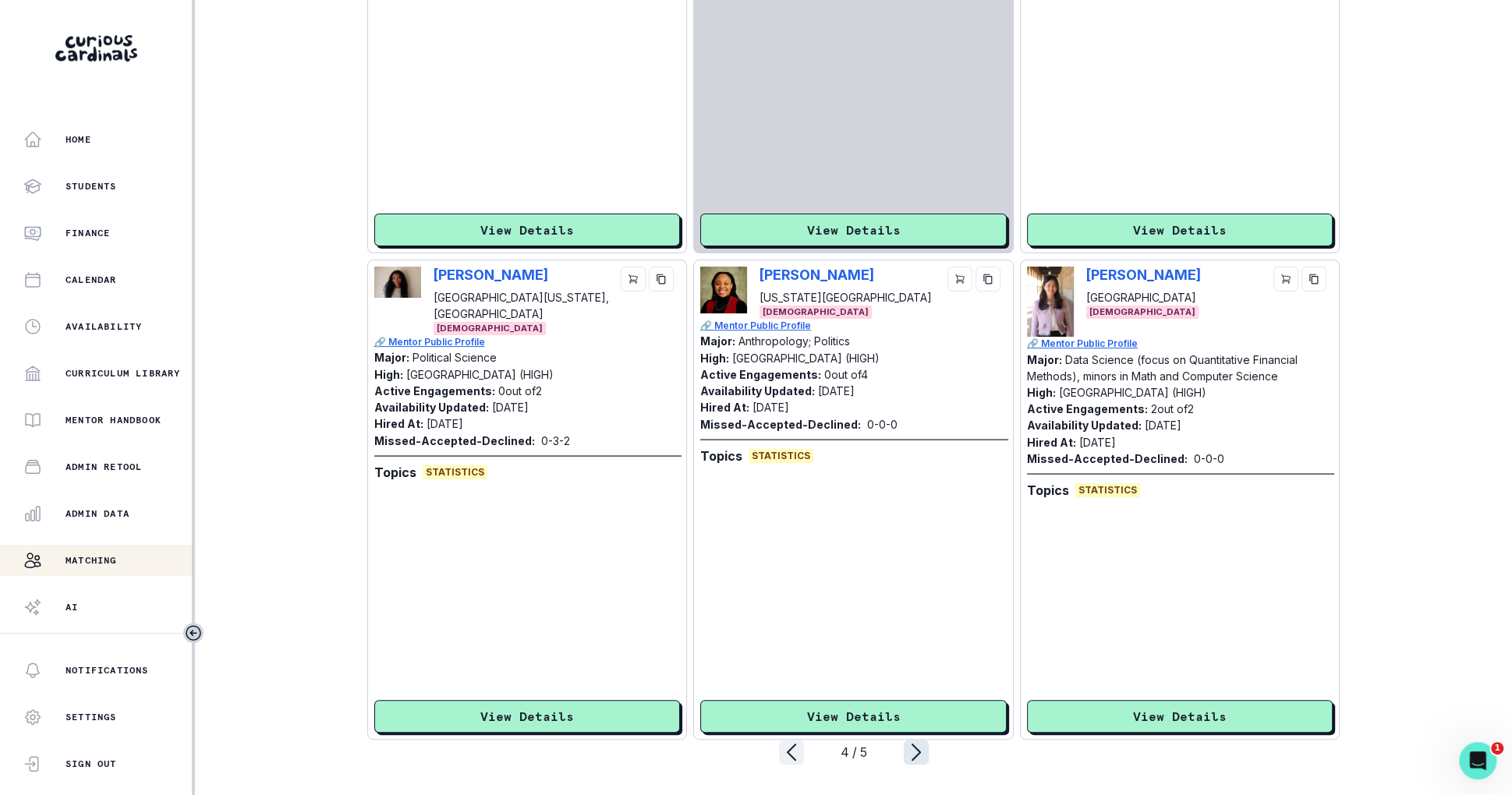
click at [921, 752] on icon "page right" at bounding box center [916, 752] width 25 height 25
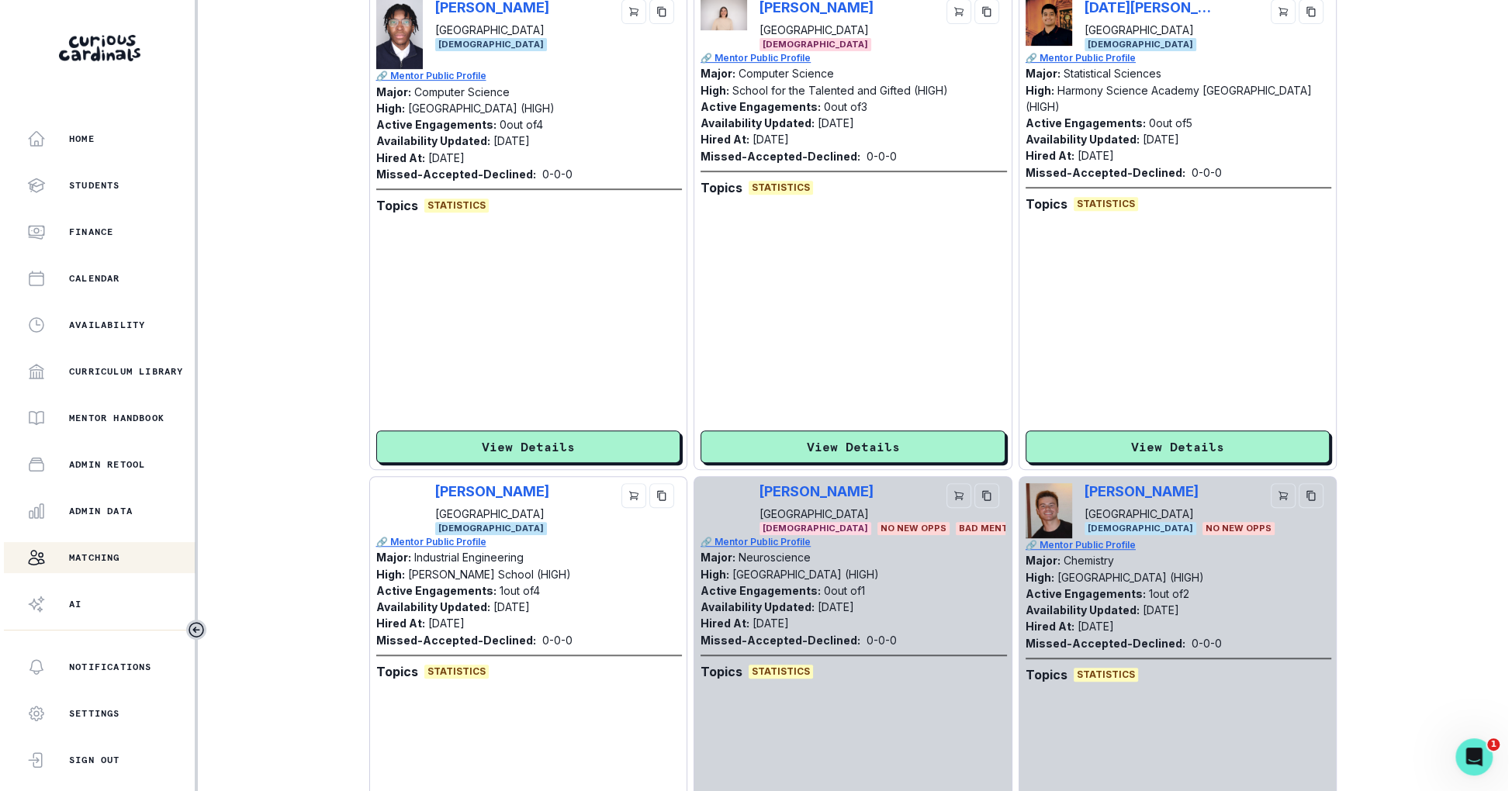
scroll to position [481, 0]
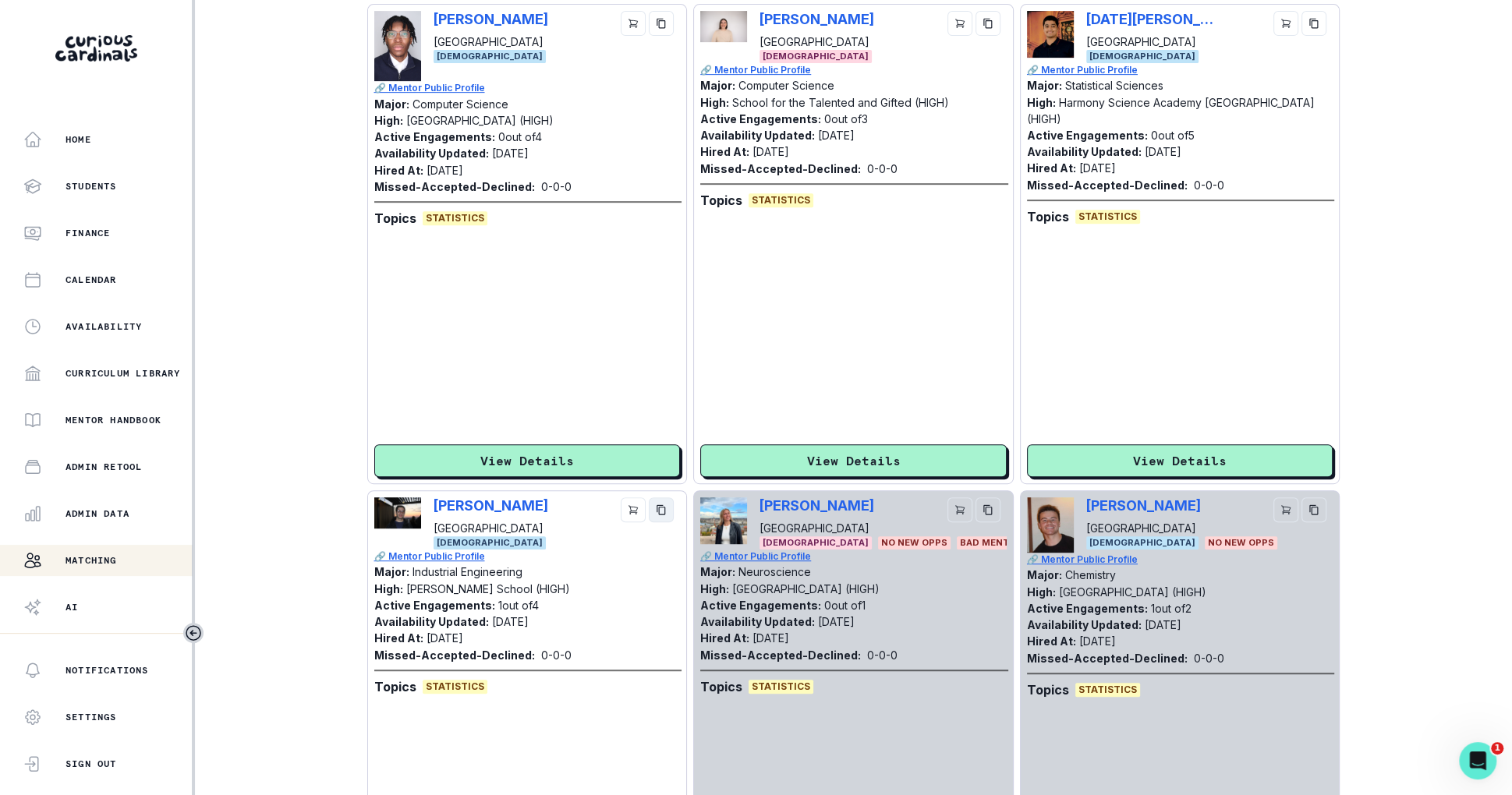
click at [662, 508] on icon "copy" at bounding box center [661, 510] width 11 height 11
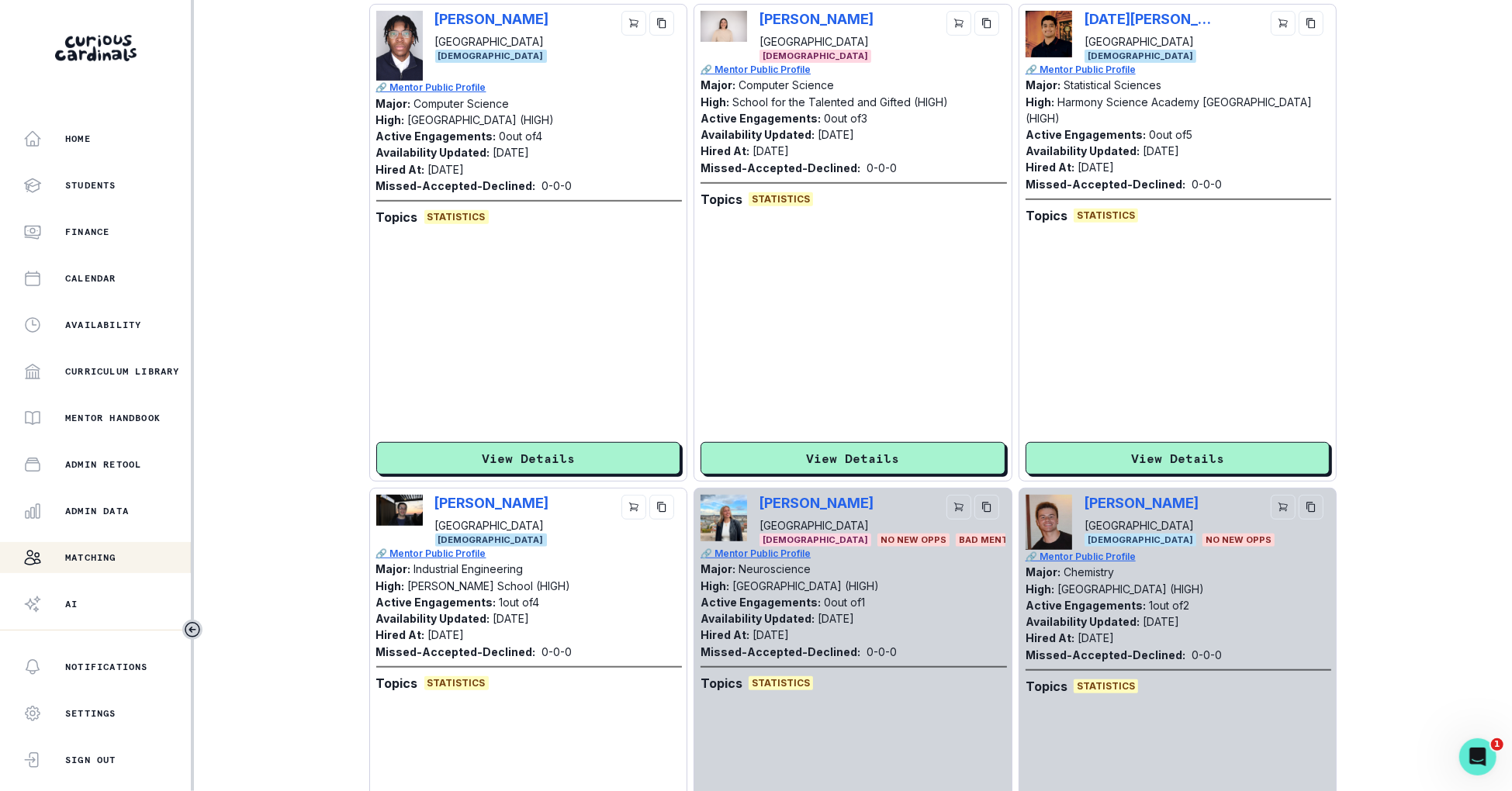
click at [156, 557] on div "Matching" at bounding box center [108, 558] width 168 height 18
click at [139, 503] on div "Admin Data" at bounding box center [108, 511] width 168 height 18
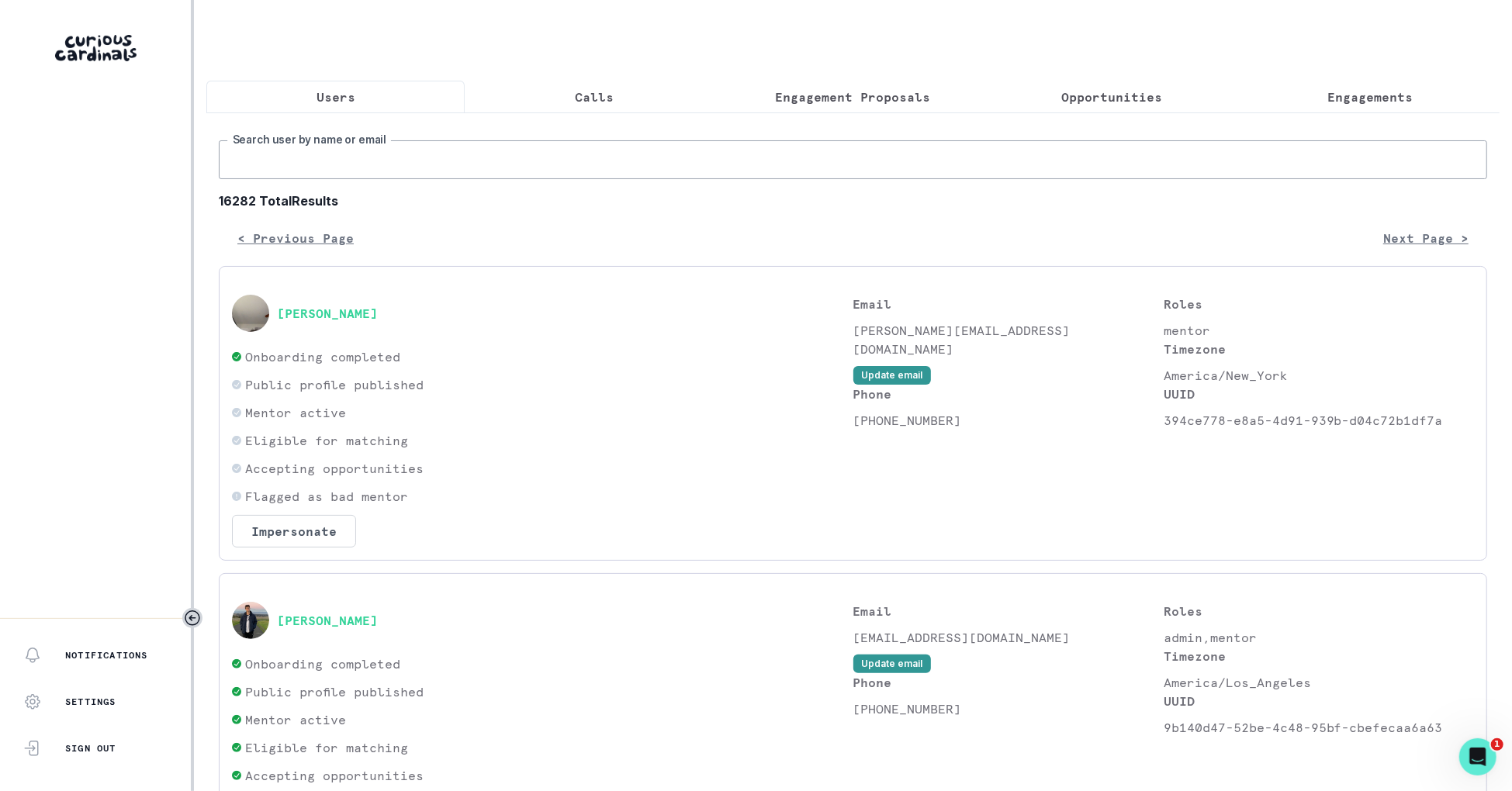
click at [560, 160] on input "Search user by name or email" at bounding box center [853, 159] width 1269 height 39
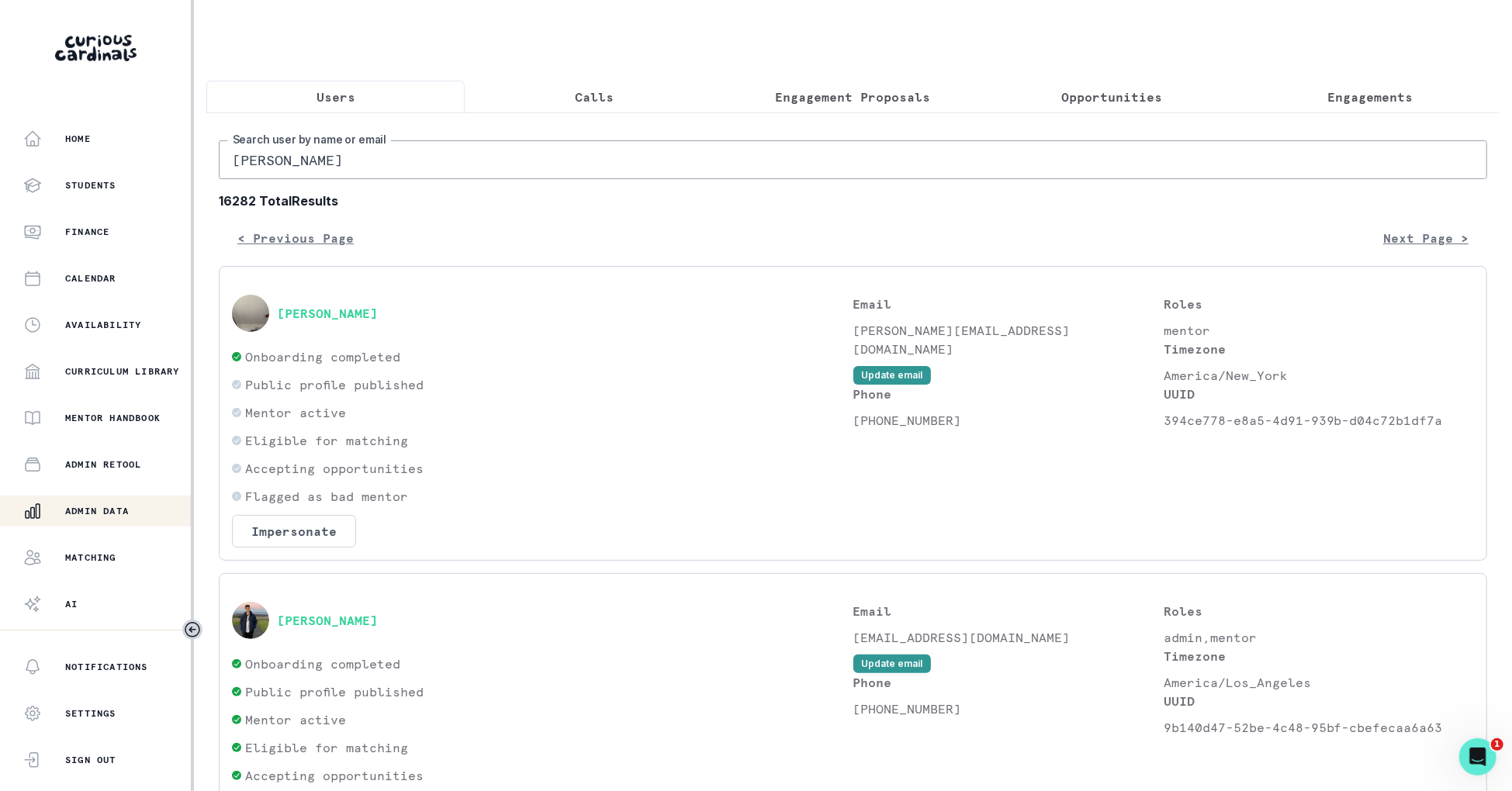
type input "[PERSON_NAME]"
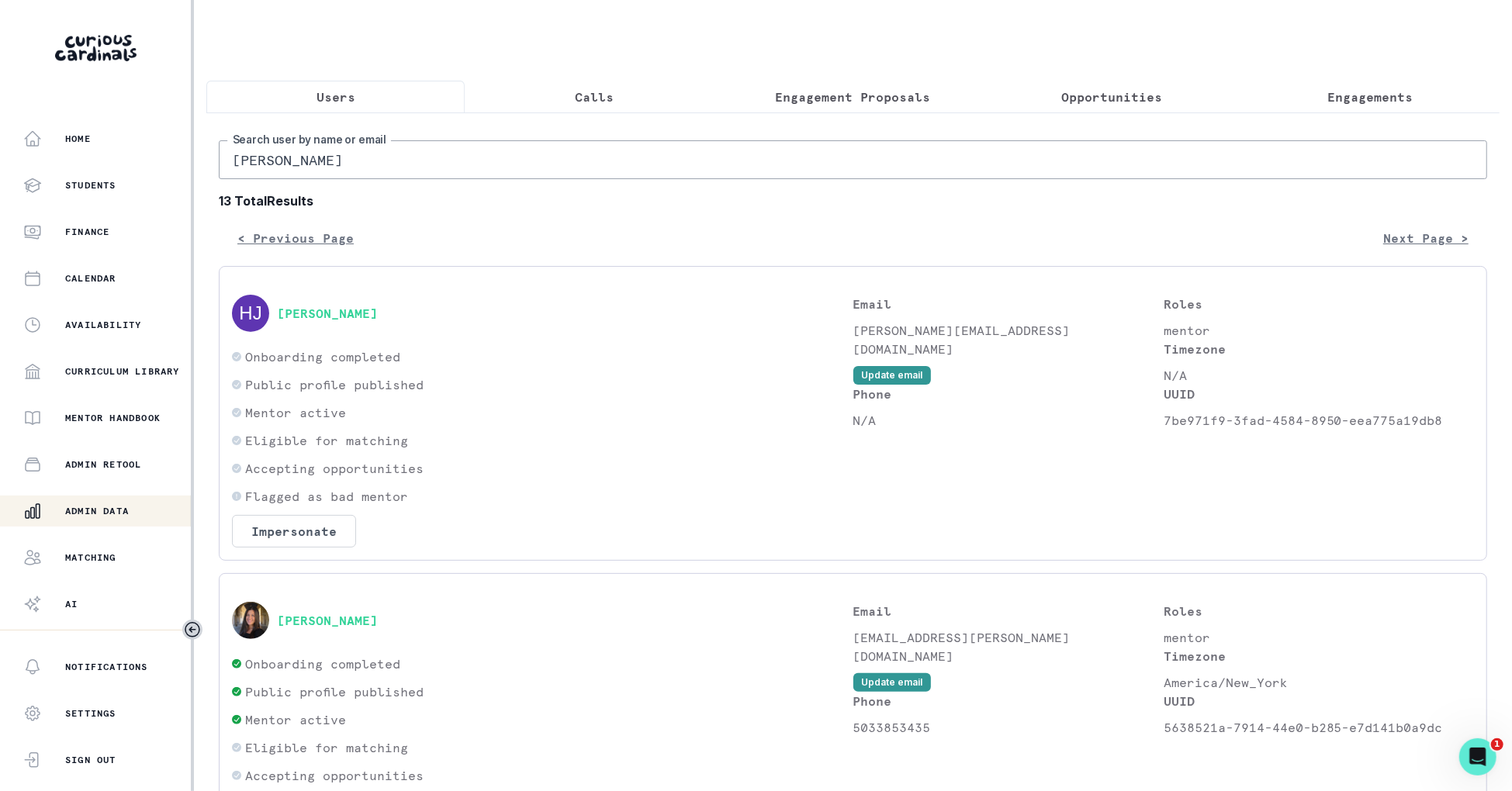
click at [499, 161] on input "[PERSON_NAME]" at bounding box center [853, 159] width 1269 height 39
type input "[PERSON_NAME]"
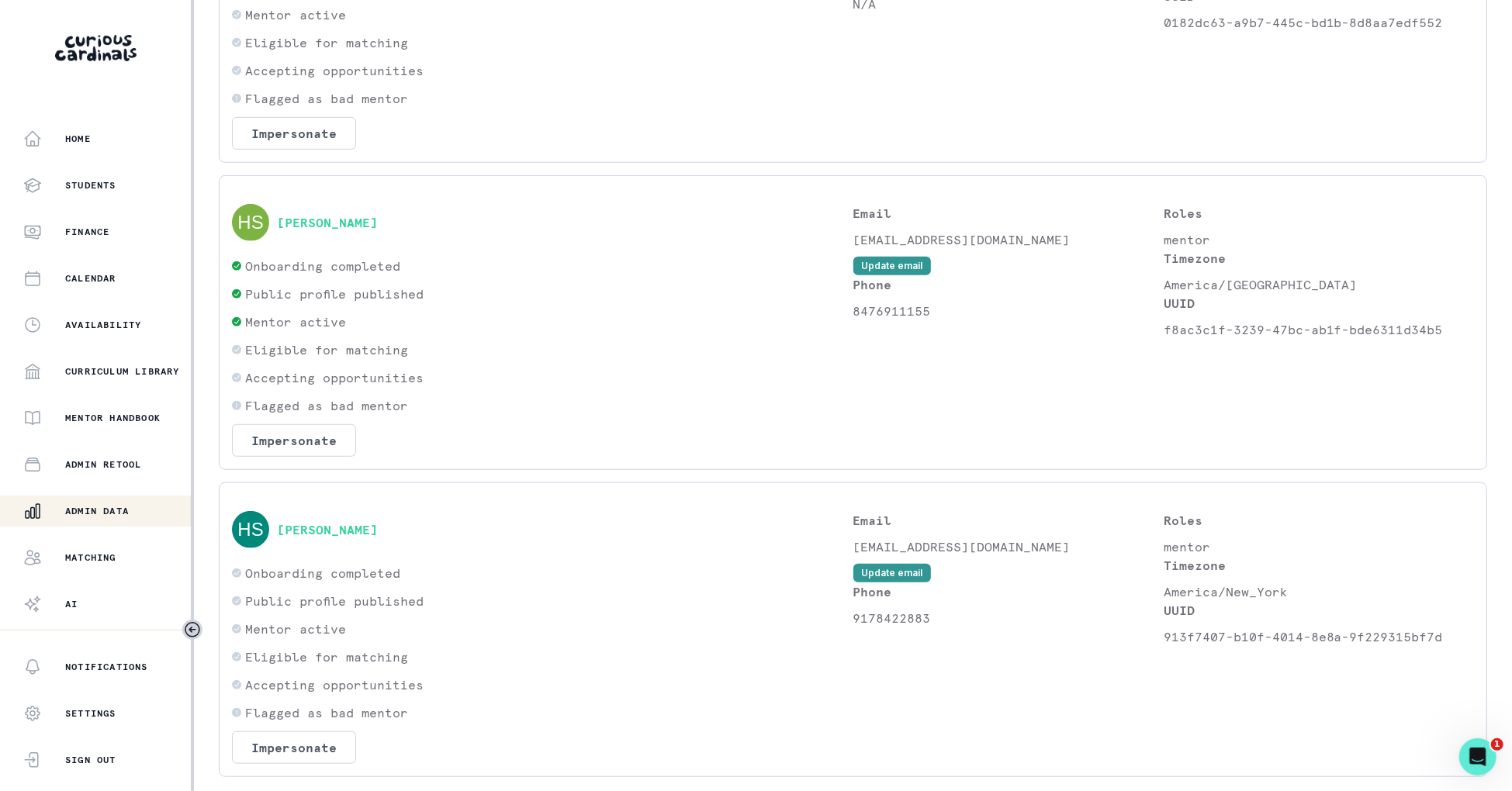
scroll to position [760, 0]
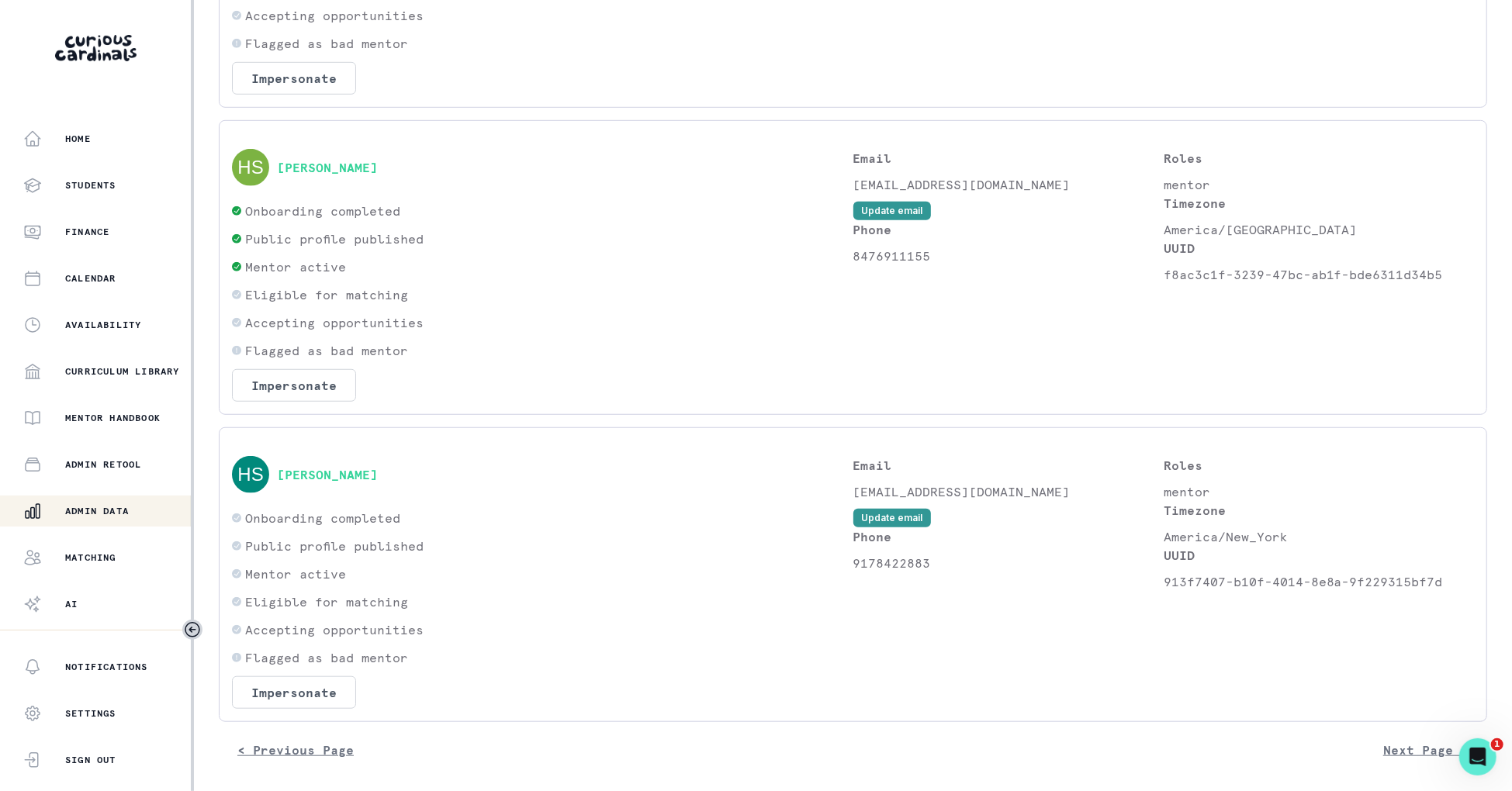
click at [365, 154] on div "[PERSON_NAME]" at bounding box center [543, 167] width 622 height 37
click at [365, 166] on button "[PERSON_NAME]" at bounding box center [327, 167] width 101 height 15
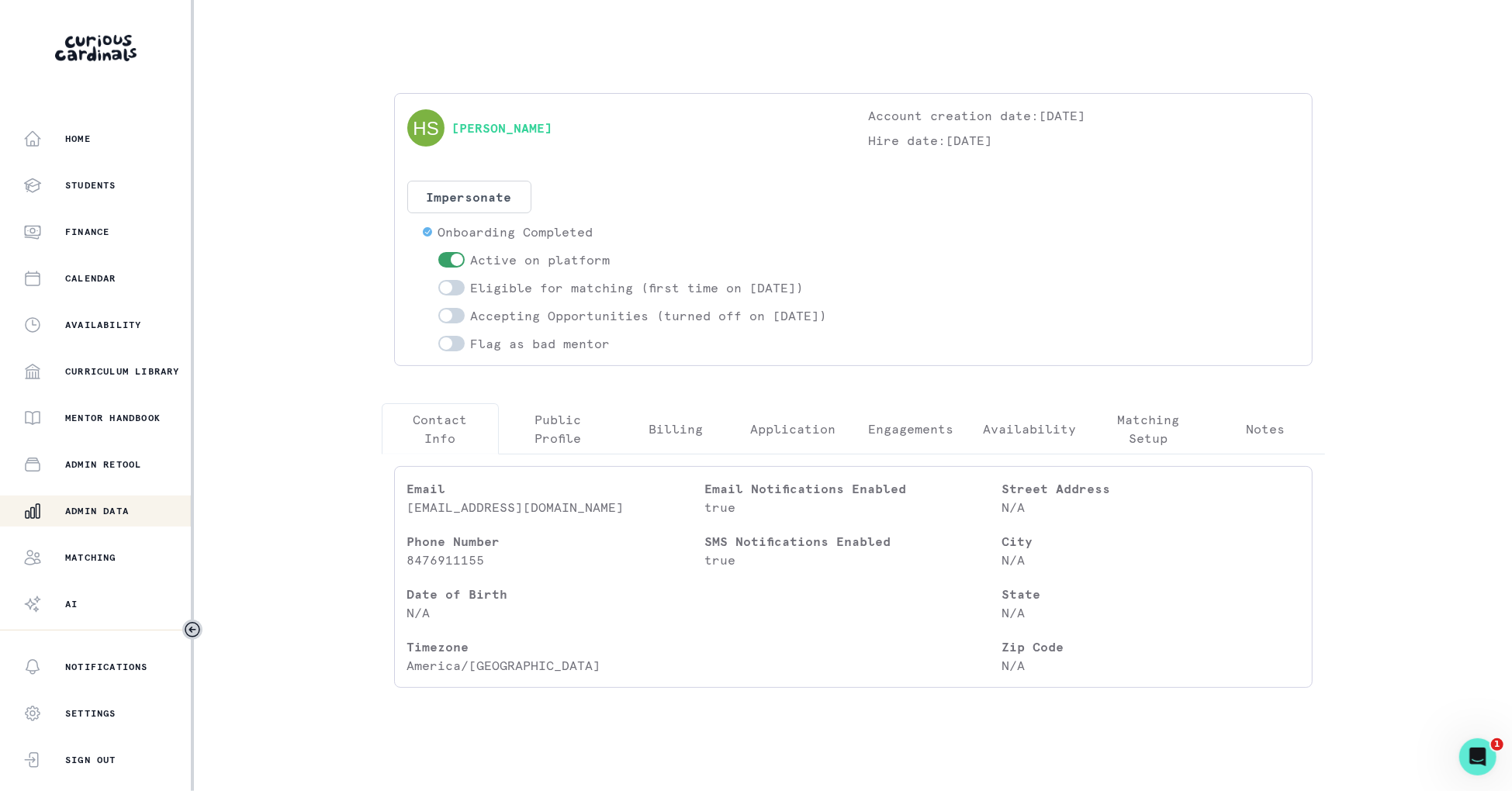
click at [962, 444] on button "Engagements" at bounding box center [910, 429] width 118 height 51
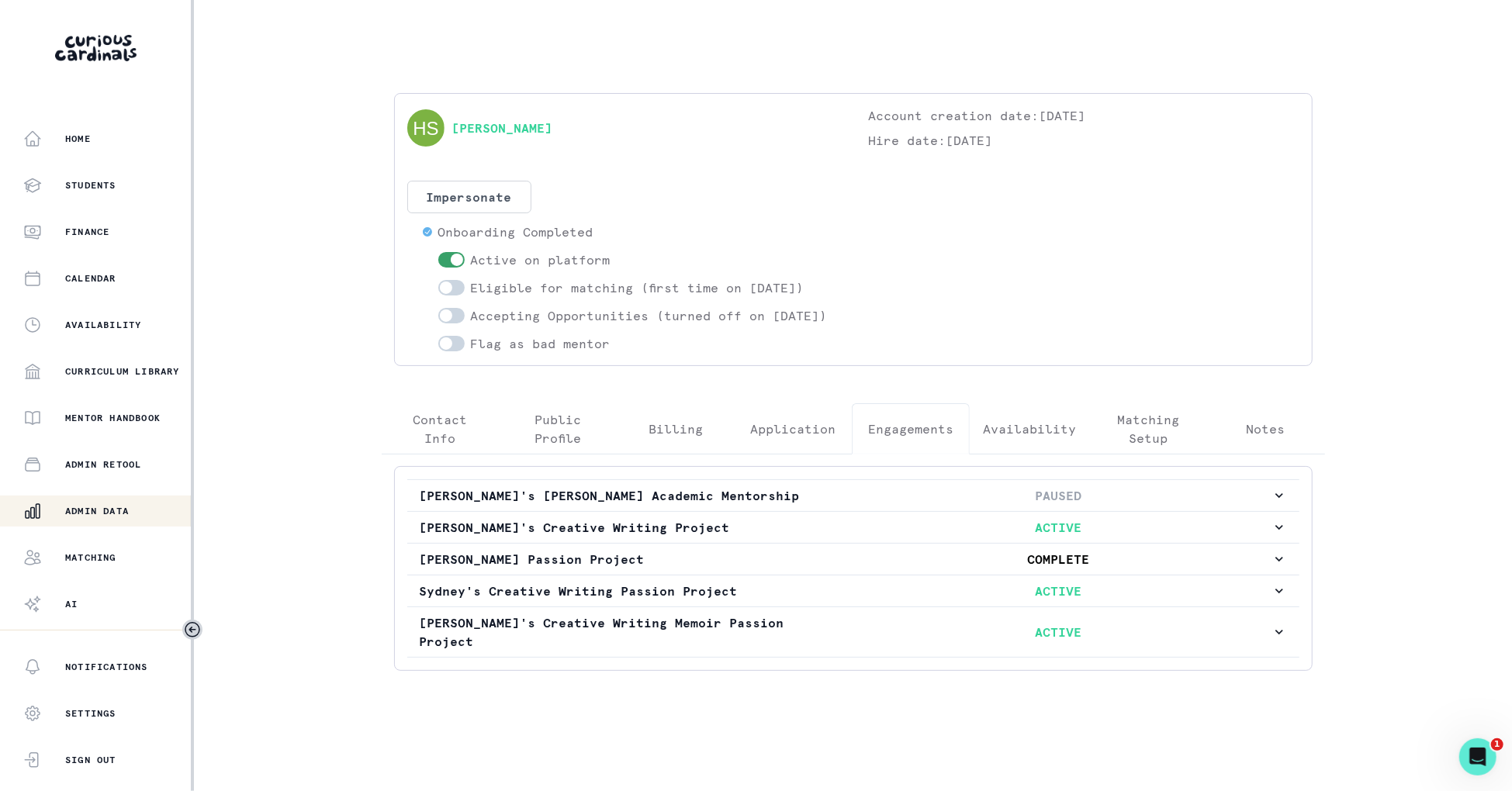
click at [1013, 435] on button "Availability" at bounding box center [1029, 429] width 119 height 51
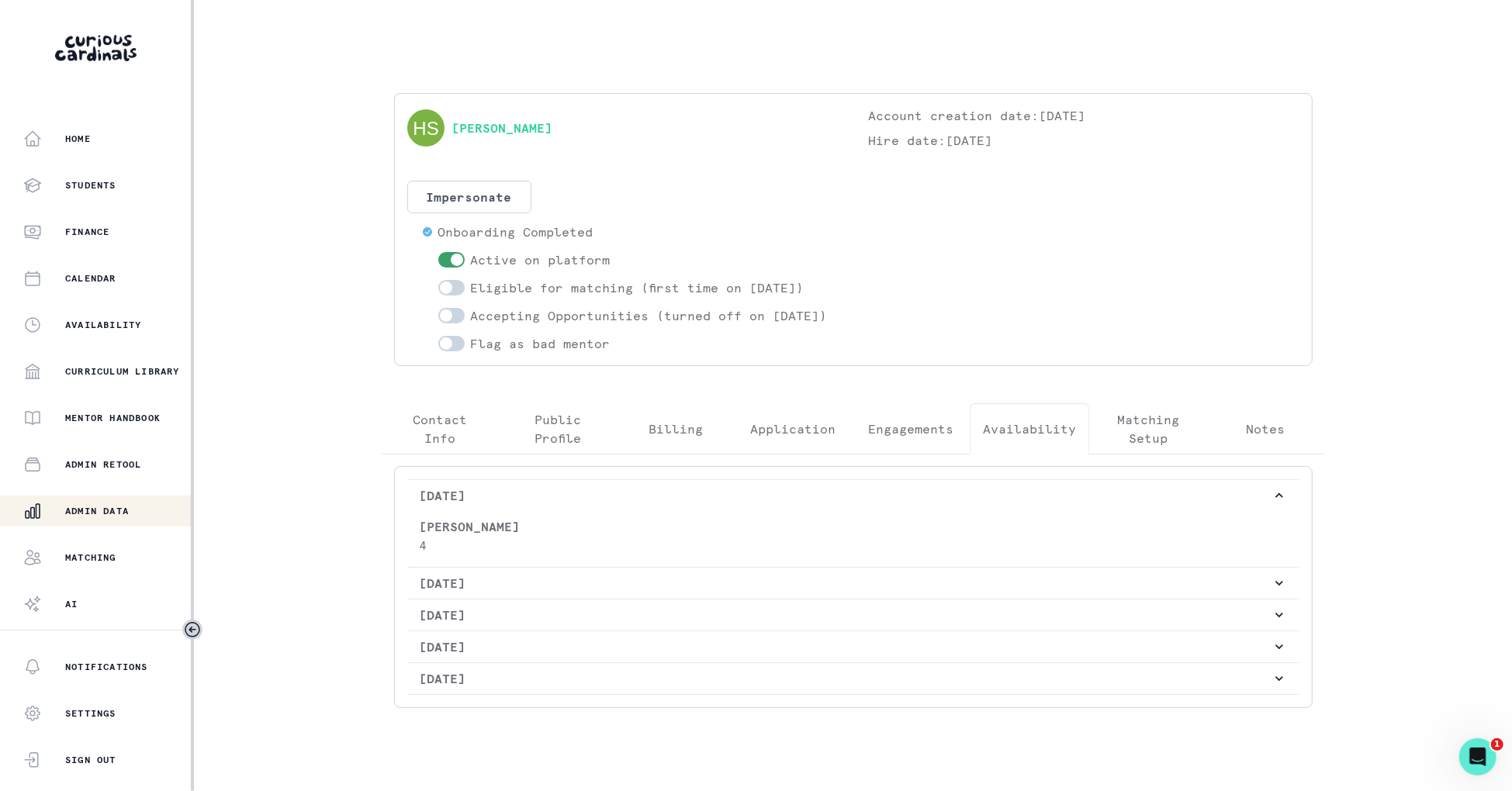
click at [927, 438] on p "Engagements" at bounding box center [911, 429] width 86 height 18
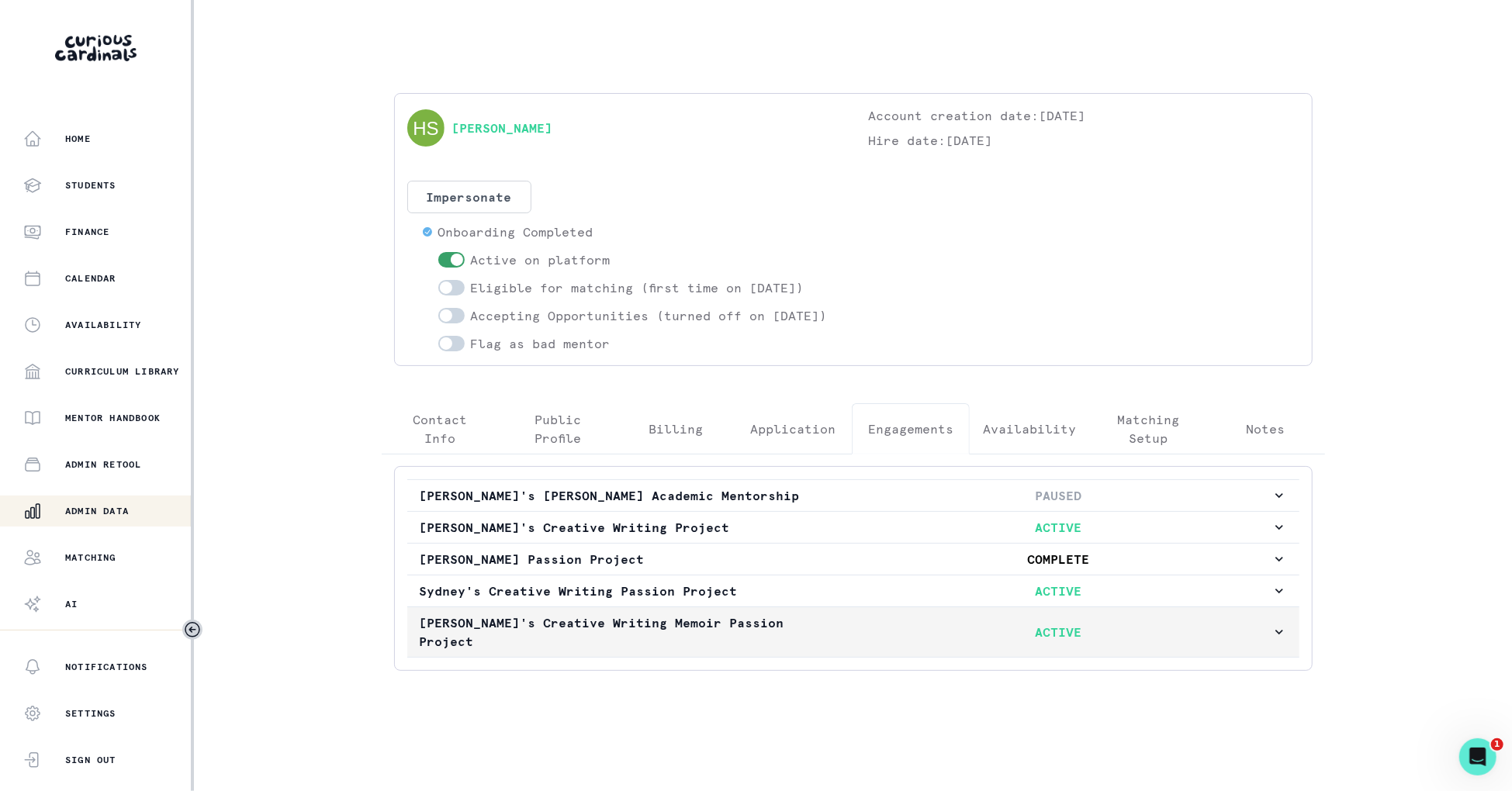
click at [942, 634] on p "ACTIVE" at bounding box center [1058, 632] width 426 height 18
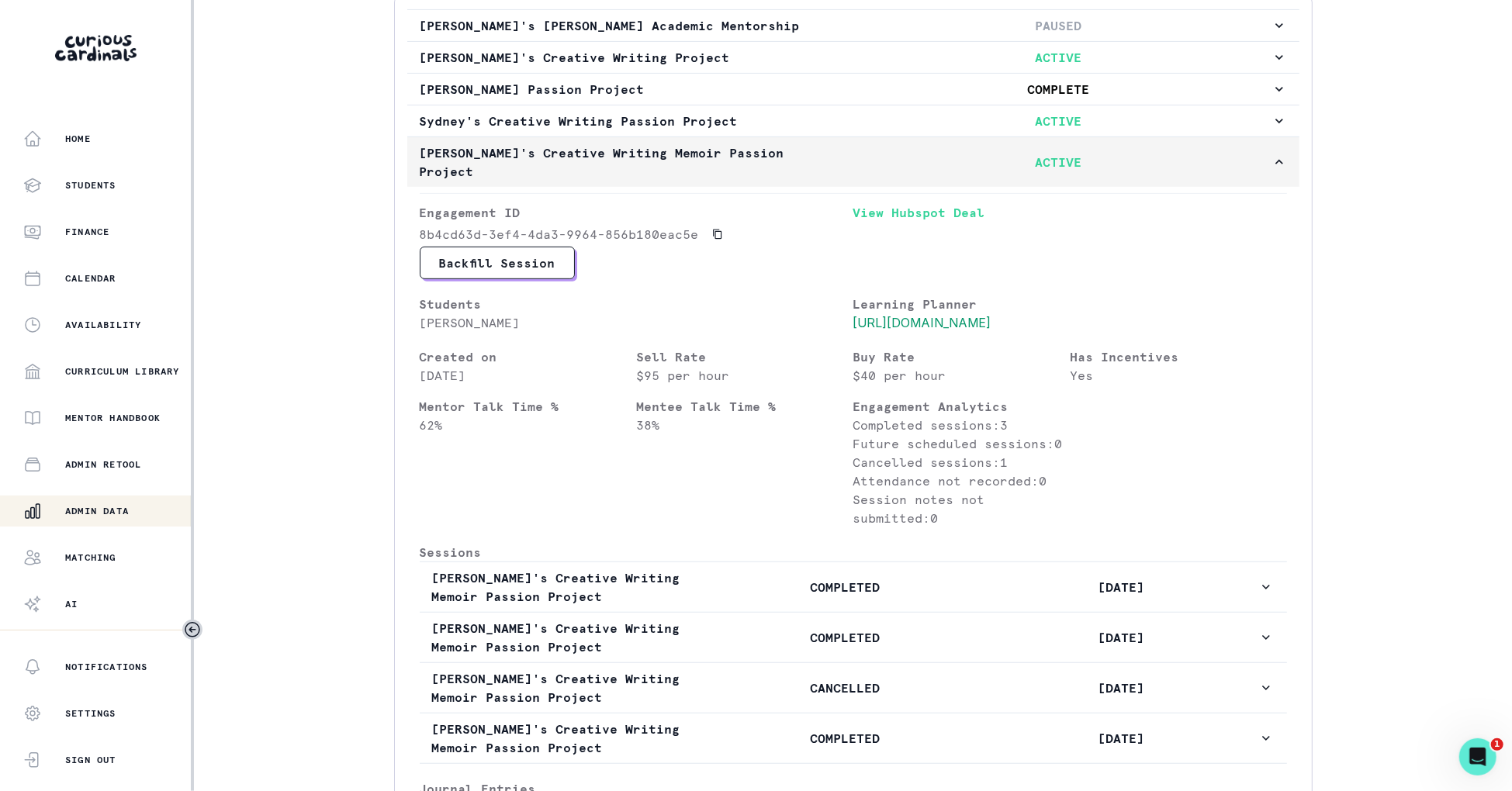
scroll to position [560, 0]
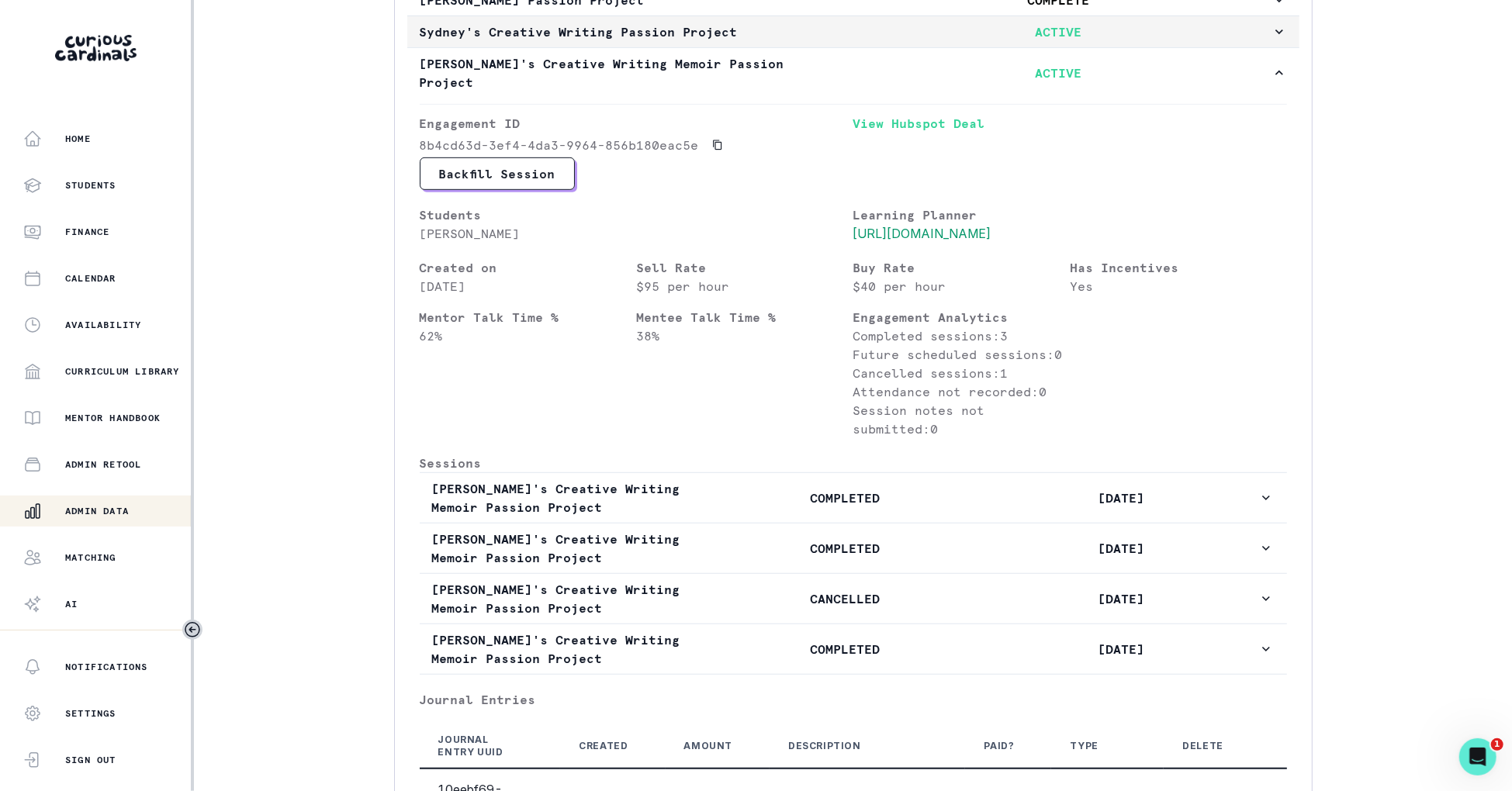
click at [1085, 41] on p "ACTIVE" at bounding box center [1058, 32] width 426 height 18
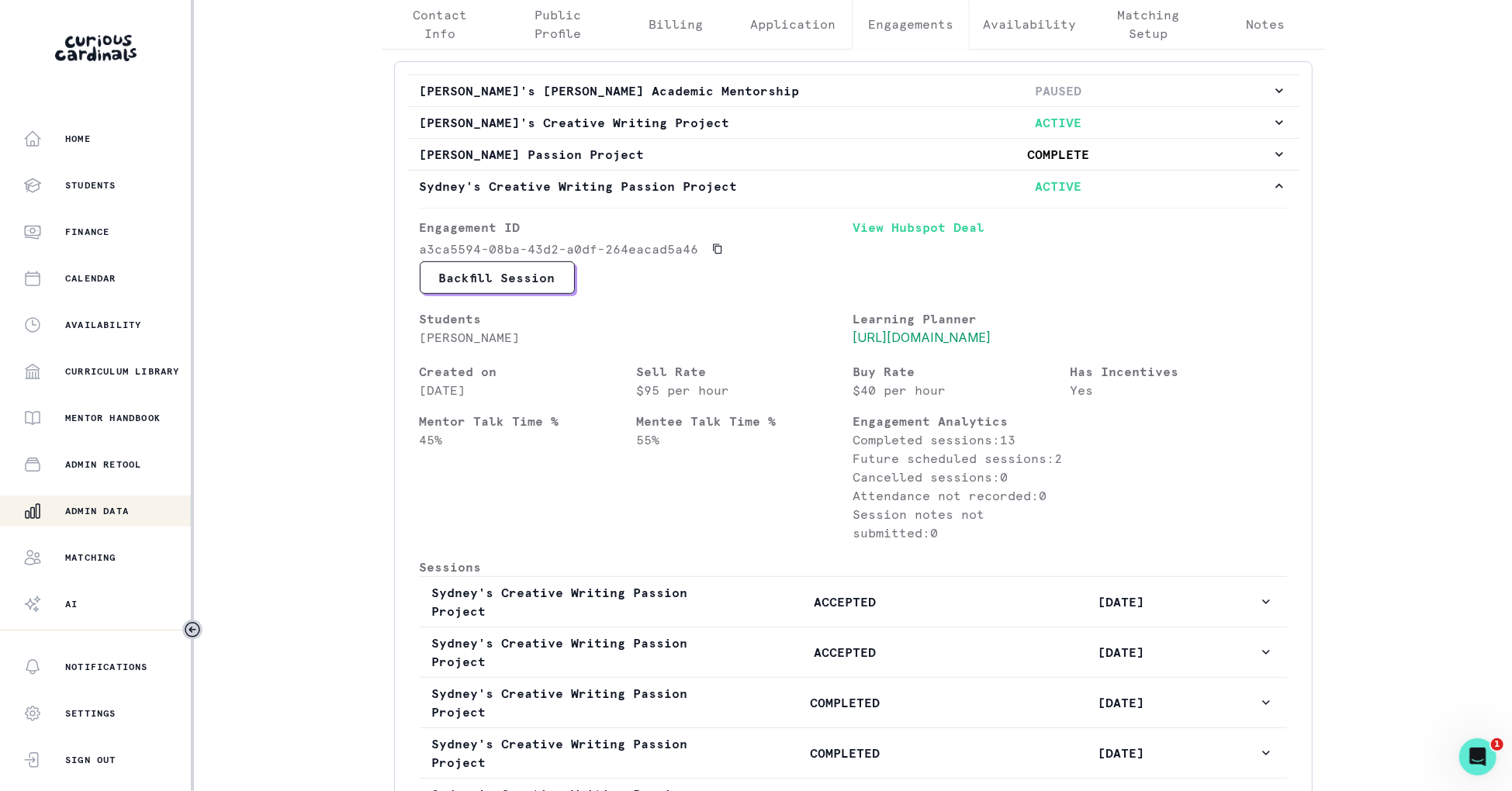
scroll to position [405, 0]
click at [1005, 196] on p "ACTIVE" at bounding box center [1058, 187] width 426 height 18
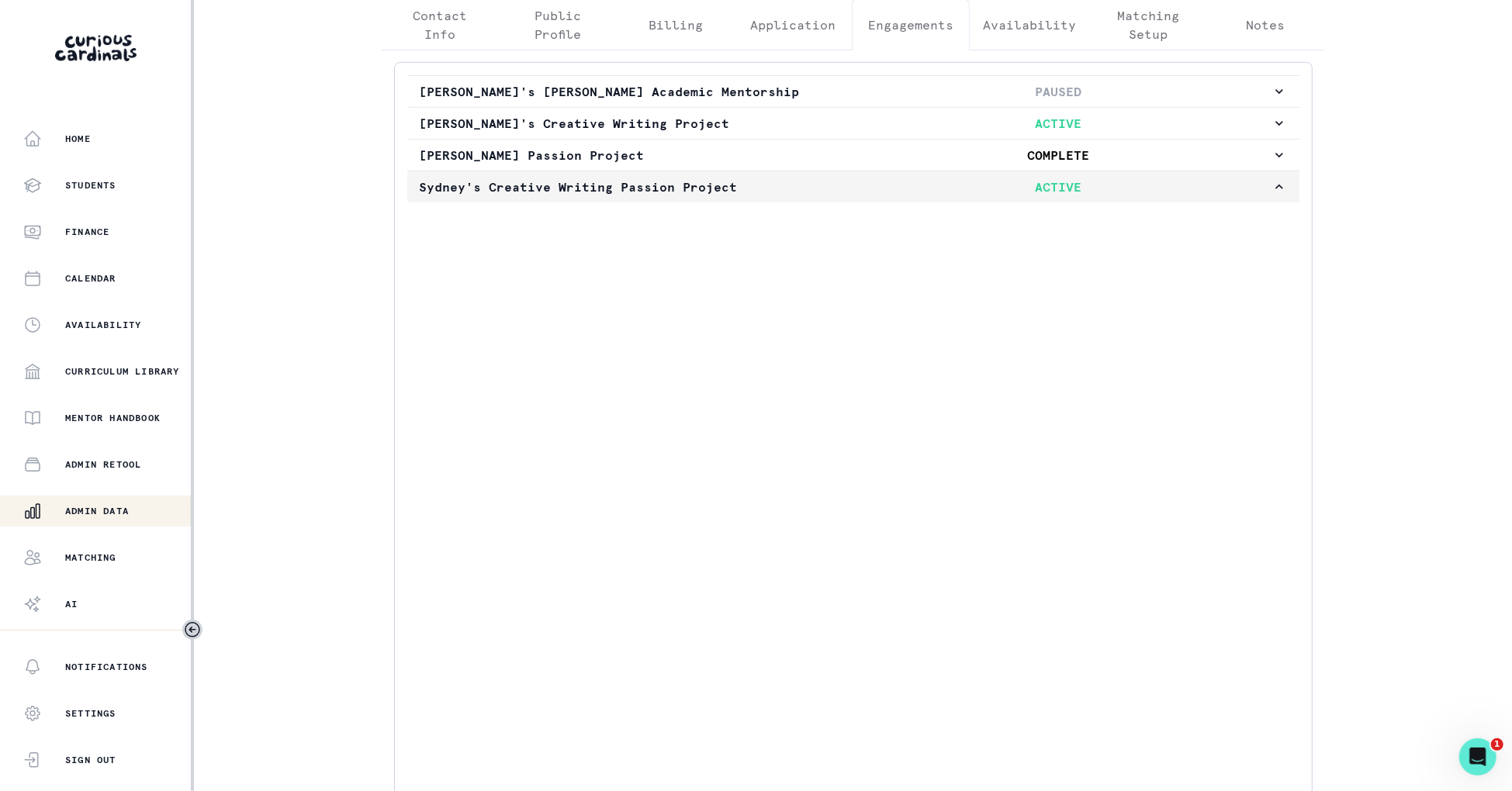
scroll to position [0, 0]
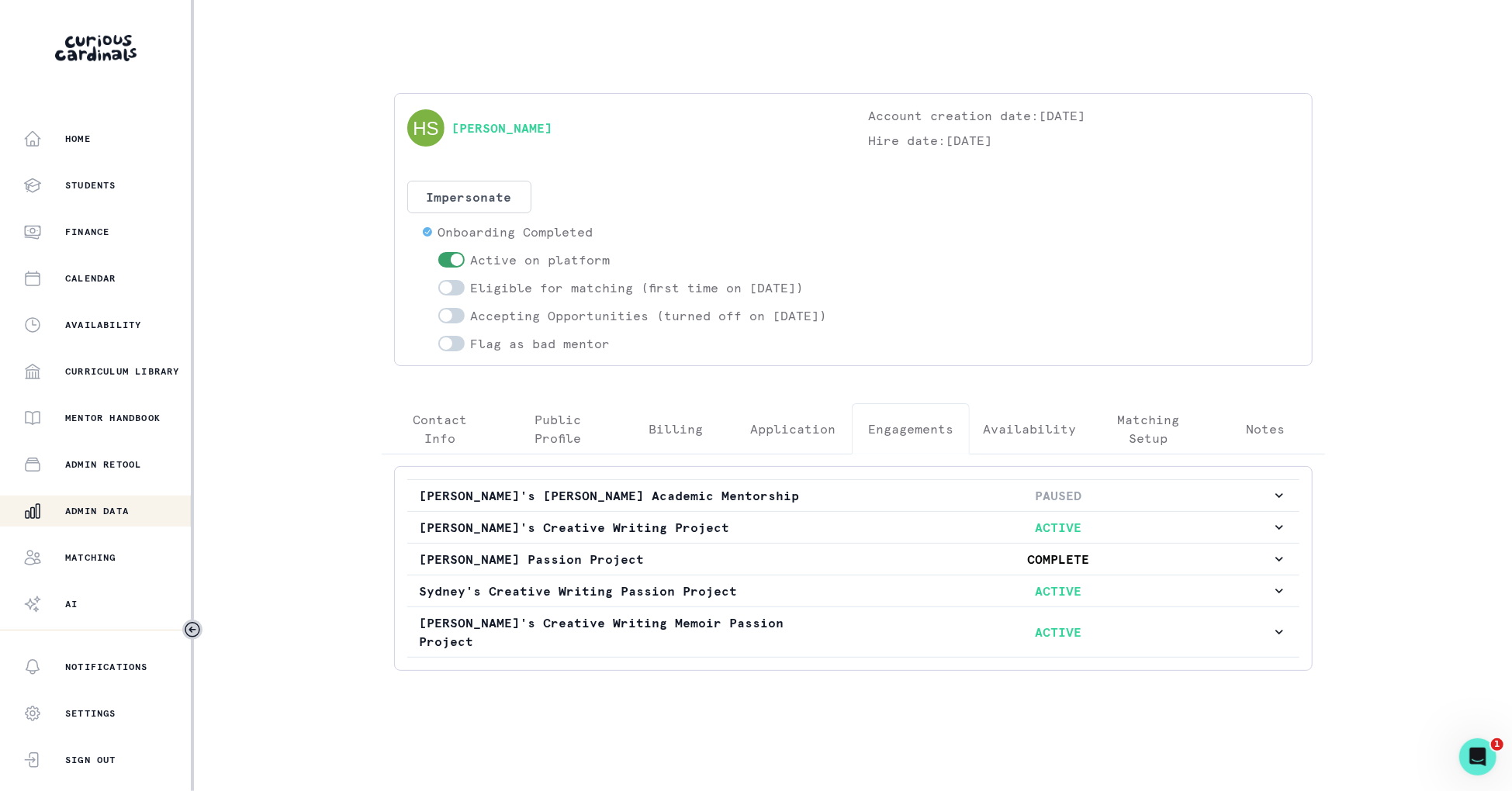
click at [1003, 428] on button "Availability" at bounding box center [1029, 429] width 119 height 51
